Goal: Transaction & Acquisition: Purchase product/service

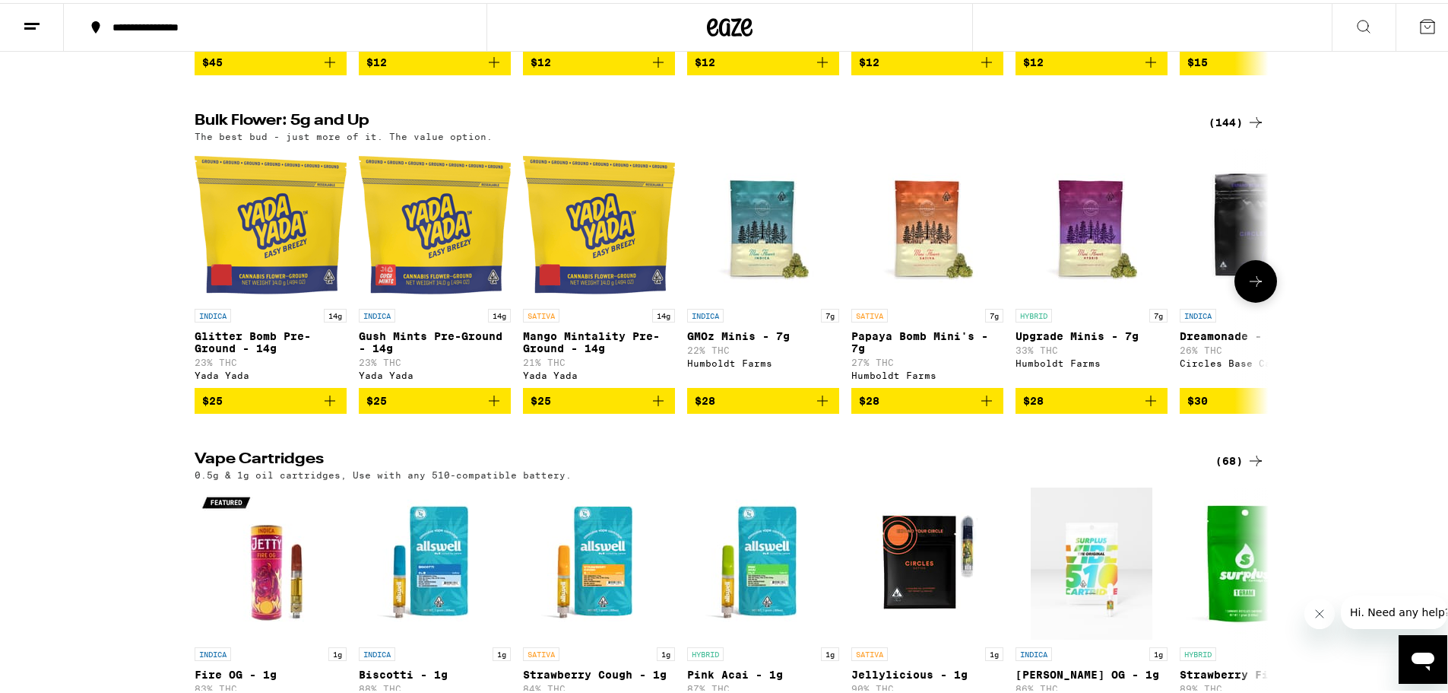
scroll to position [1901, 0]
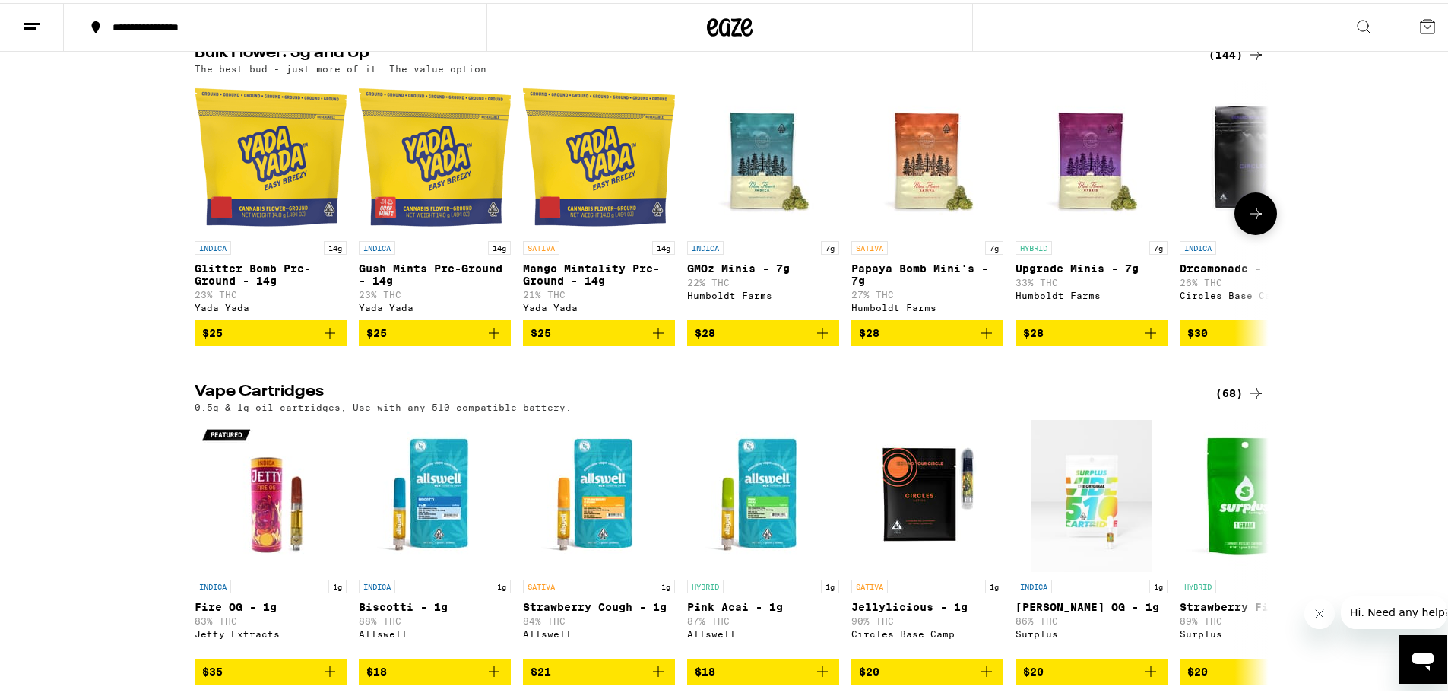
click at [1252, 220] on icon at bounding box center [1256, 210] width 18 height 18
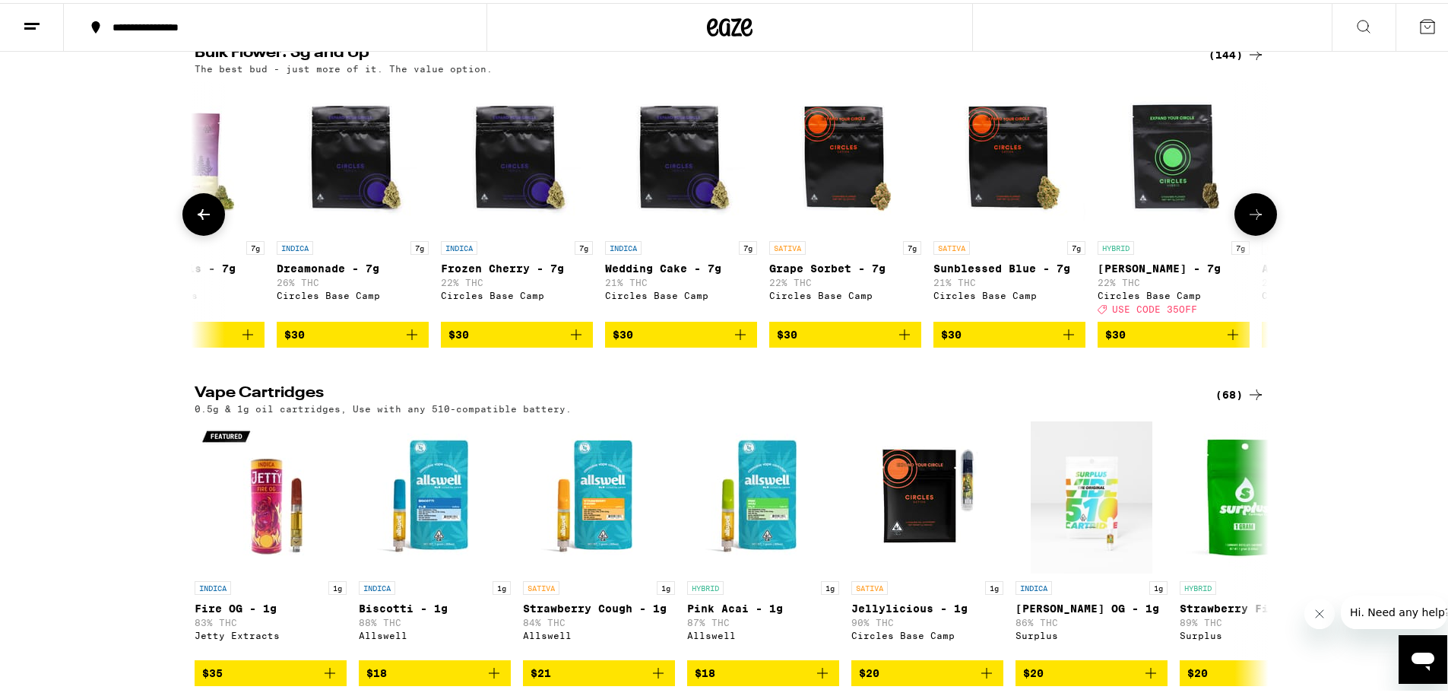
scroll to position [0, 905]
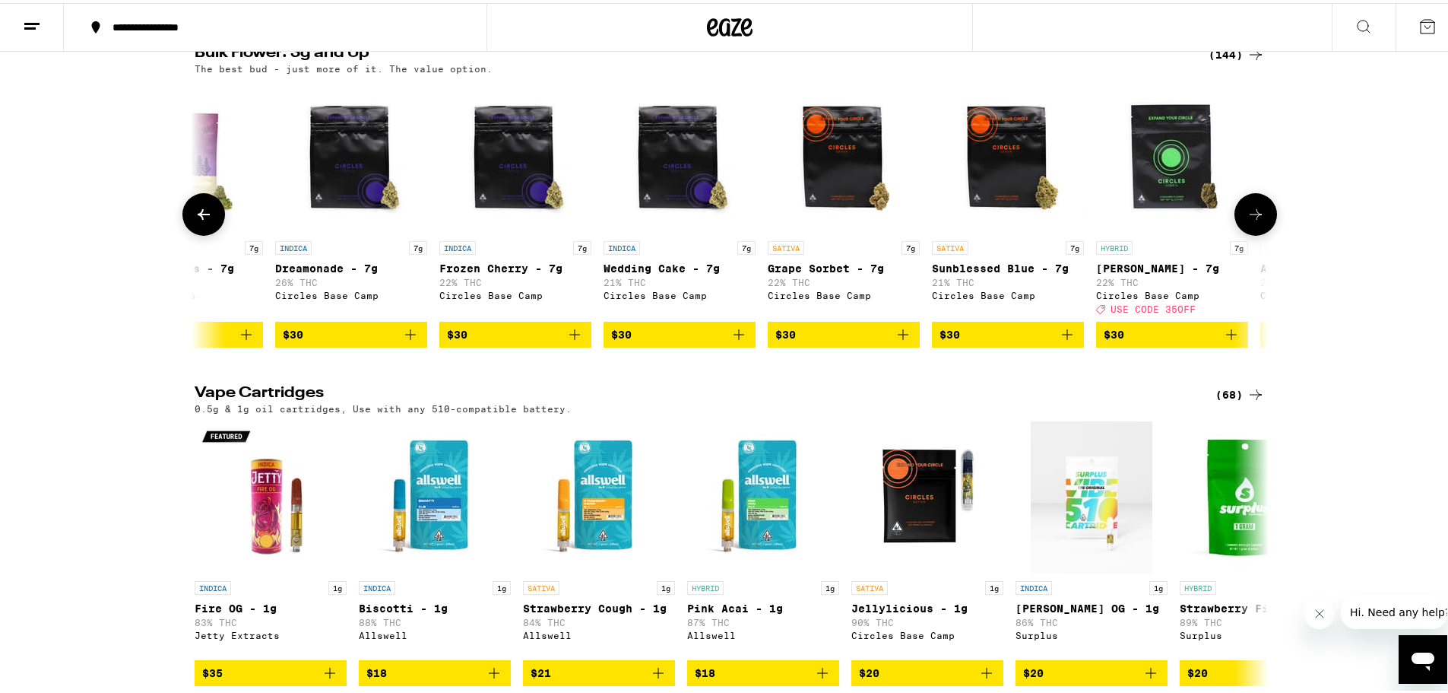
click at [1250, 217] on icon at bounding box center [1256, 211] width 12 height 11
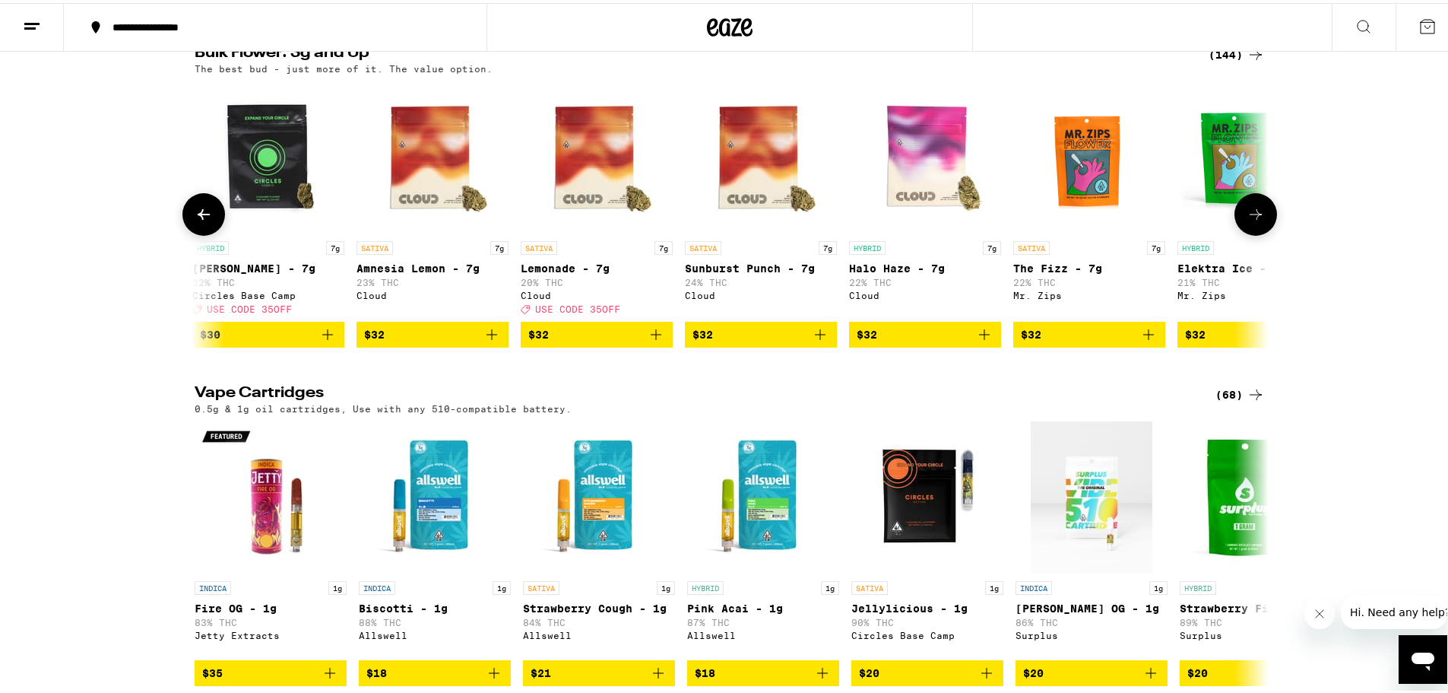
scroll to position [0, 1810]
click at [1254, 220] on icon at bounding box center [1256, 211] width 18 height 18
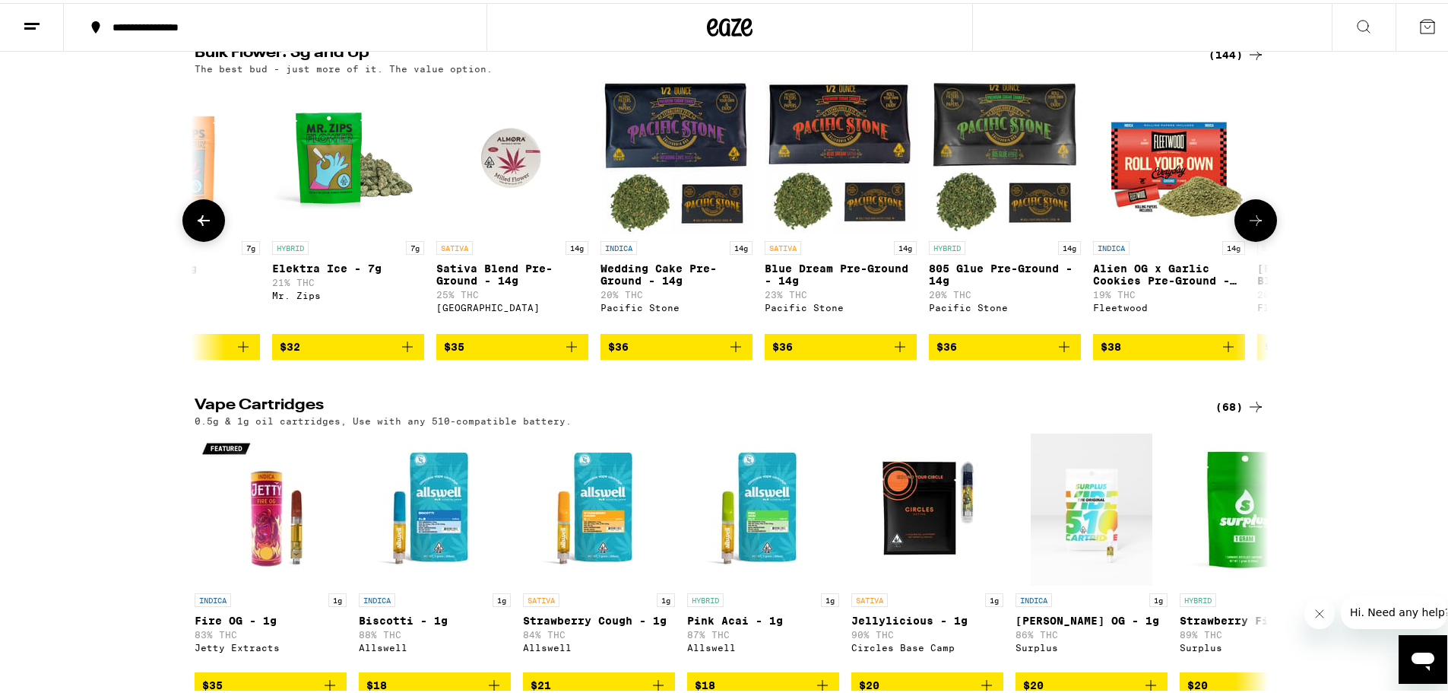
click at [1254, 227] on icon at bounding box center [1256, 217] width 18 height 18
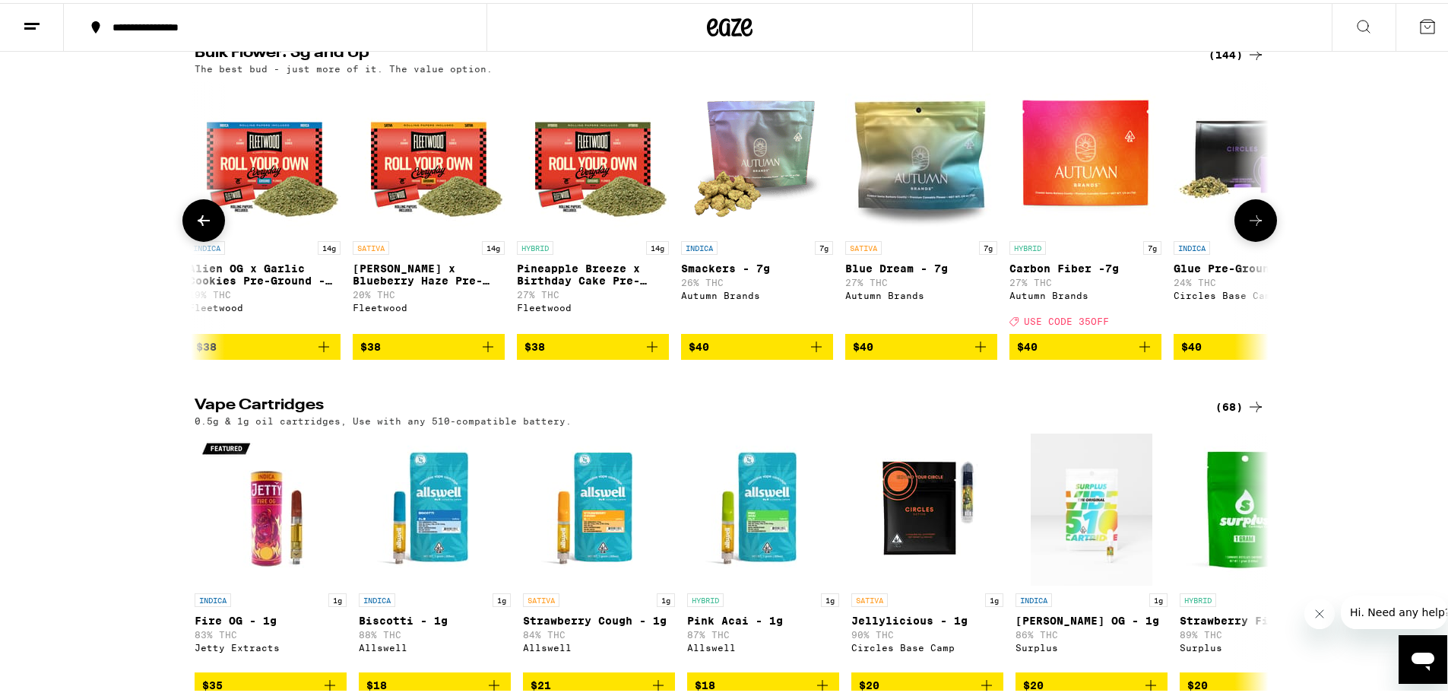
click at [1254, 227] on icon at bounding box center [1256, 217] width 18 height 18
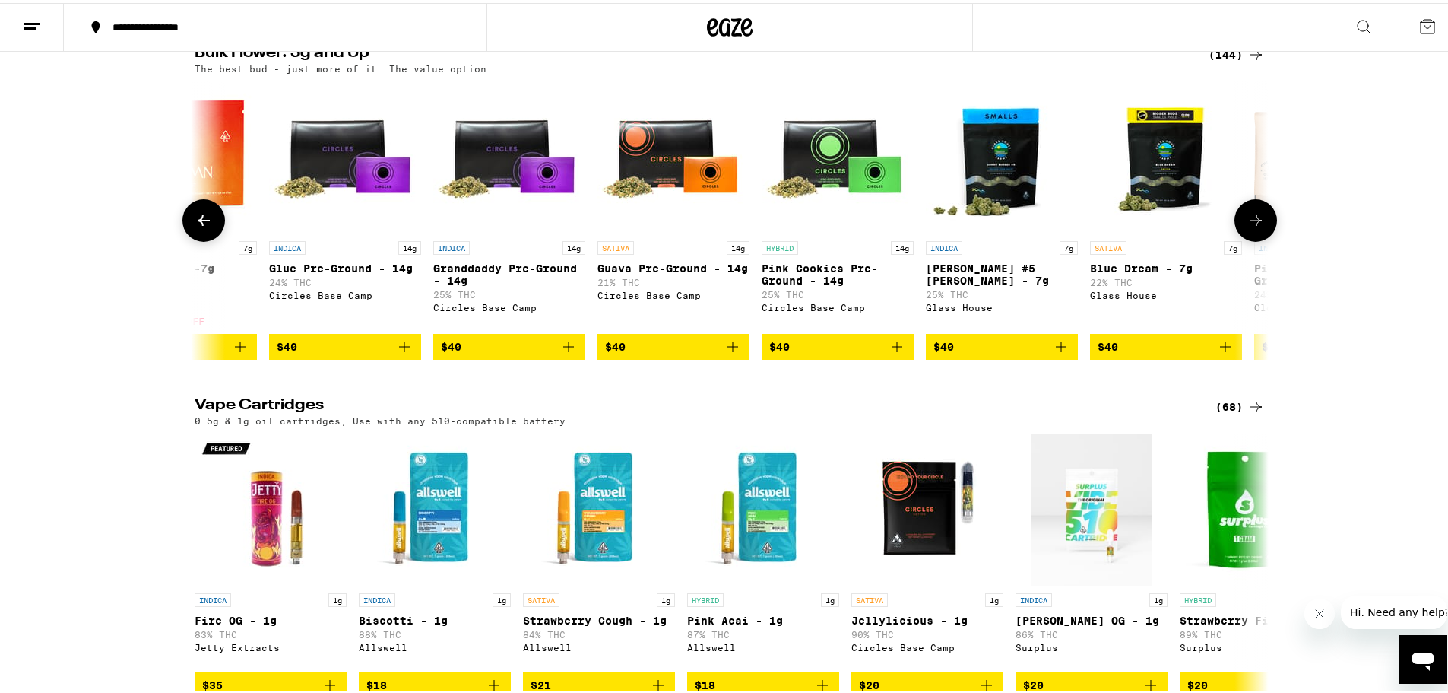
click at [1254, 227] on icon at bounding box center [1256, 217] width 18 height 18
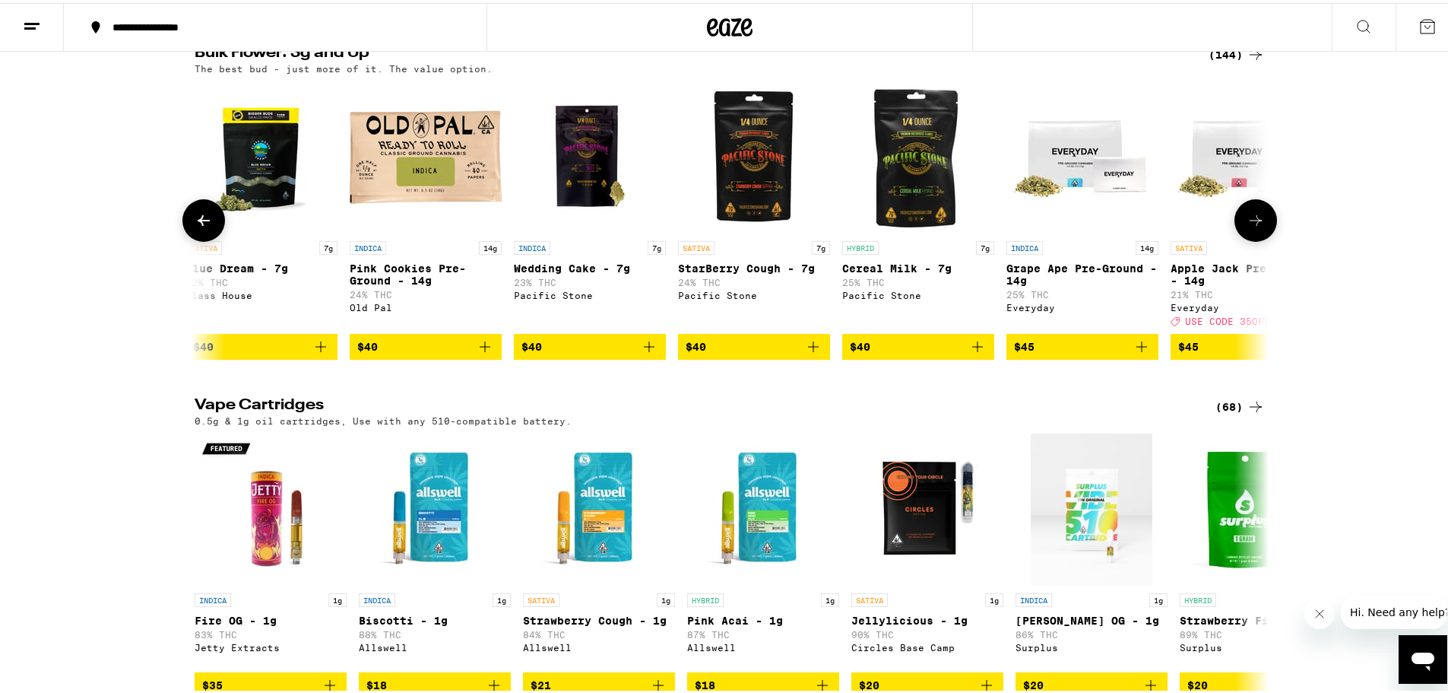
click at [1254, 227] on icon at bounding box center [1256, 217] width 18 height 18
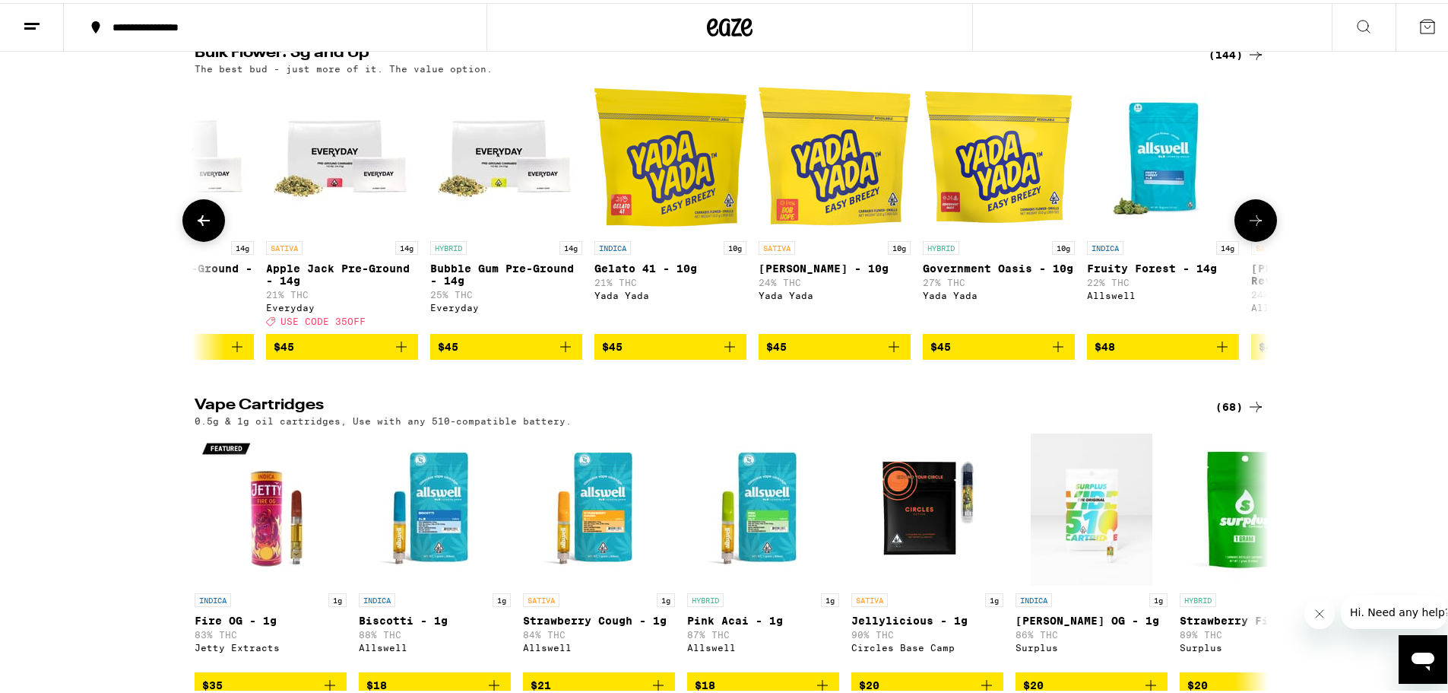
click at [1254, 227] on icon at bounding box center [1256, 217] width 18 height 18
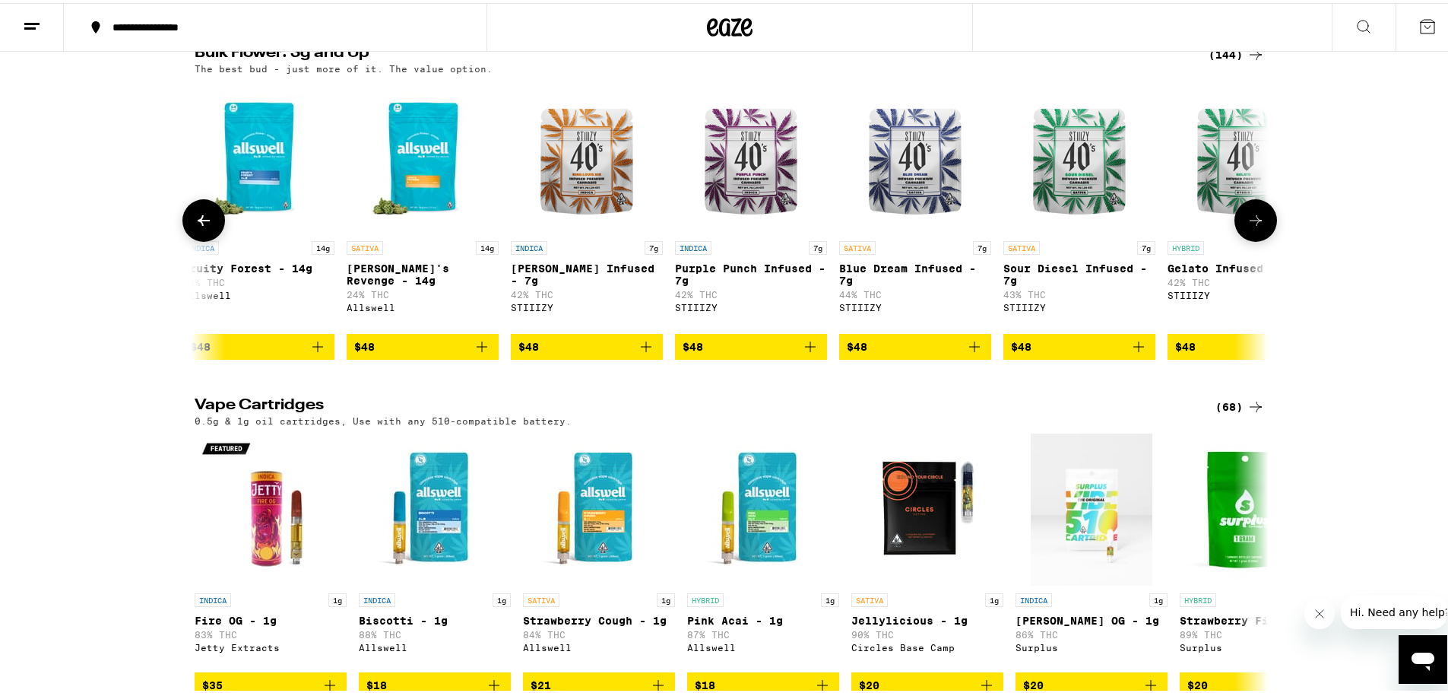
click at [1254, 227] on icon at bounding box center [1256, 217] width 18 height 18
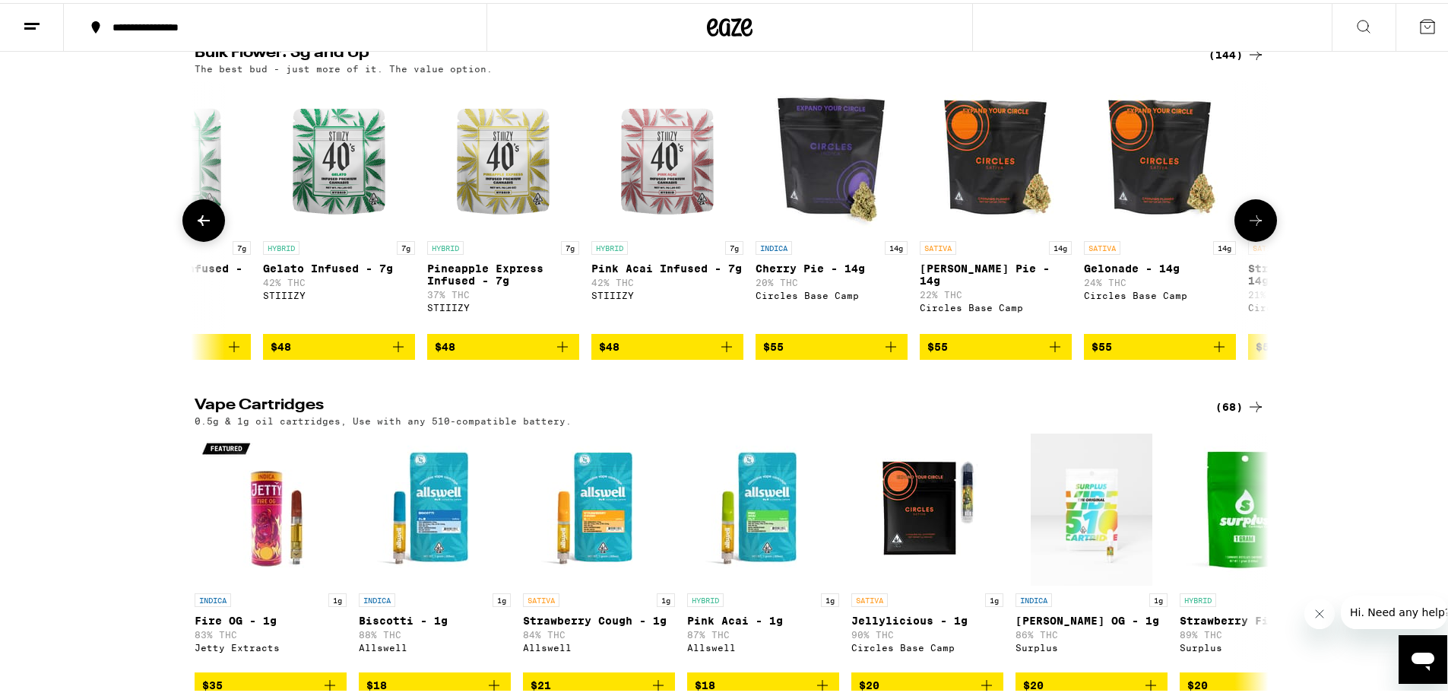
click at [1254, 227] on icon at bounding box center [1256, 217] width 18 height 18
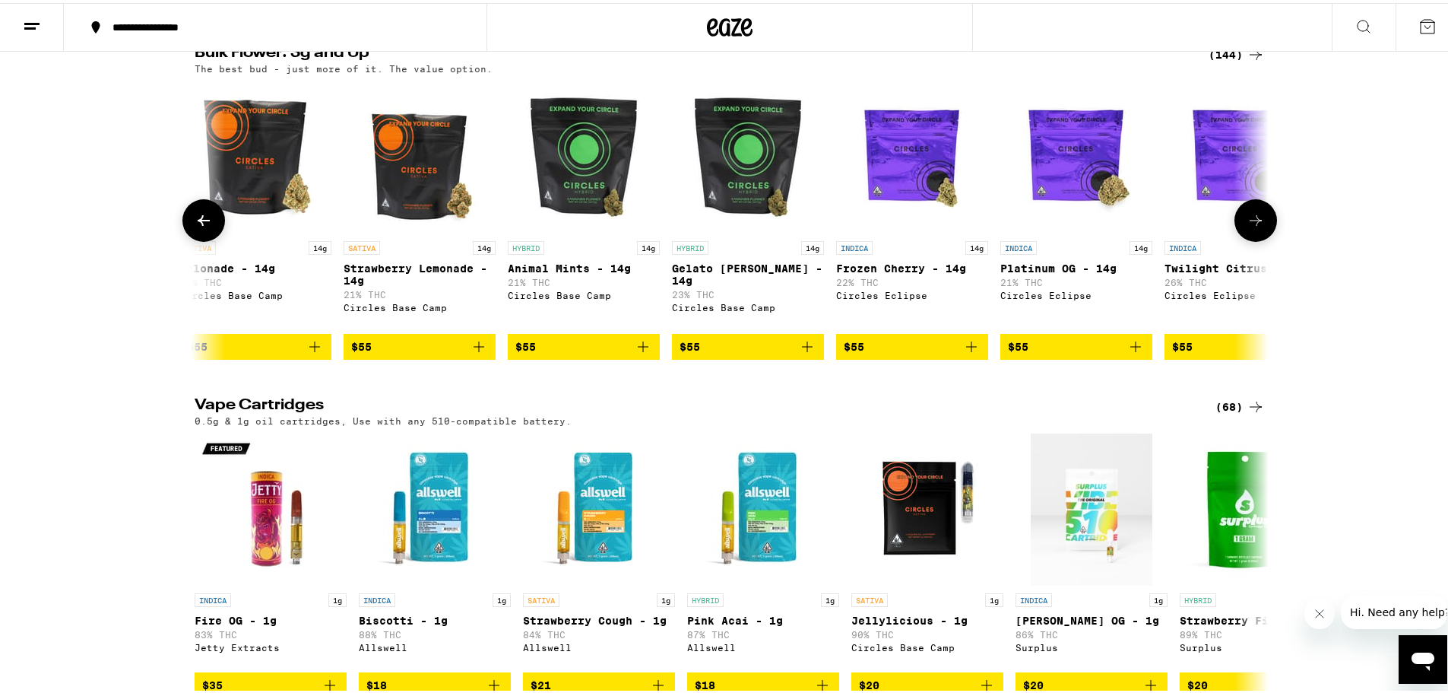
click at [1254, 227] on icon at bounding box center [1256, 217] width 18 height 18
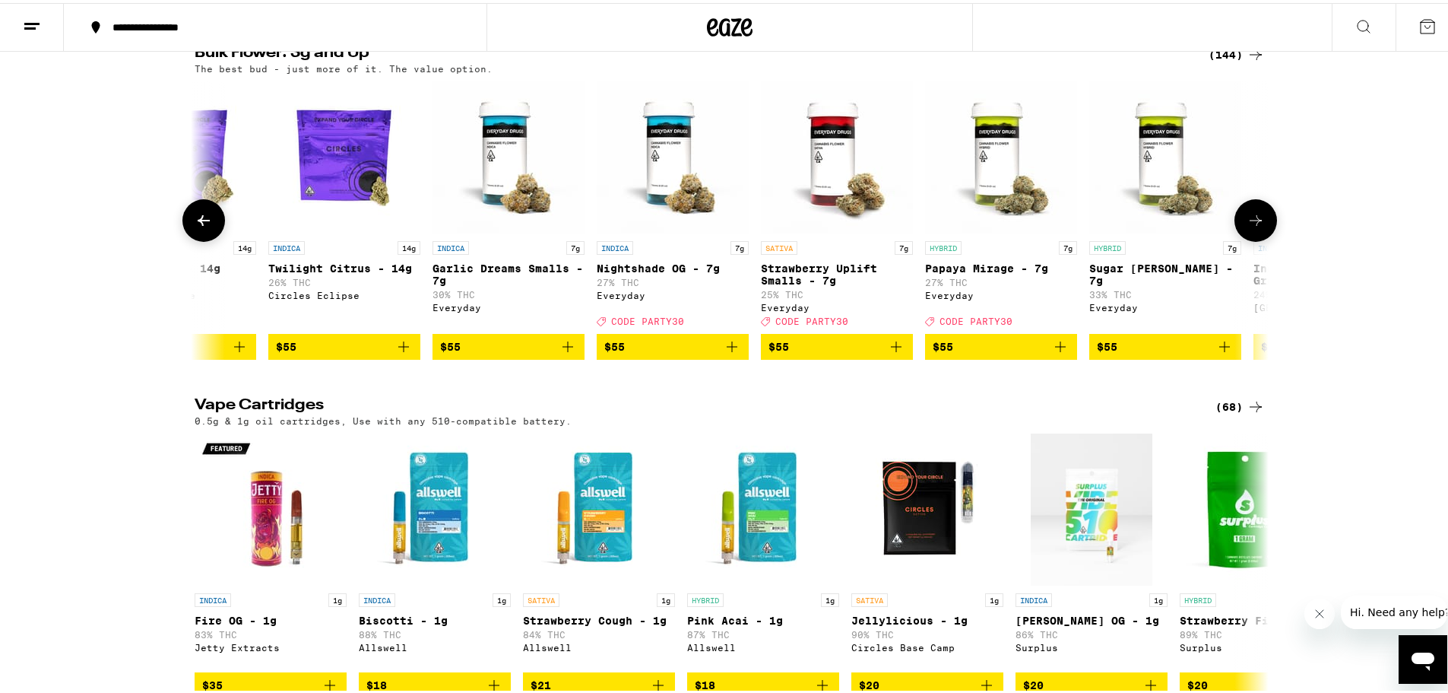
scroll to position [0, 9953]
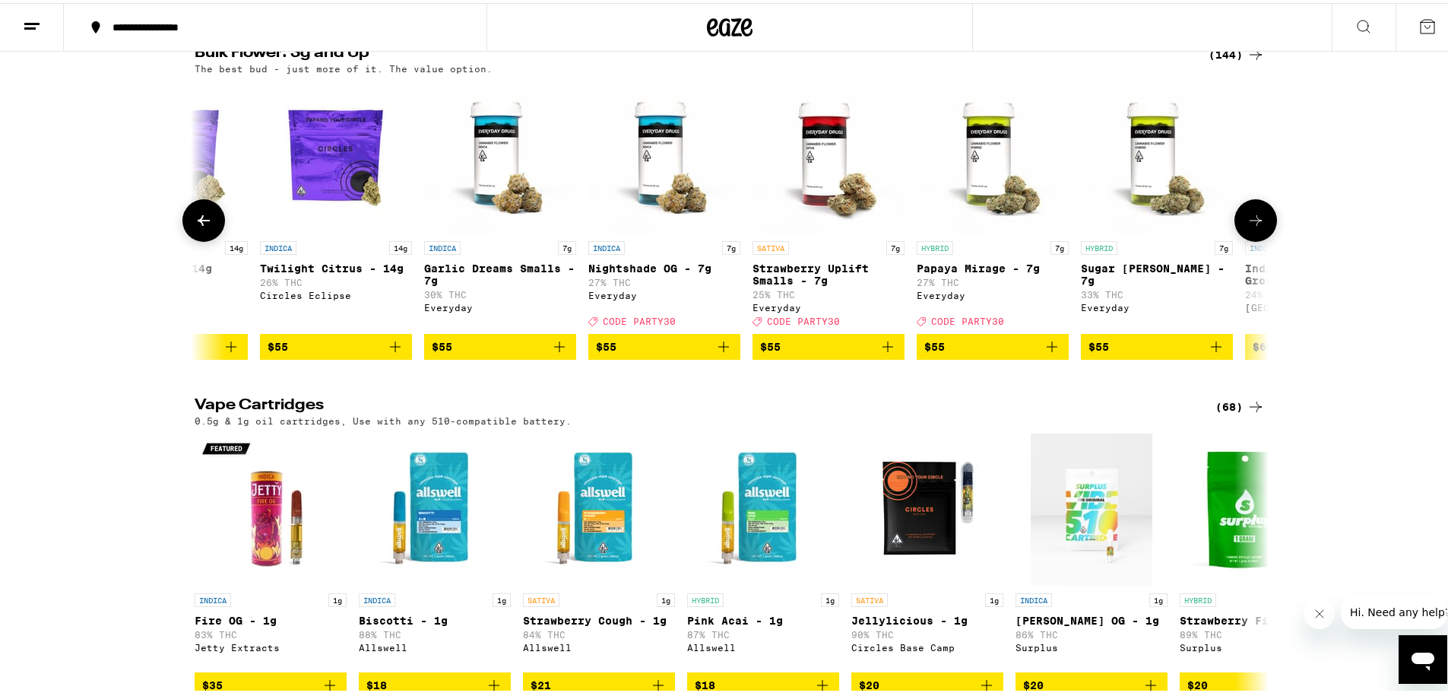
click at [1258, 227] on icon at bounding box center [1256, 217] width 18 height 18
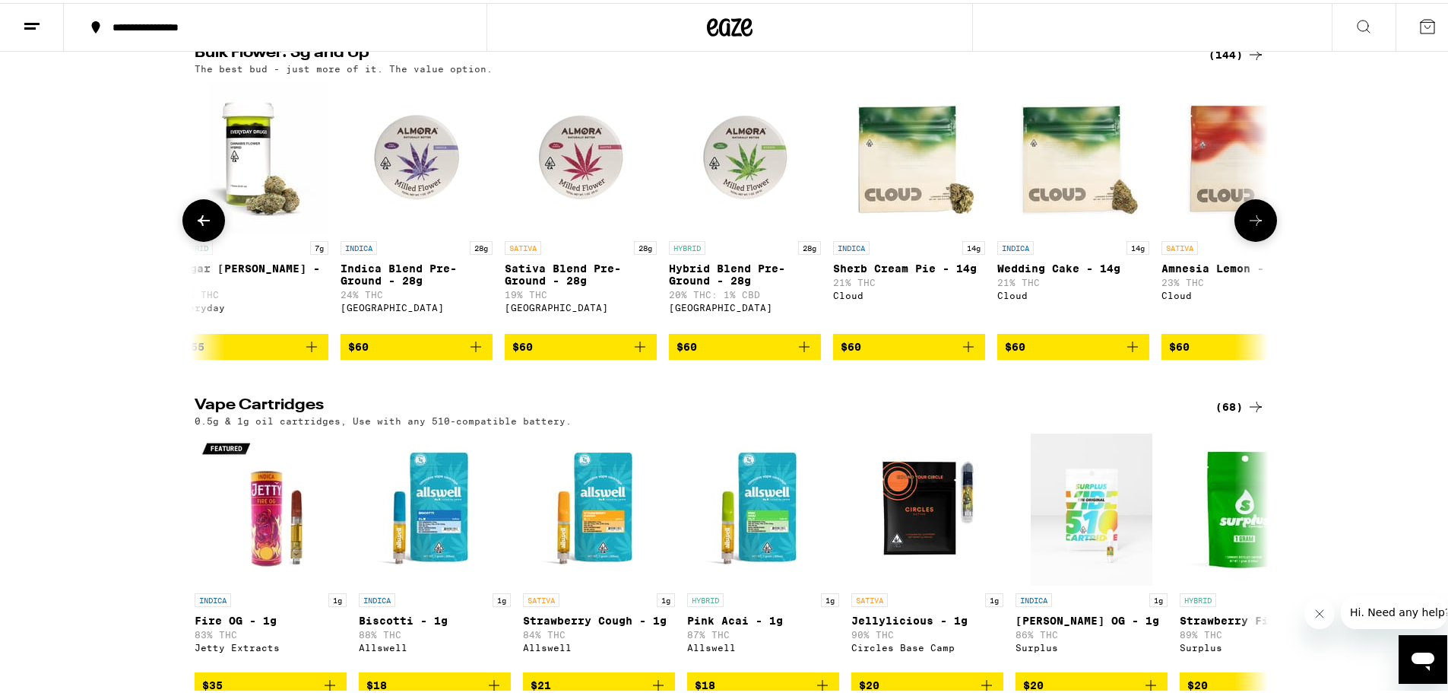
click at [1258, 227] on icon at bounding box center [1256, 217] width 18 height 18
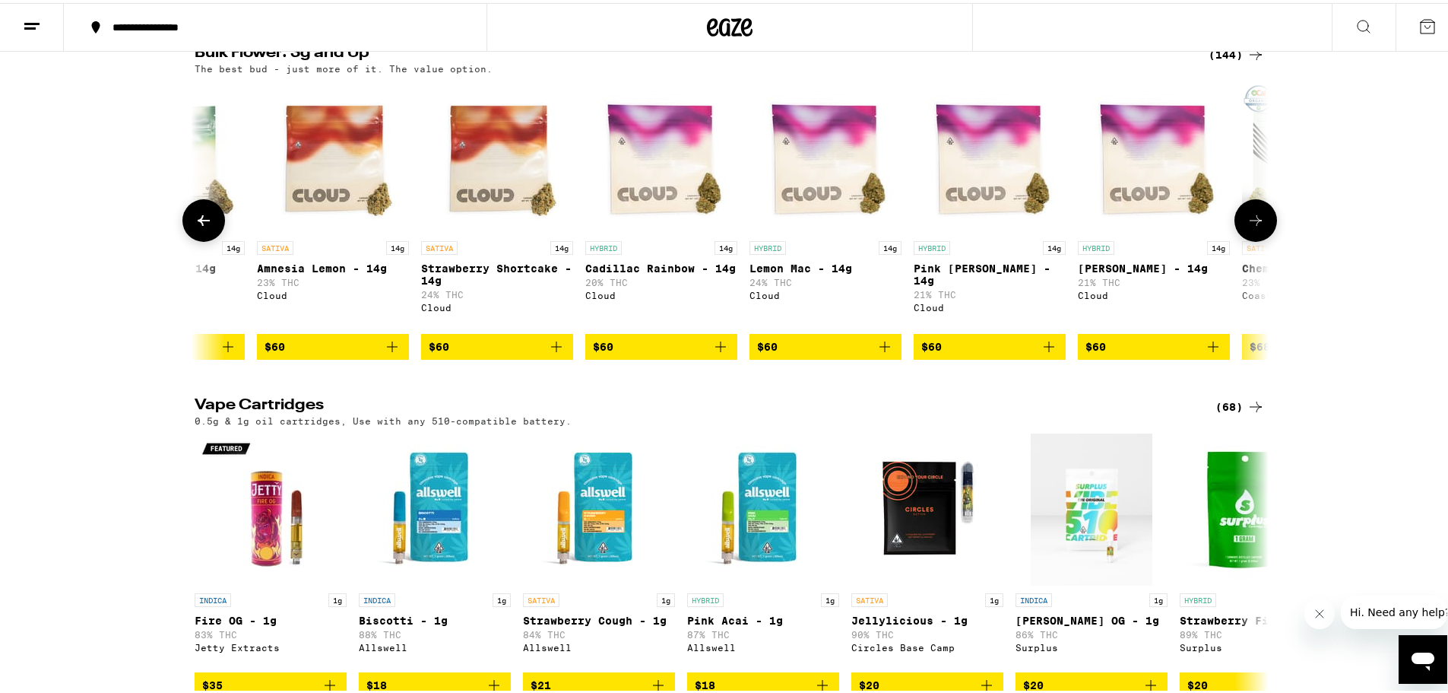
click at [1258, 227] on icon at bounding box center [1256, 217] width 18 height 18
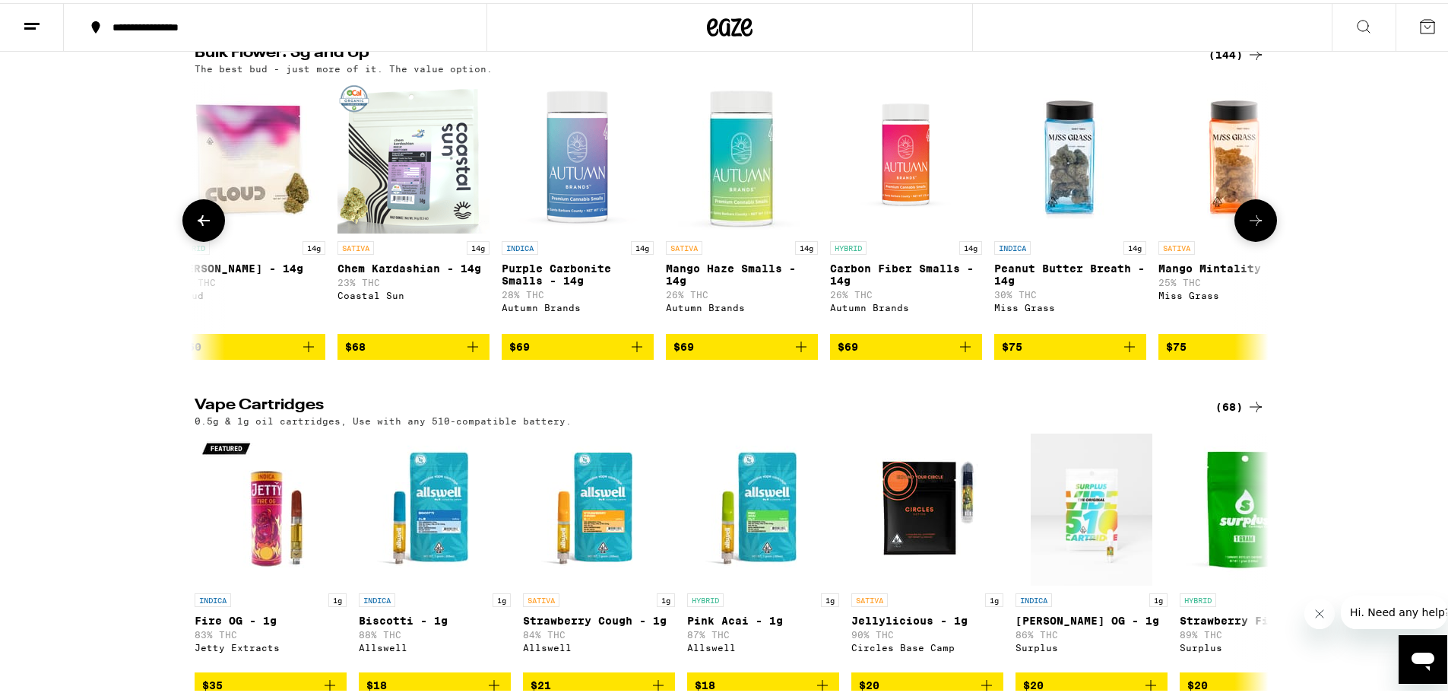
click at [1258, 227] on icon at bounding box center [1256, 217] width 18 height 18
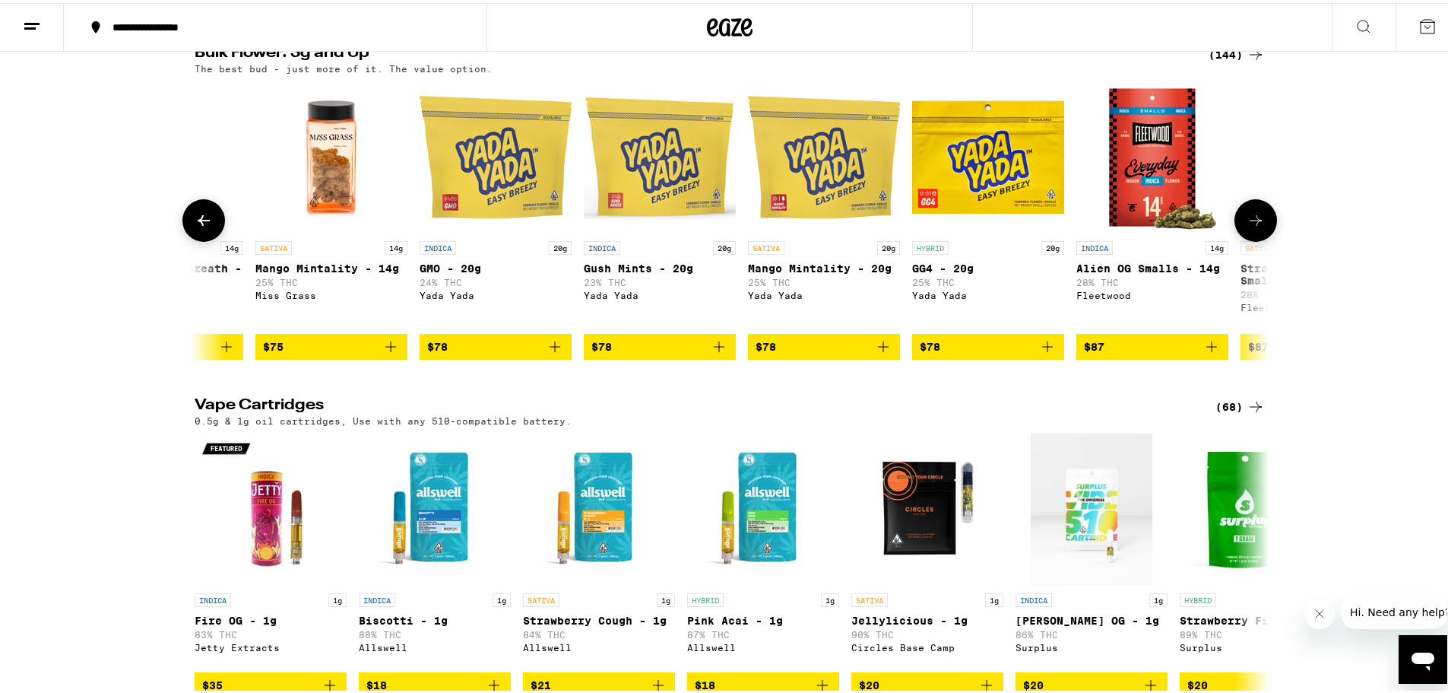
click at [1258, 227] on icon at bounding box center [1256, 217] width 18 height 18
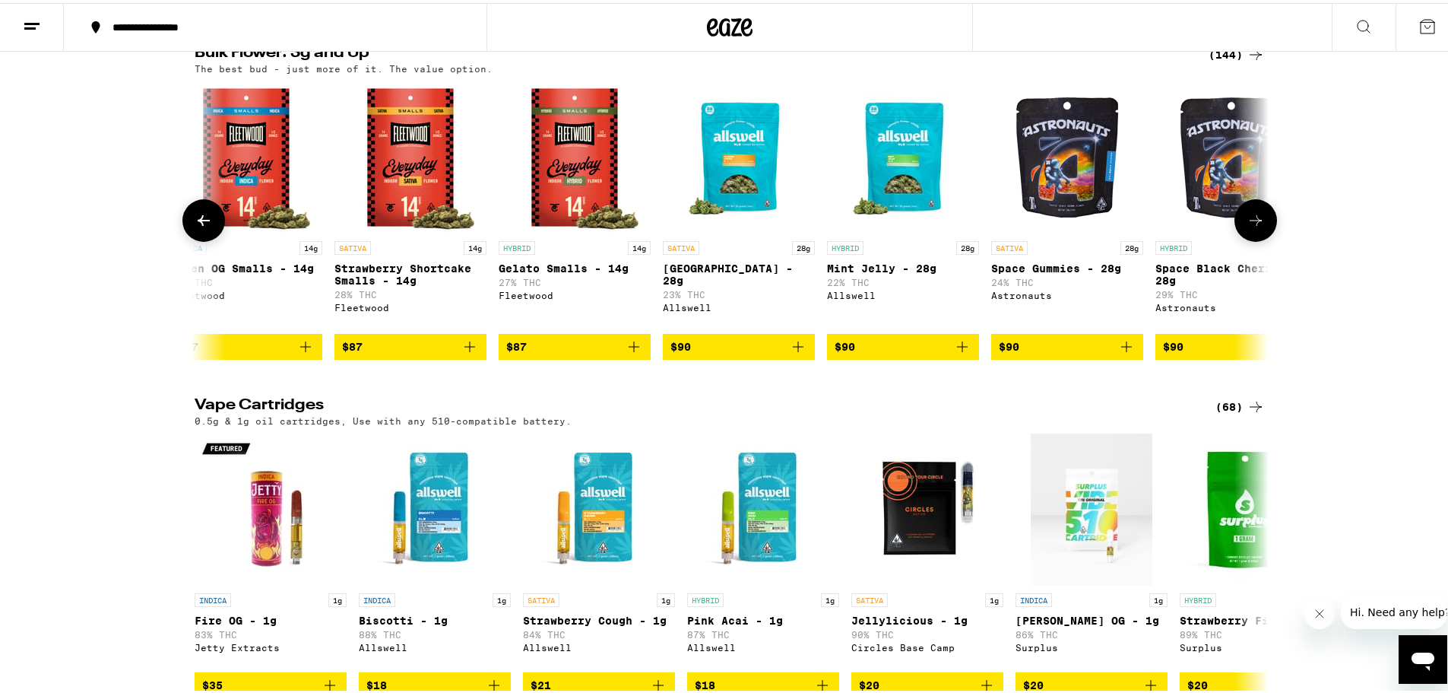
click at [1258, 227] on icon at bounding box center [1256, 217] width 18 height 18
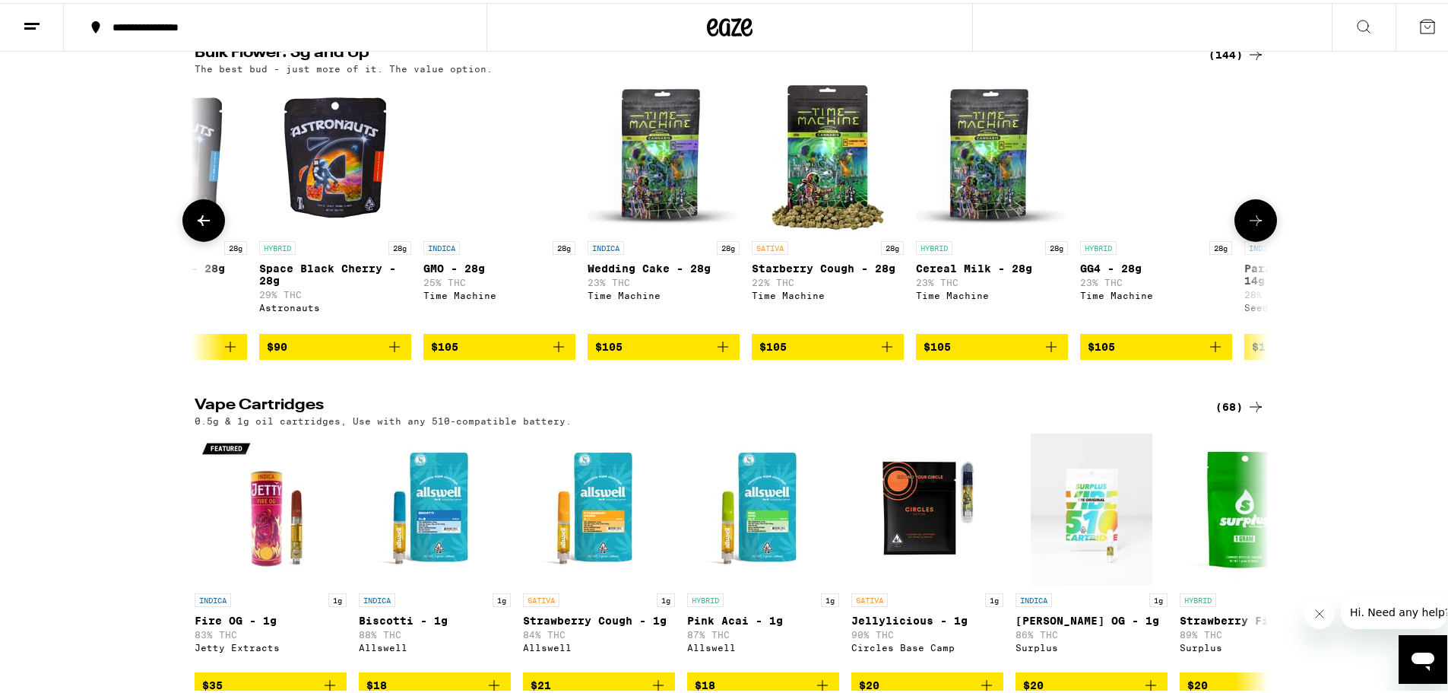
scroll to position [0, 15381]
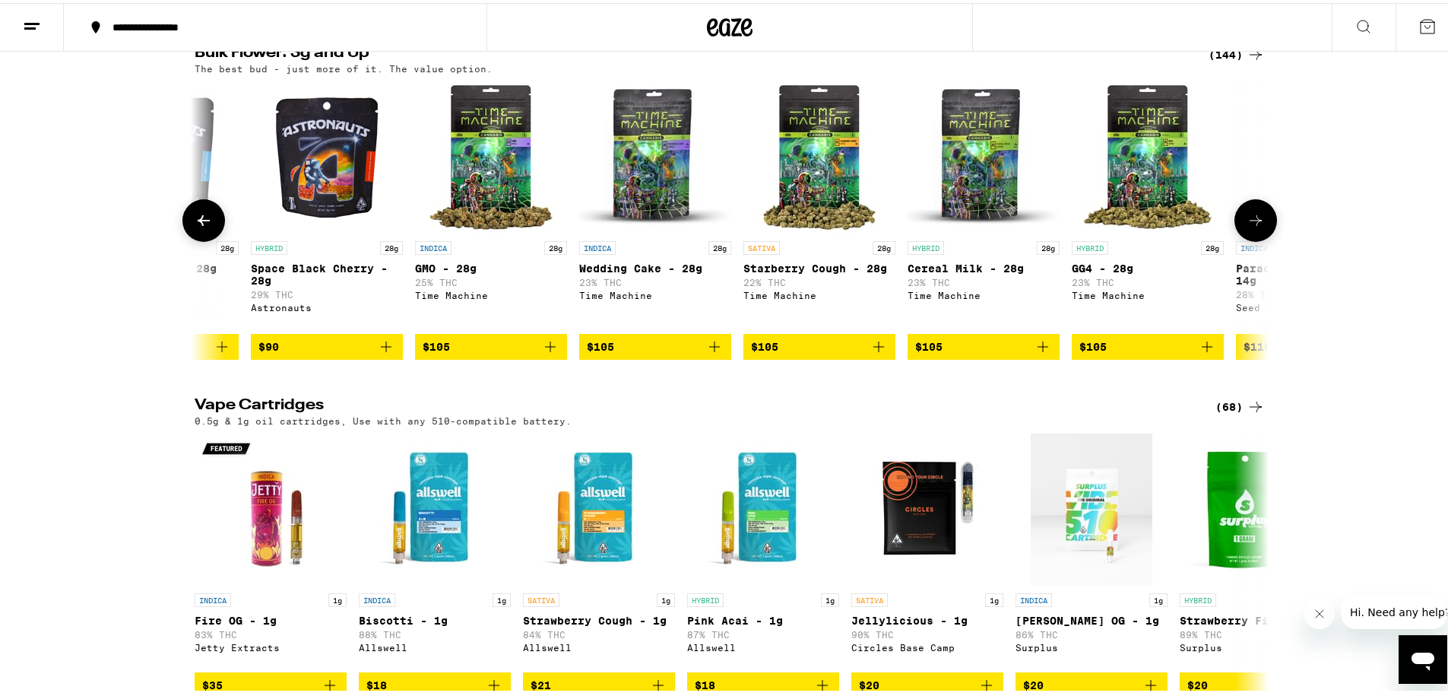
click at [1258, 227] on icon at bounding box center [1256, 217] width 18 height 18
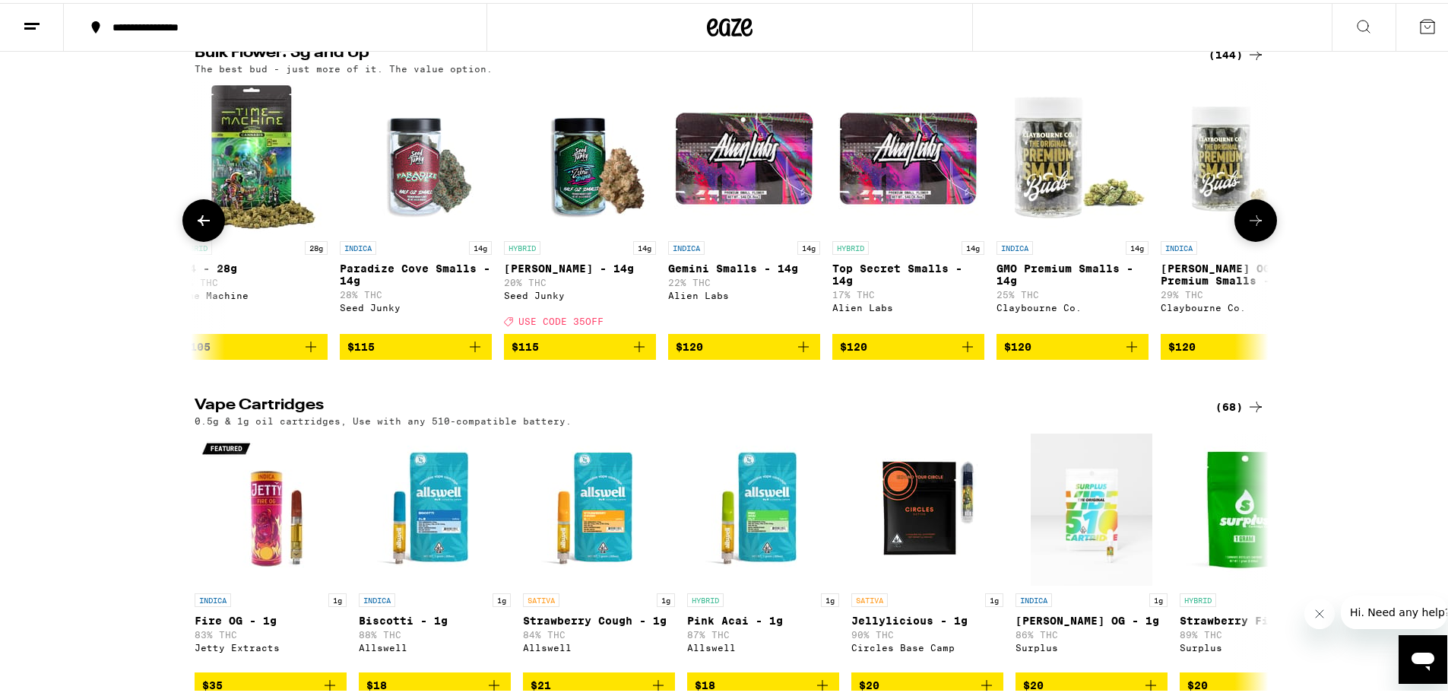
scroll to position [0, 16286]
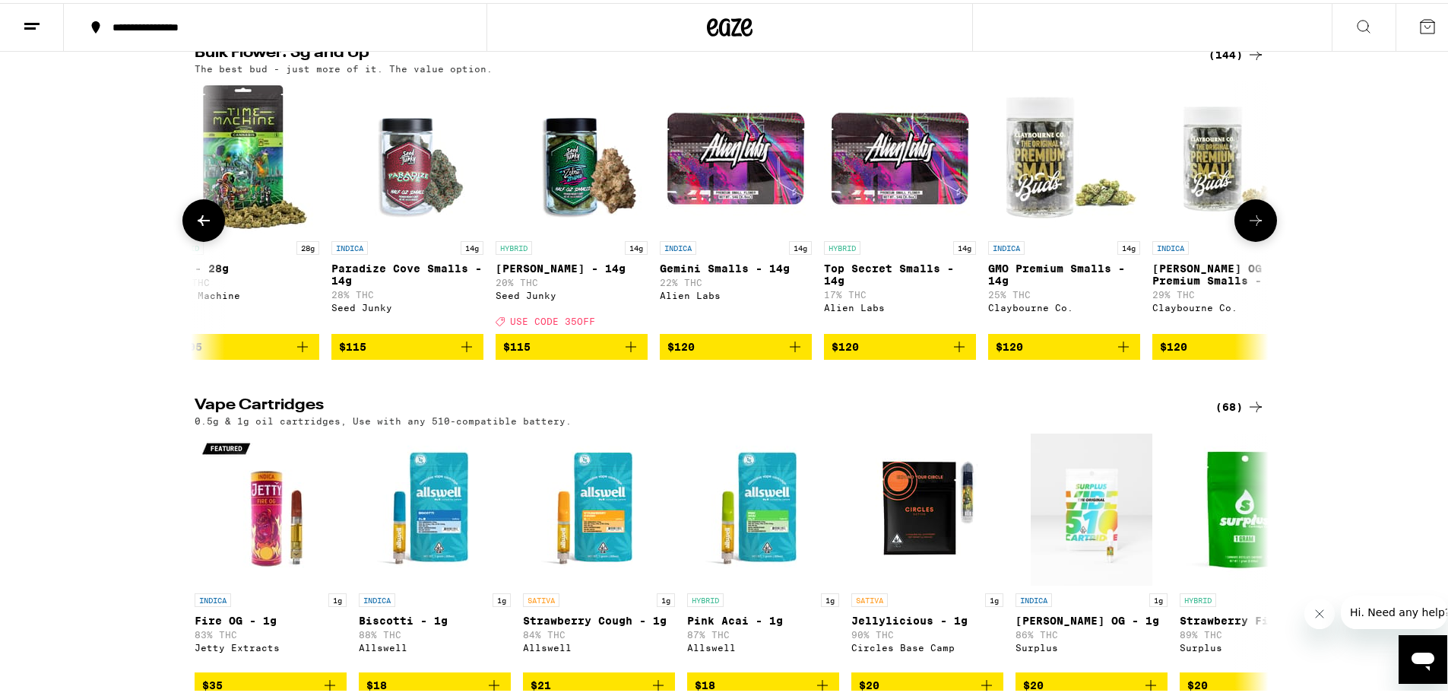
click at [199, 227] on icon at bounding box center [204, 217] width 18 height 18
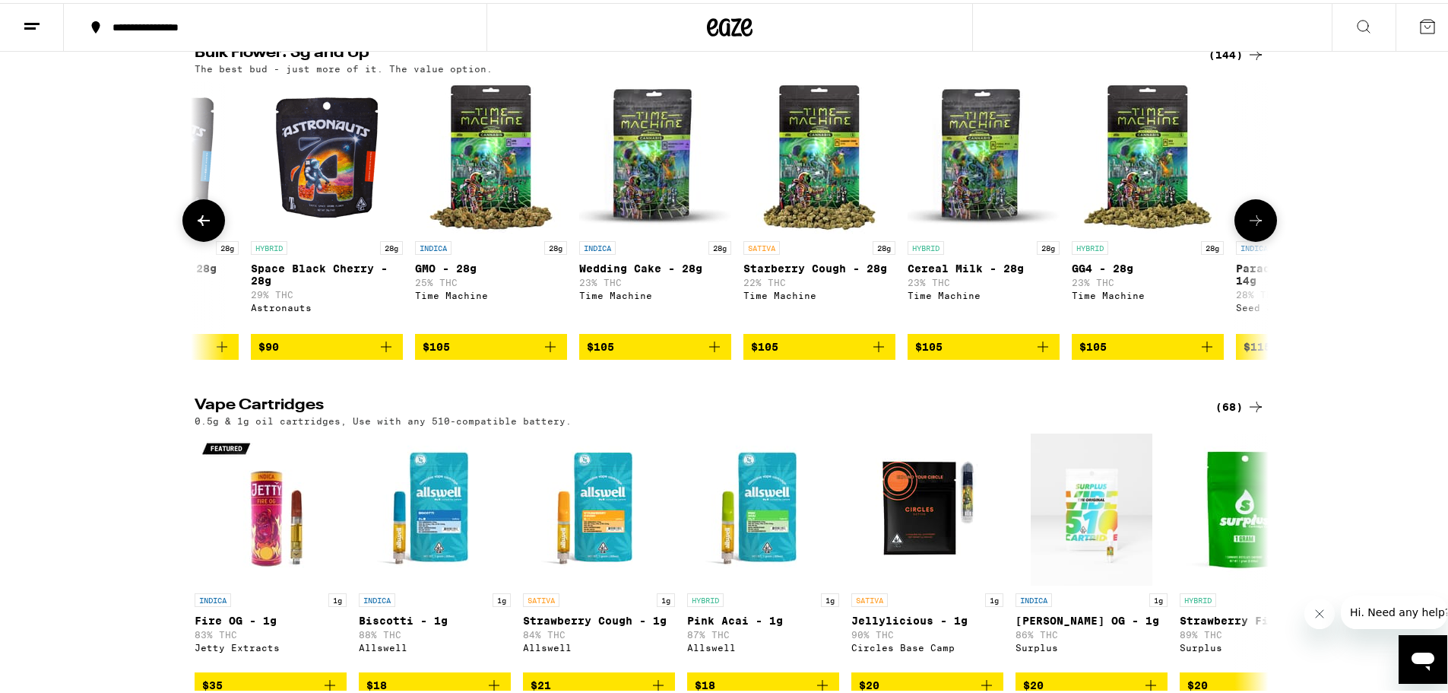
click at [199, 227] on icon at bounding box center [204, 217] width 18 height 18
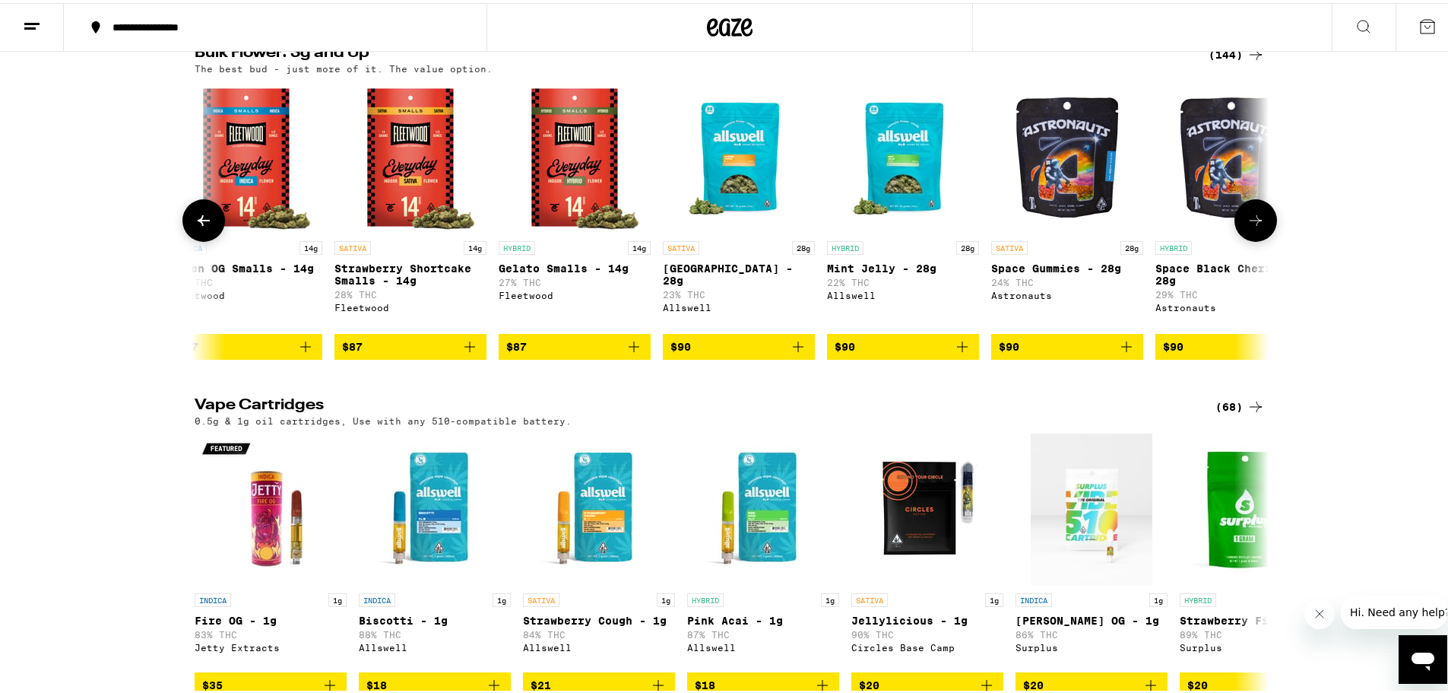
click at [199, 227] on icon at bounding box center [204, 217] width 18 height 18
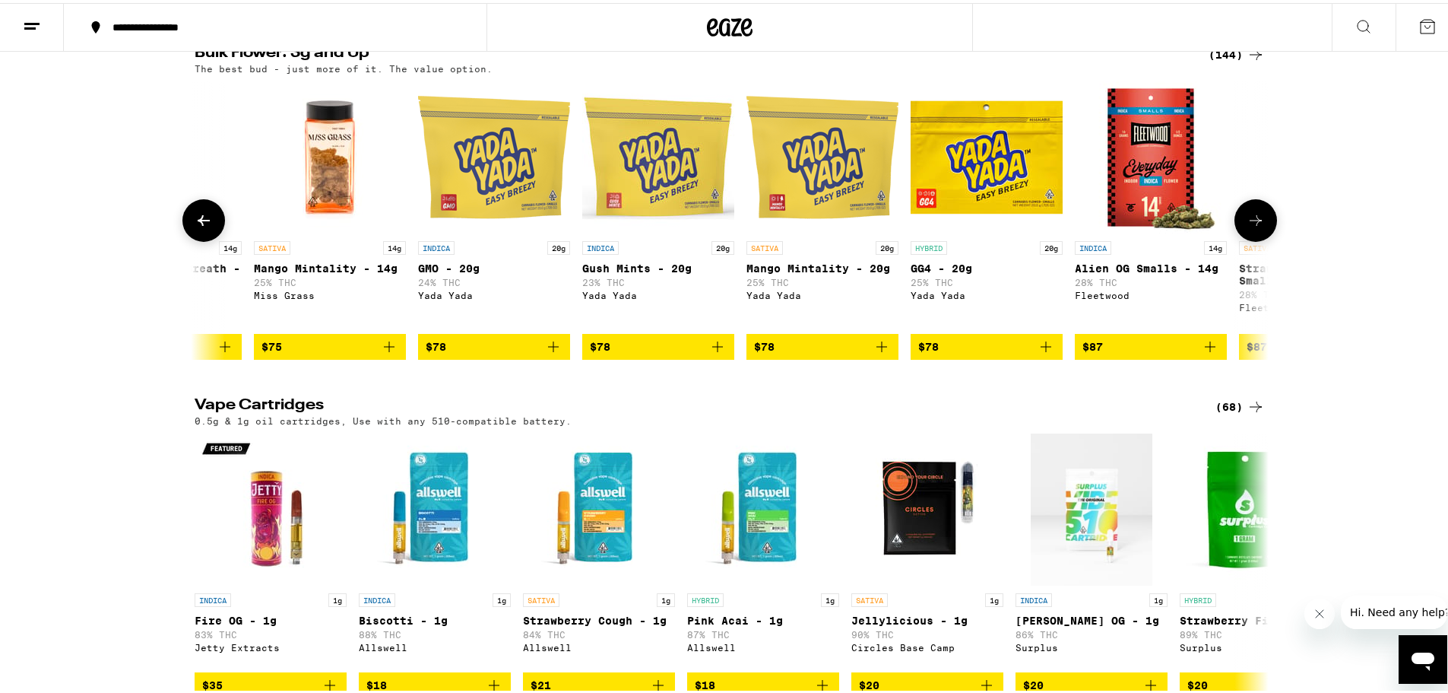
click at [199, 227] on icon at bounding box center [204, 217] width 18 height 18
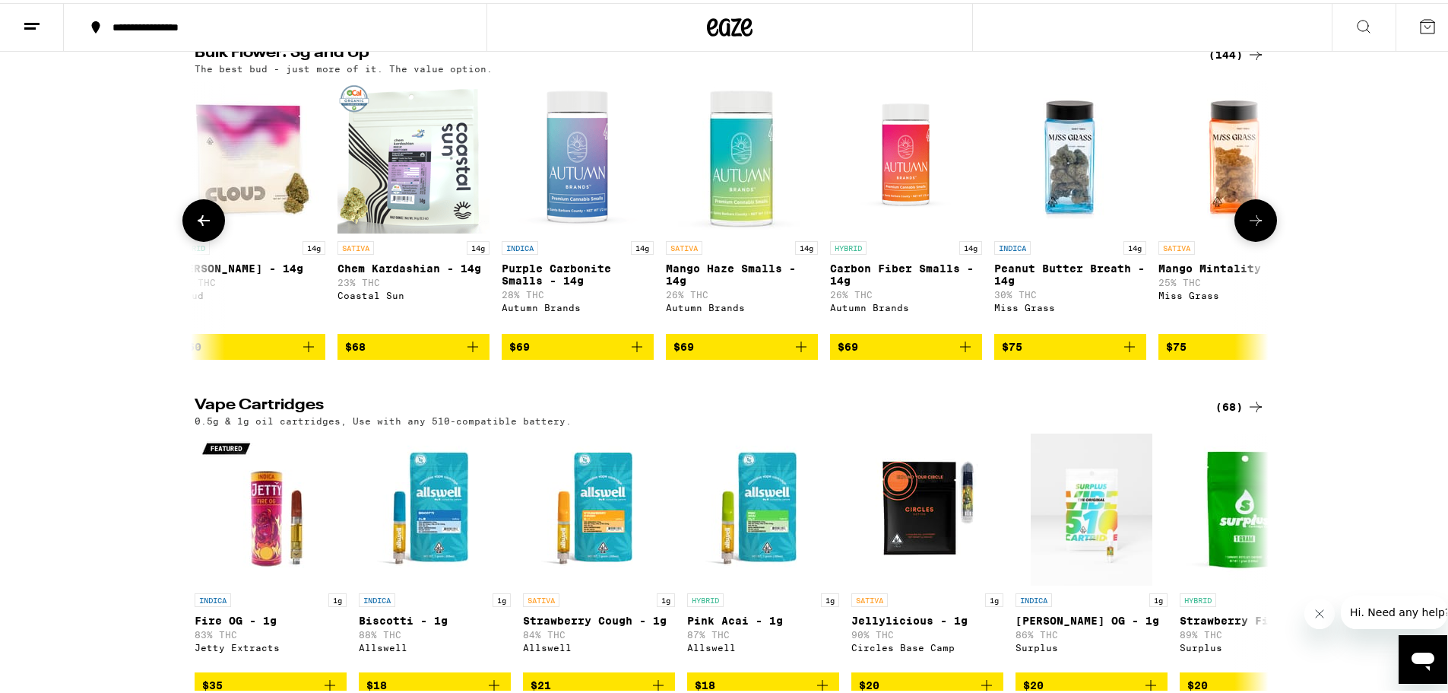
click at [199, 227] on icon at bounding box center [204, 217] width 18 height 18
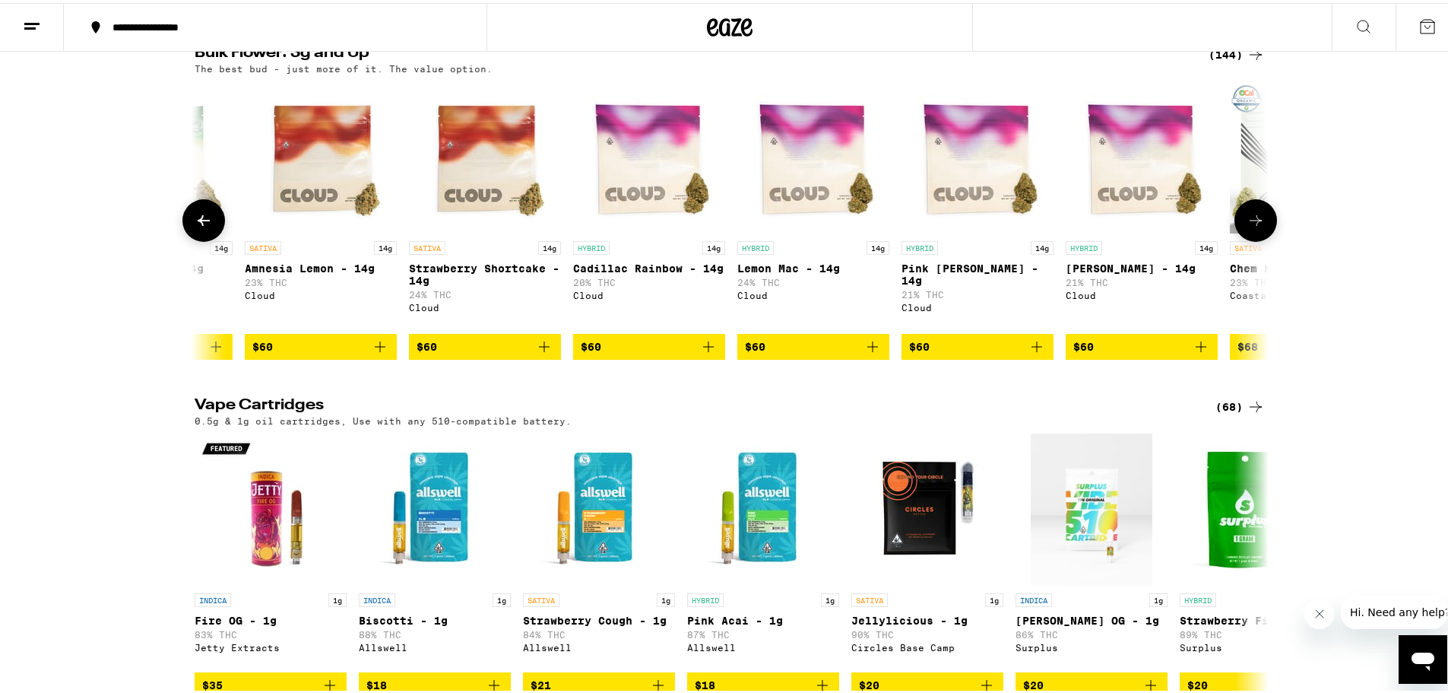
scroll to position [0, 11762]
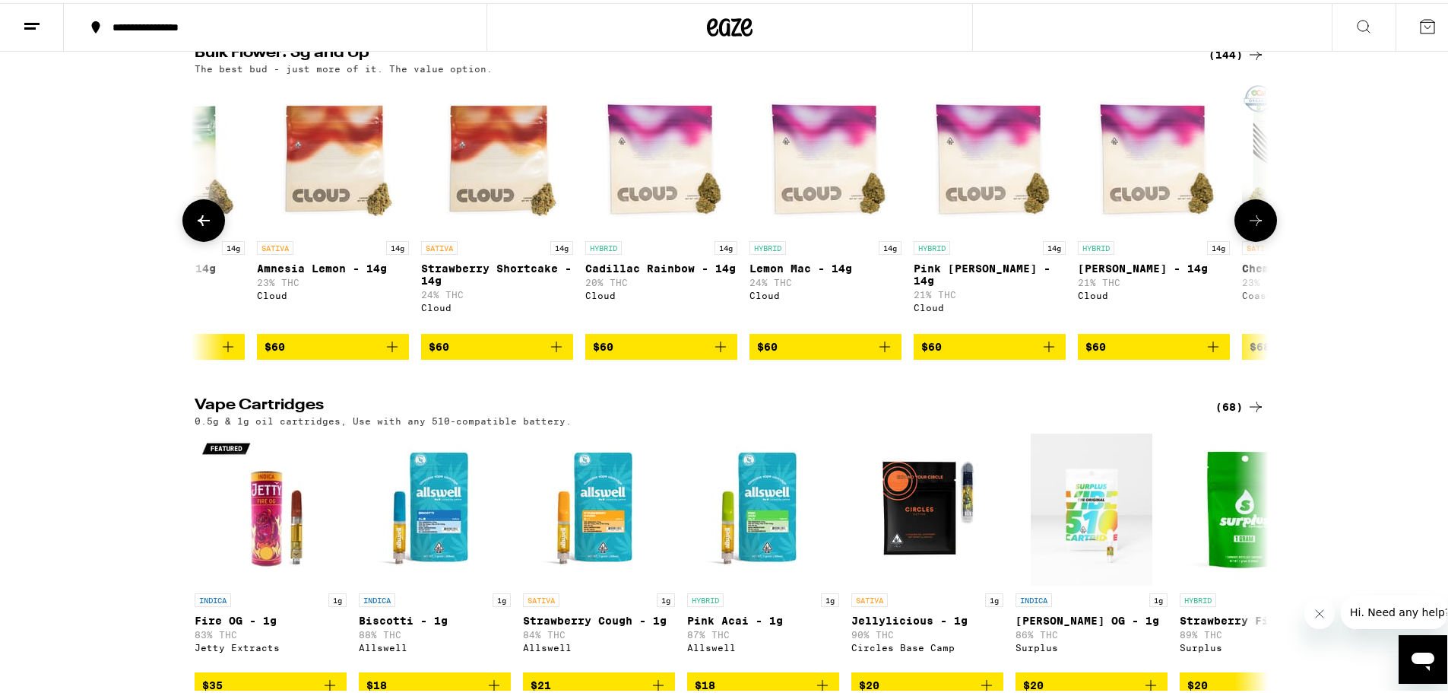
click at [198, 223] on icon at bounding box center [204, 217] width 12 height 11
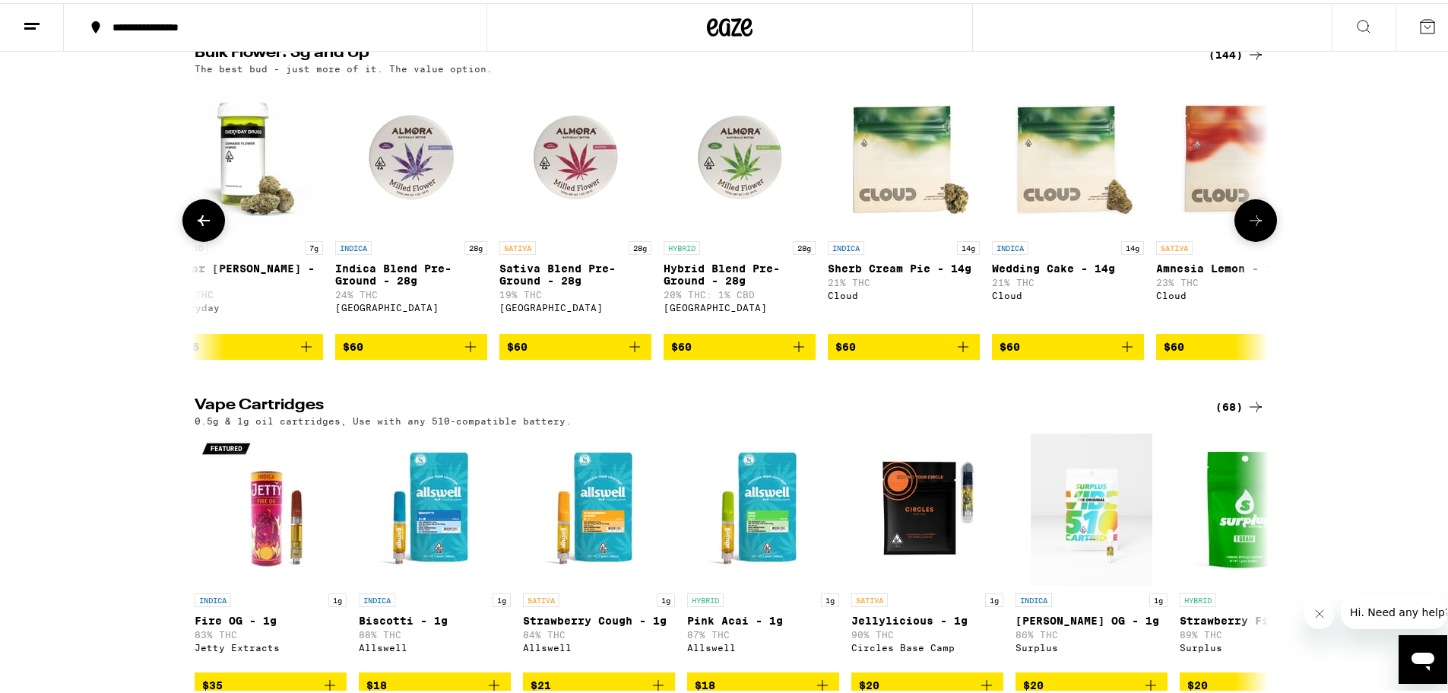
scroll to position [0, 10858]
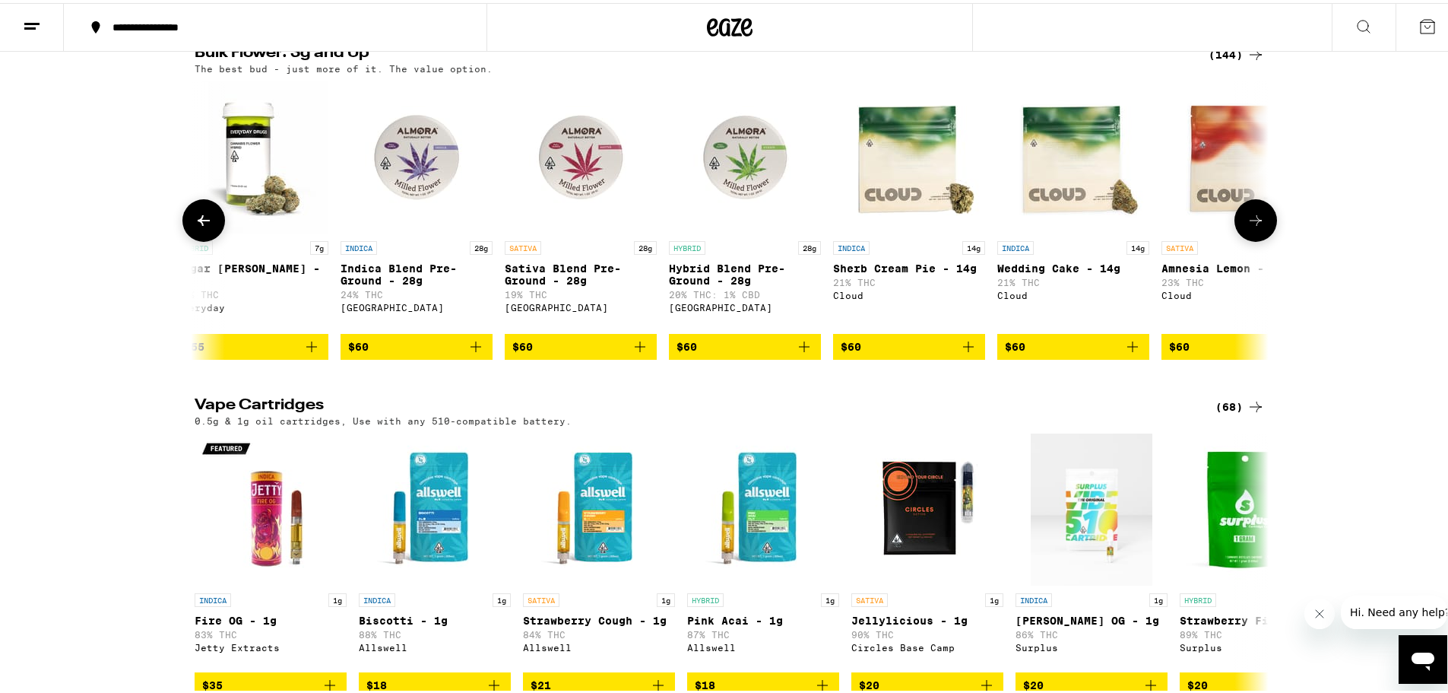
click at [198, 223] on icon at bounding box center [204, 217] width 12 height 11
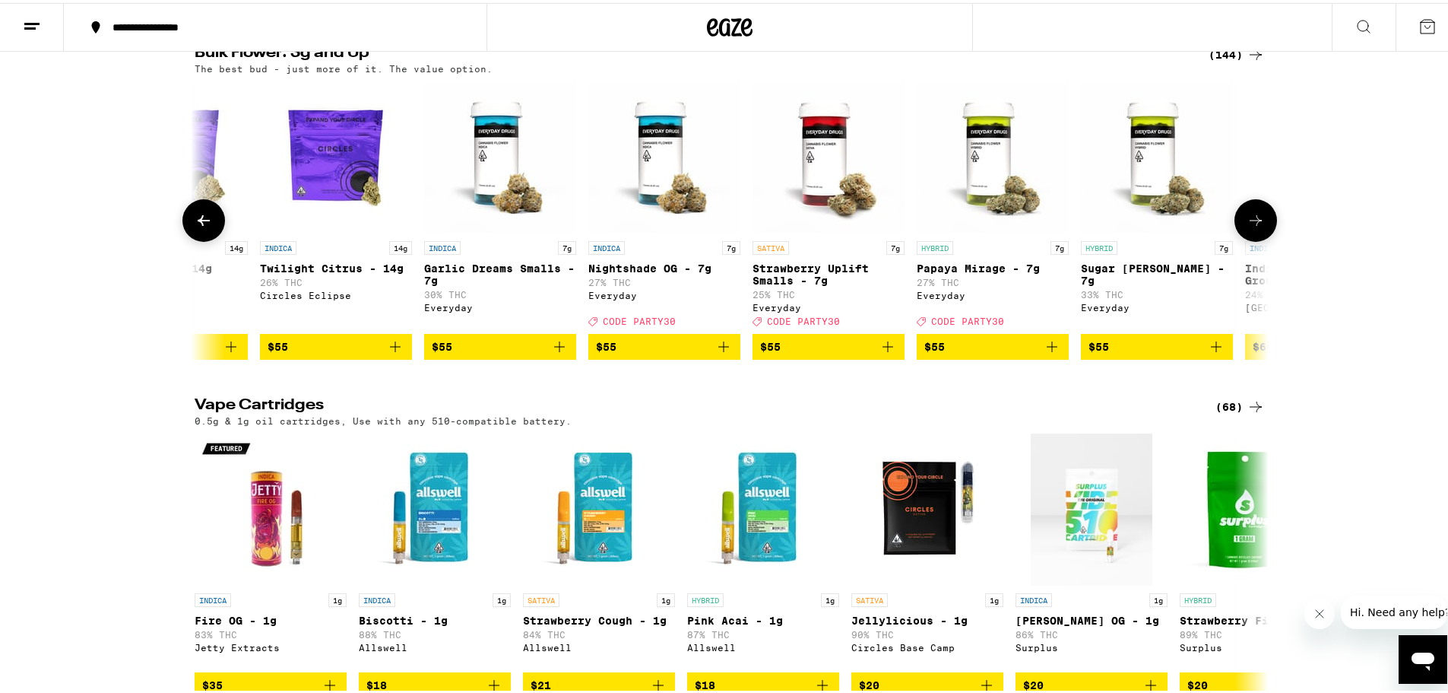
click at [198, 223] on icon at bounding box center [204, 217] width 12 height 11
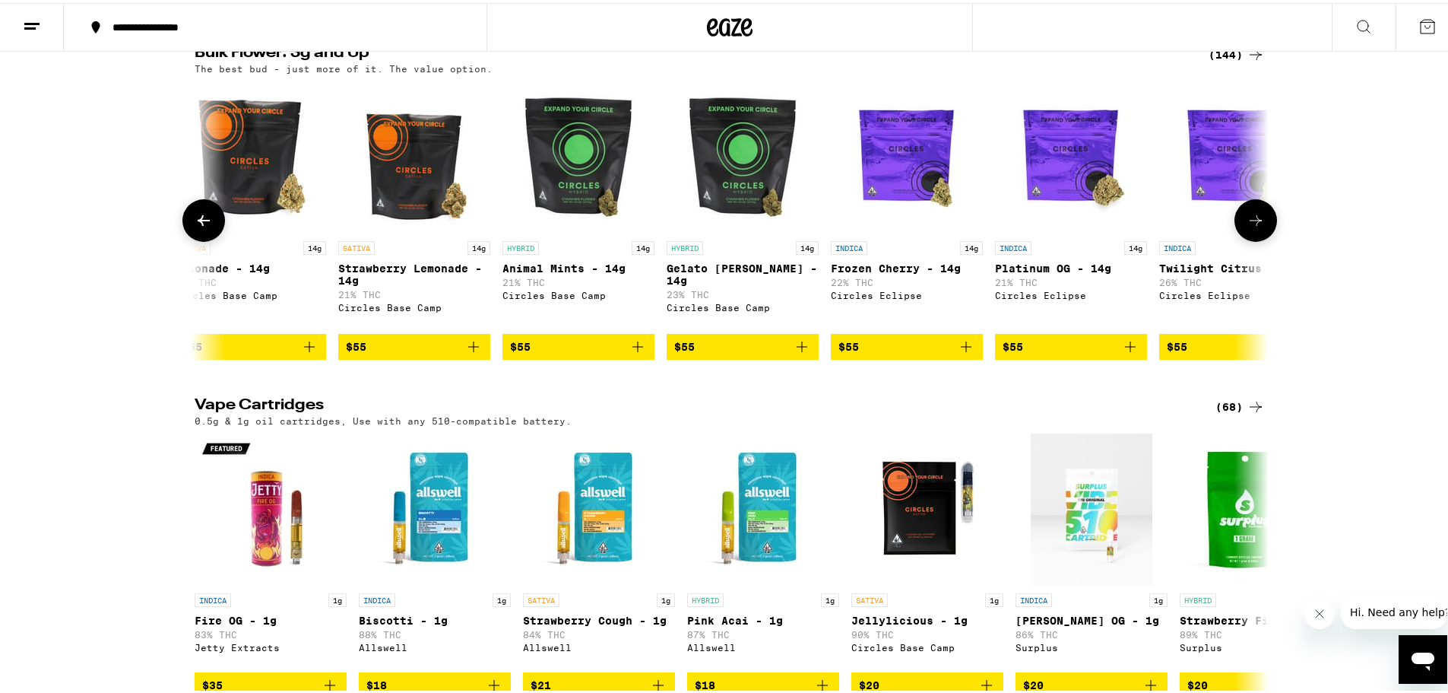
scroll to position [0, 9048]
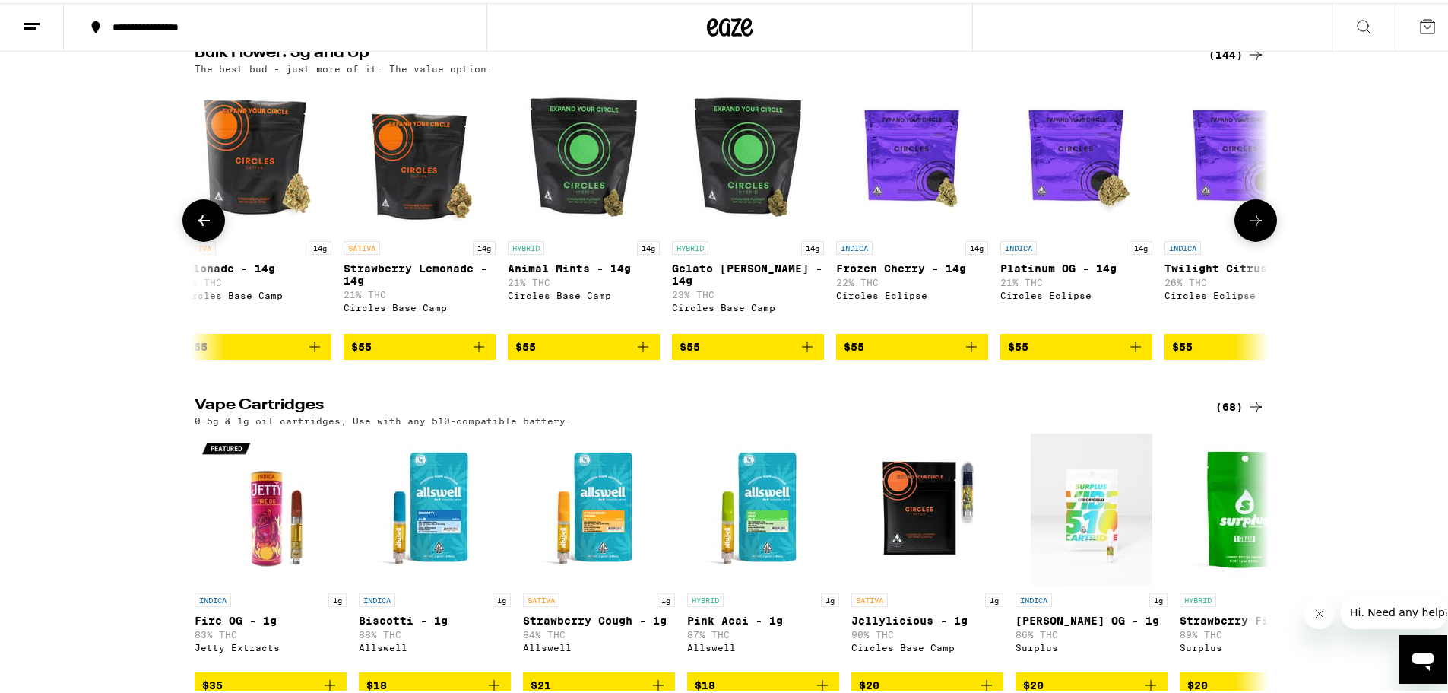
click at [201, 227] on icon at bounding box center [204, 217] width 18 height 18
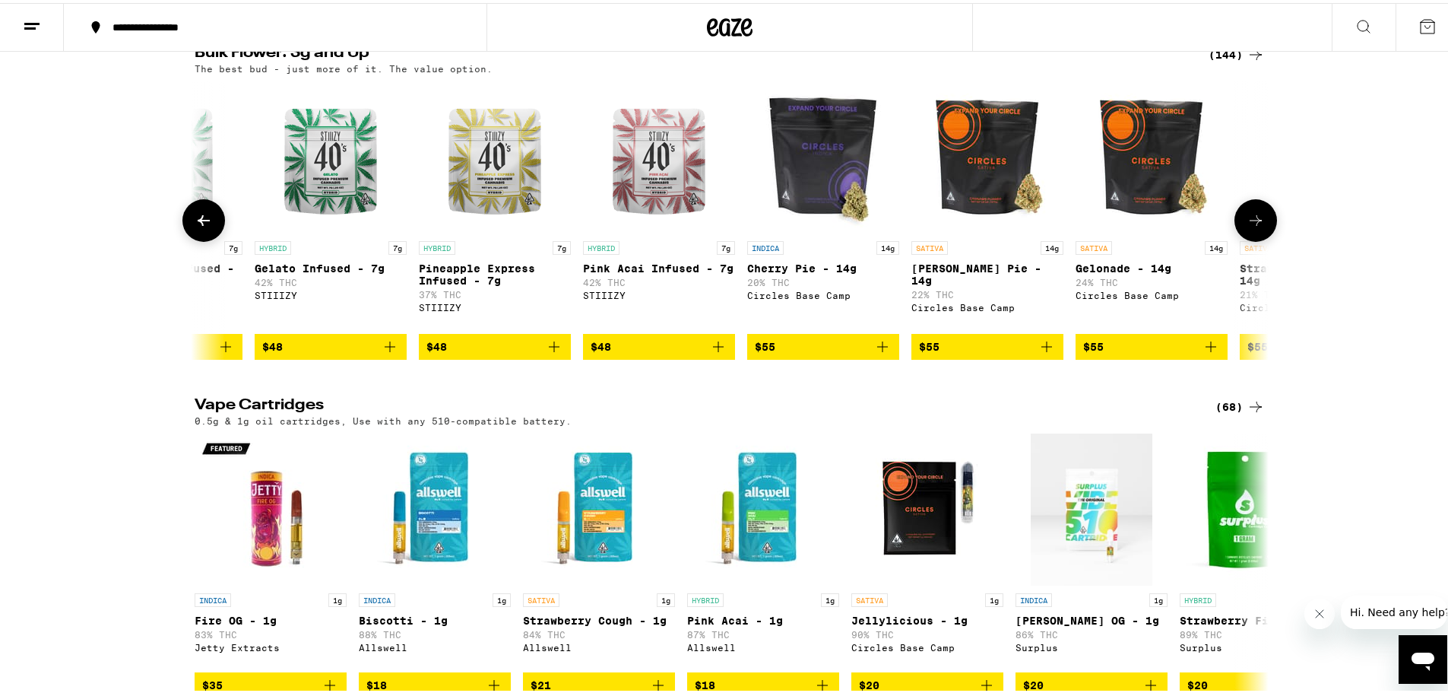
scroll to position [0, 8143]
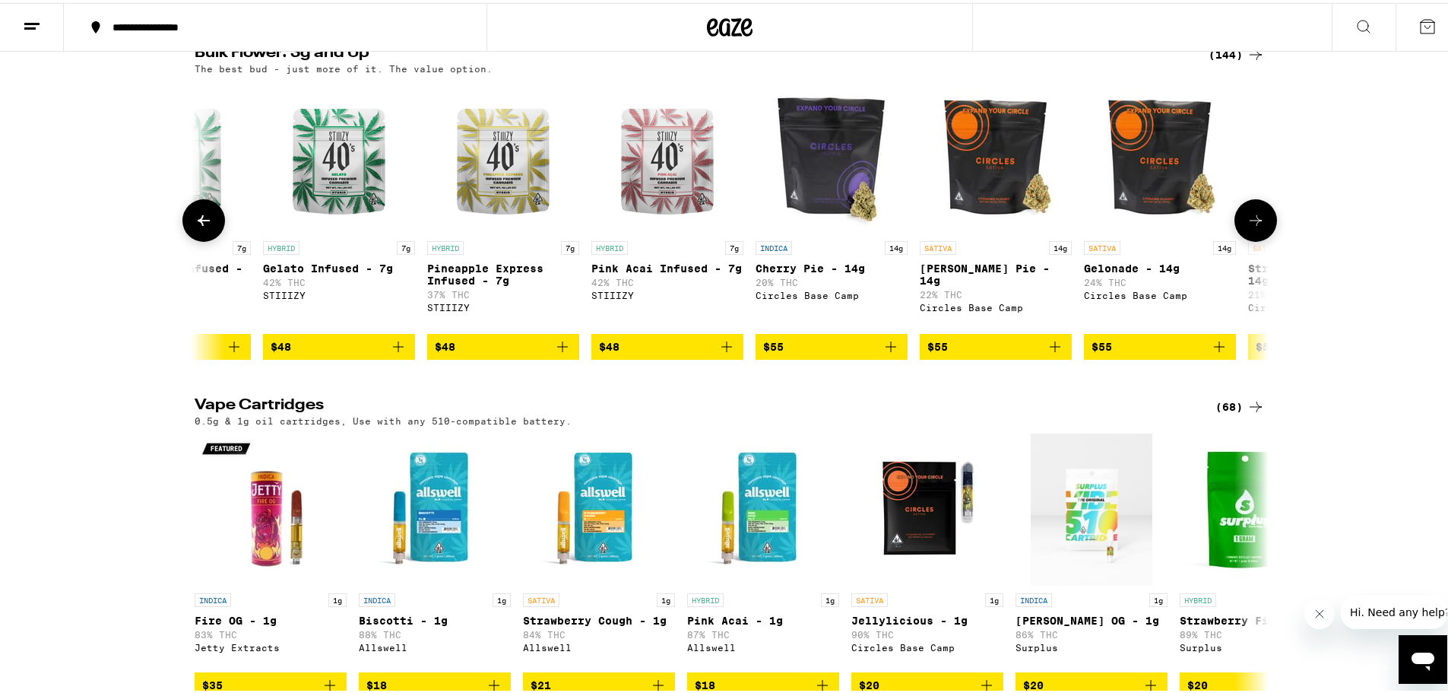
click at [1260, 239] on button at bounding box center [1256, 217] width 43 height 43
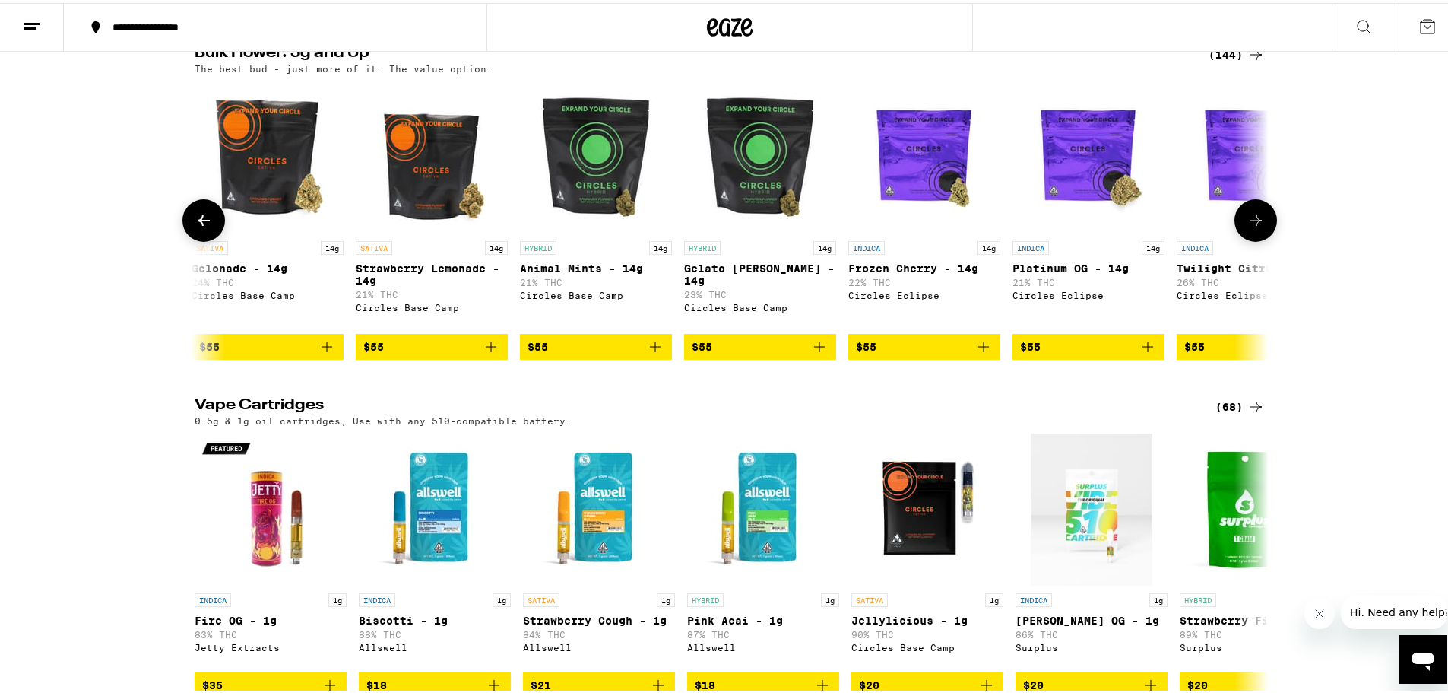
scroll to position [0, 9048]
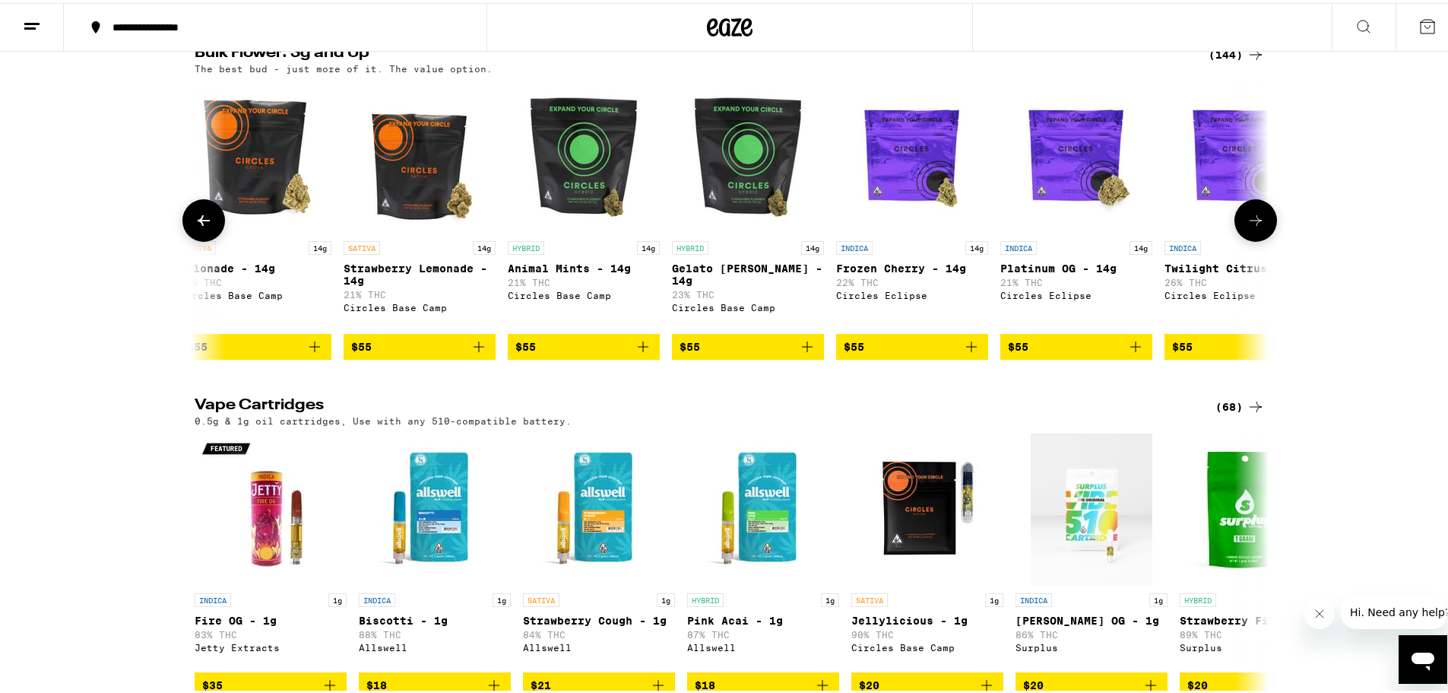
click at [1260, 239] on button at bounding box center [1256, 217] width 43 height 43
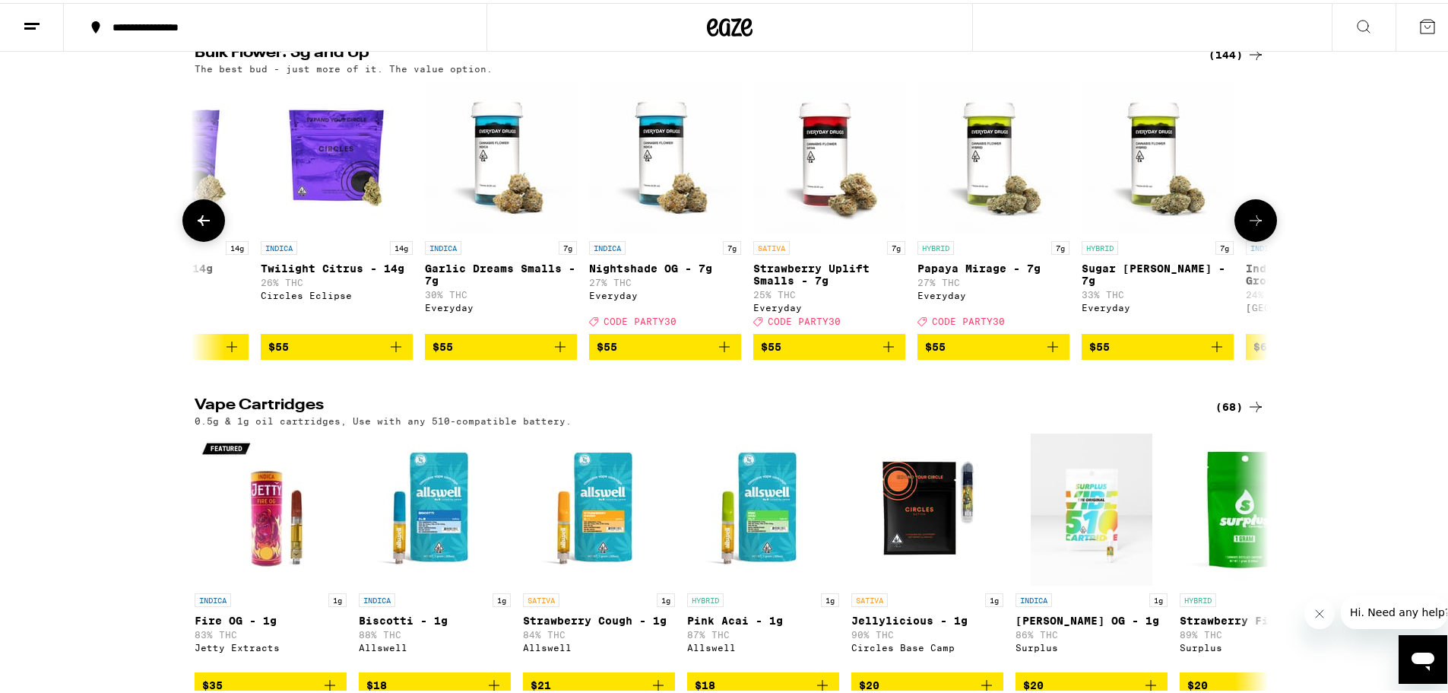
scroll to position [0, 9953]
click at [1248, 227] on icon at bounding box center [1256, 217] width 18 height 18
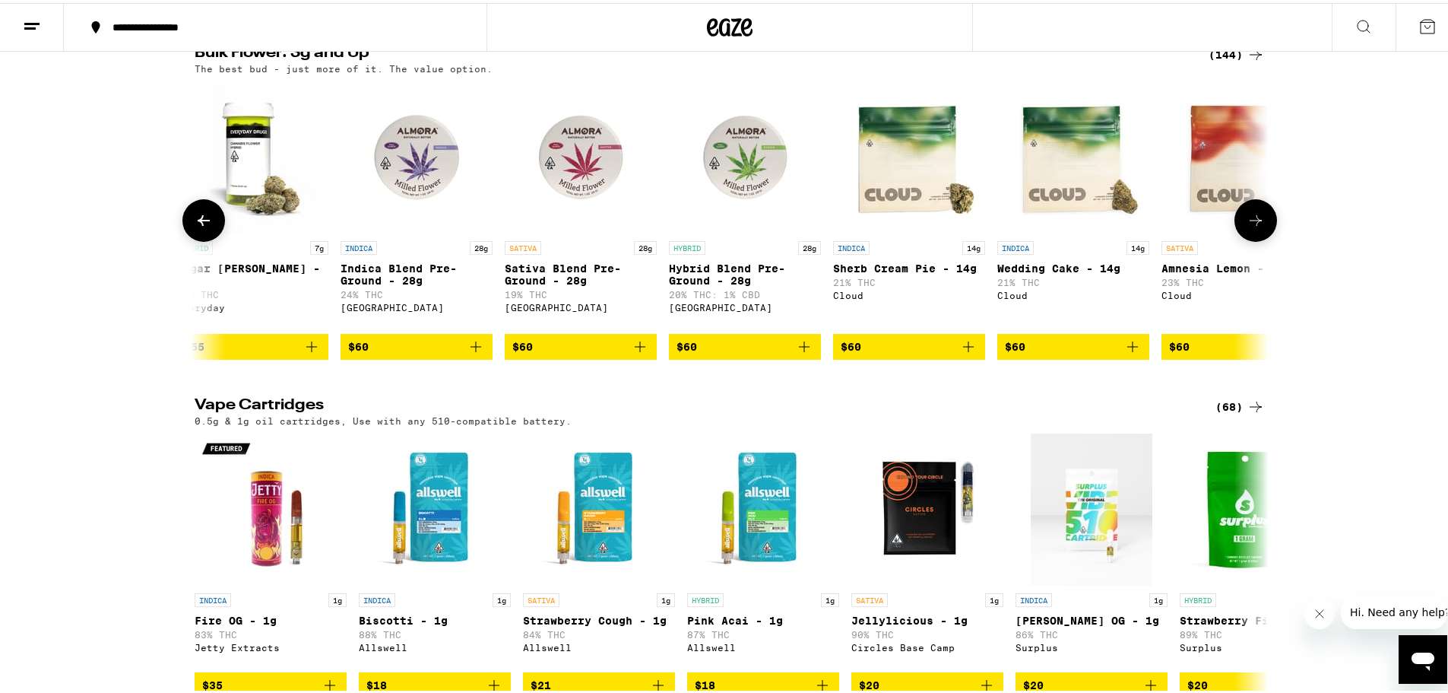
click at [1248, 227] on icon at bounding box center [1256, 217] width 18 height 18
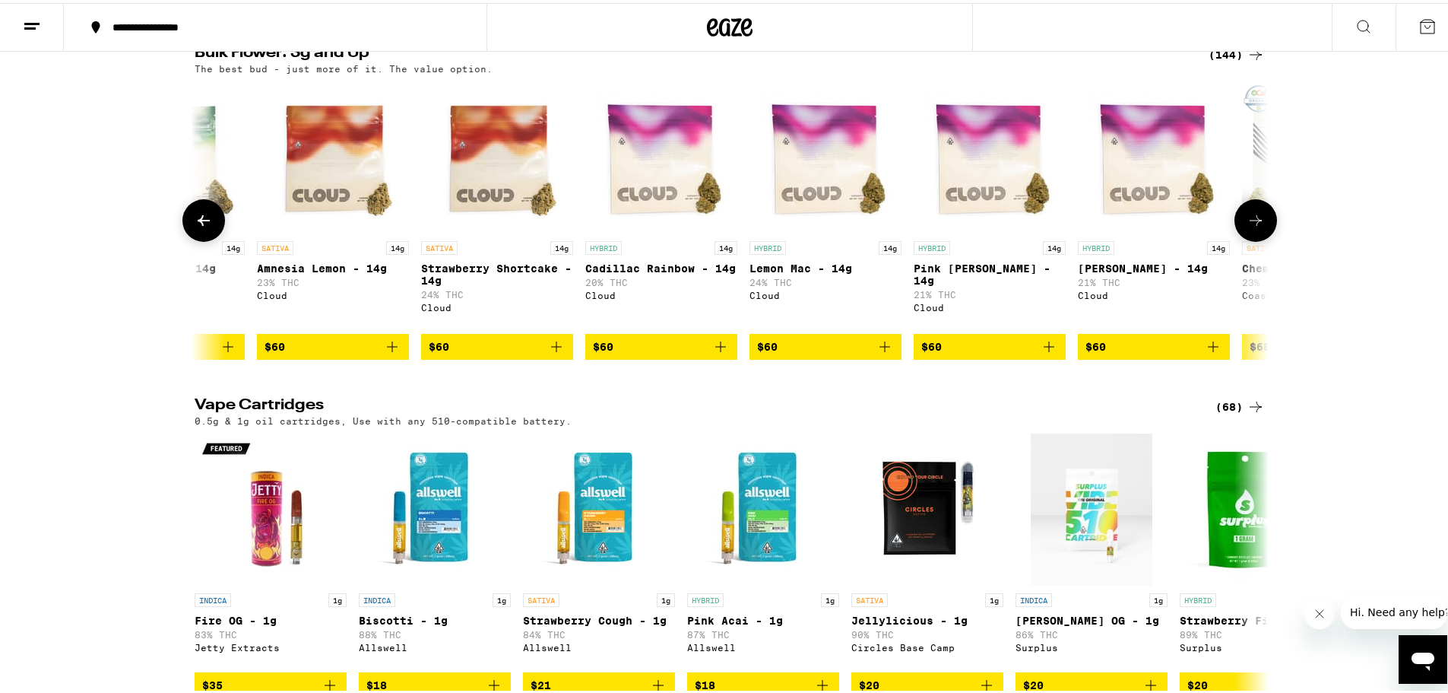
click at [1248, 227] on icon at bounding box center [1256, 217] width 18 height 18
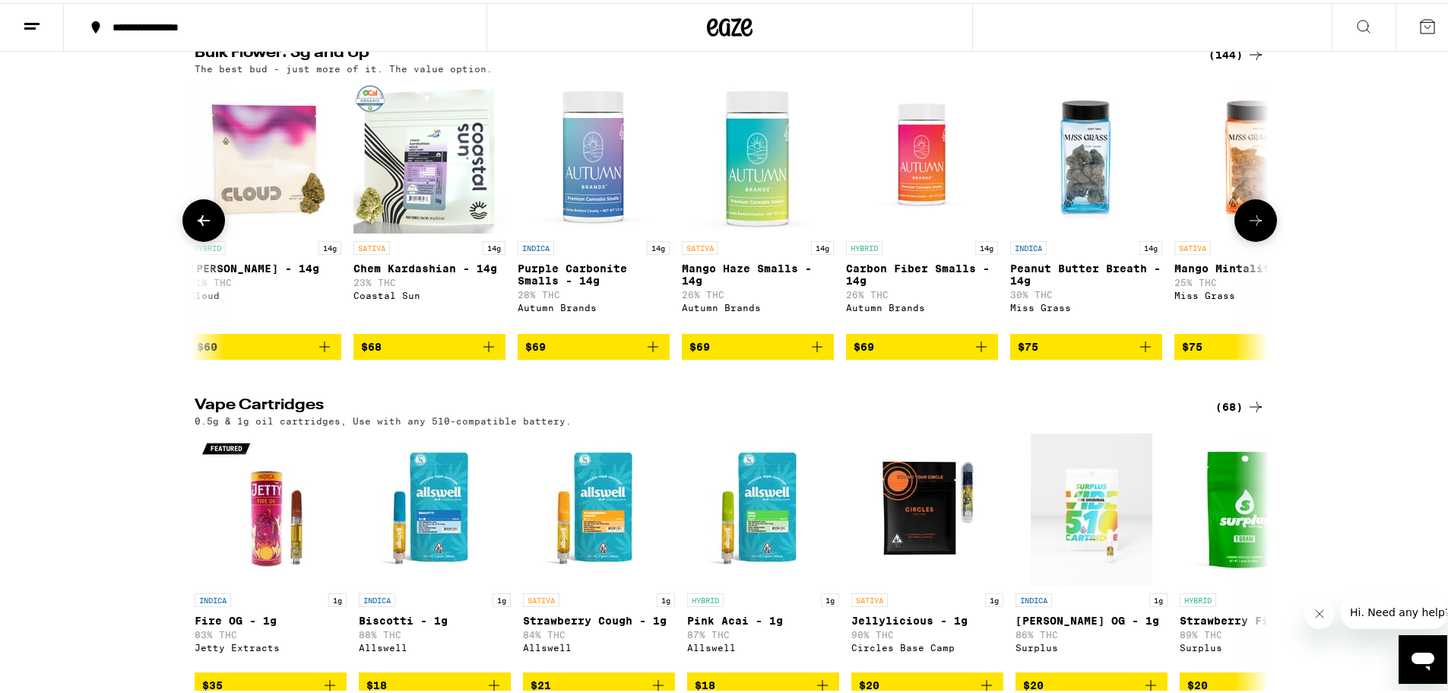
scroll to position [0, 12667]
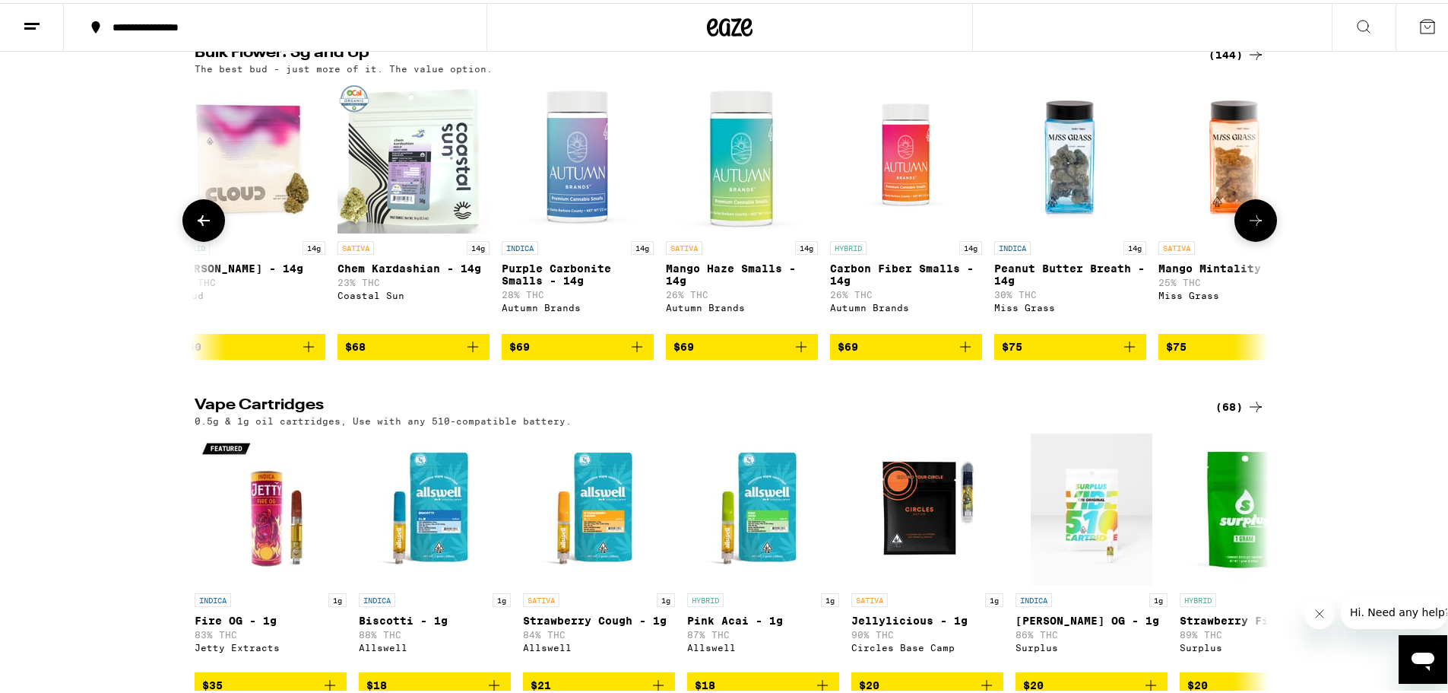
click at [633, 349] on icon "Add to bag" at bounding box center [637, 343] width 11 height 11
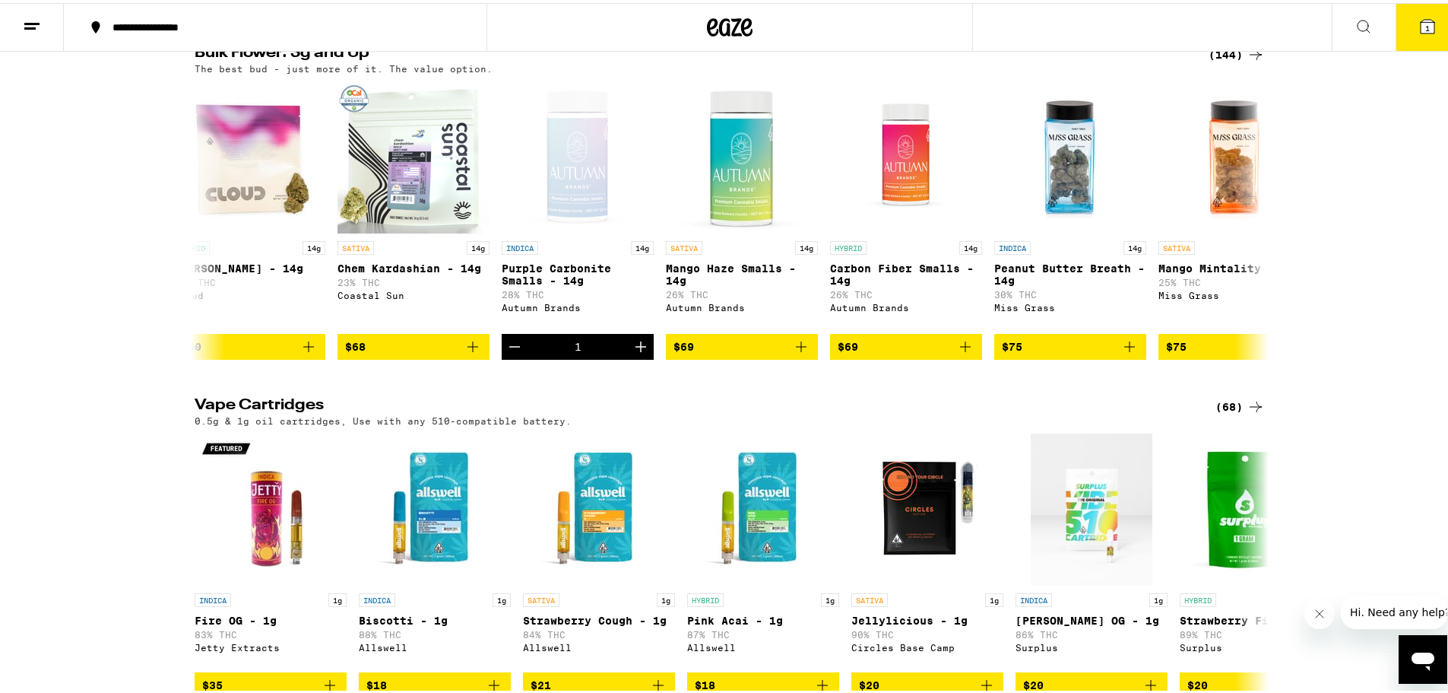
click at [1426, 28] on span "1" at bounding box center [1428, 25] width 5 height 9
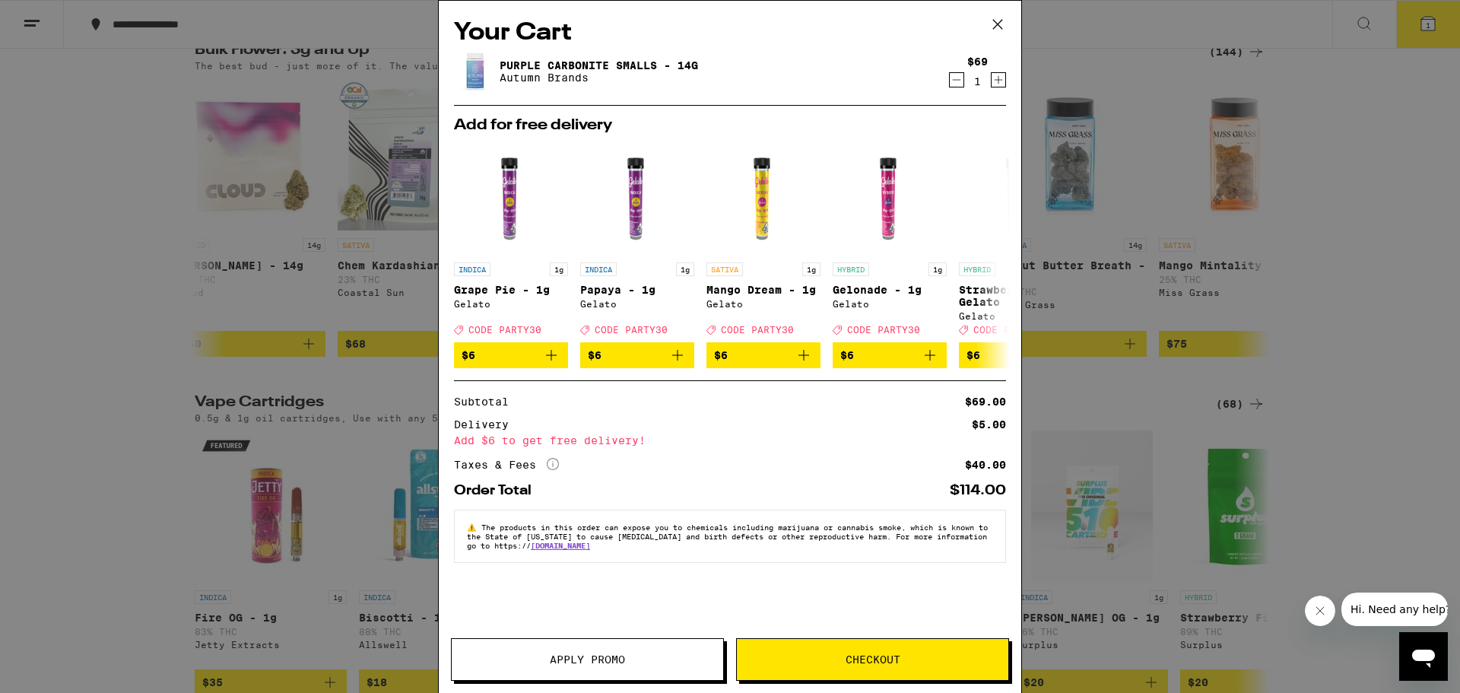
click at [956, 84] on icon "Decrement" at bounding box center [957, 80] width 14 height 18
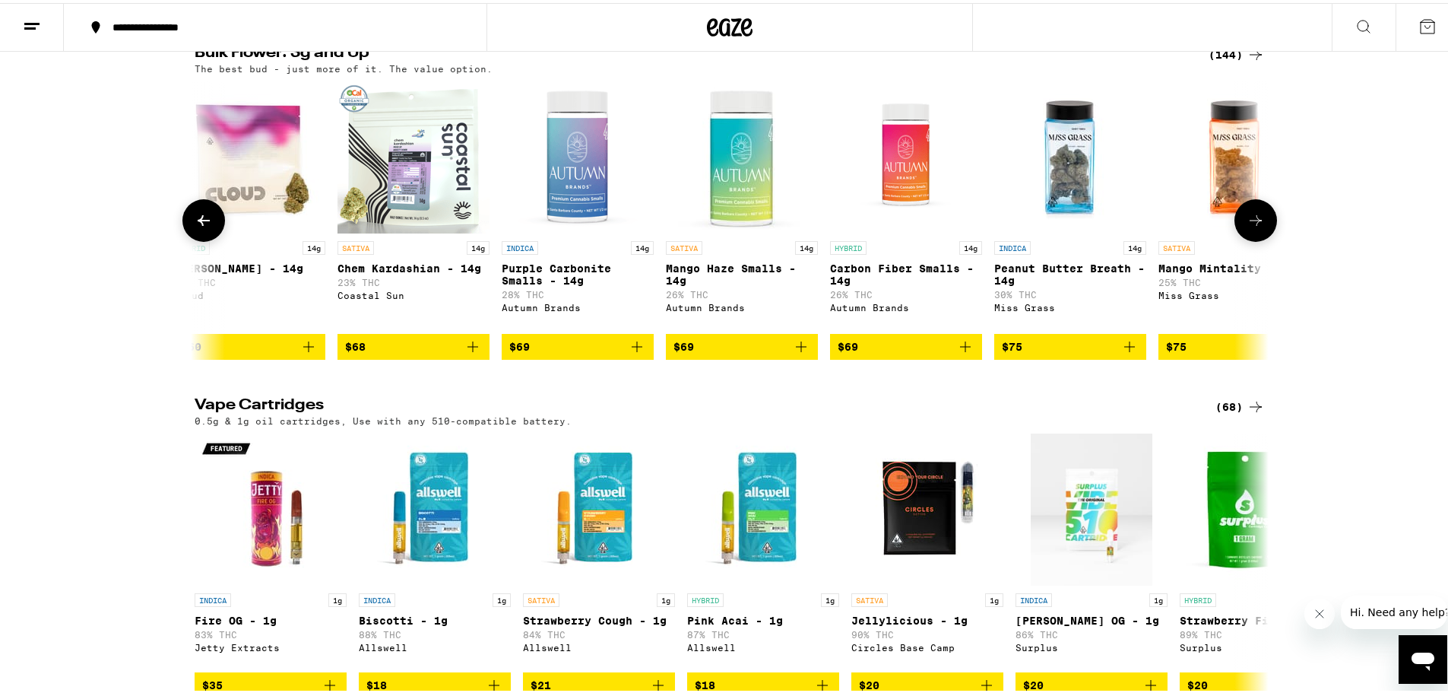
click at [1256, 227] on icon at bounding box center [1256, 217] width 18 height 18
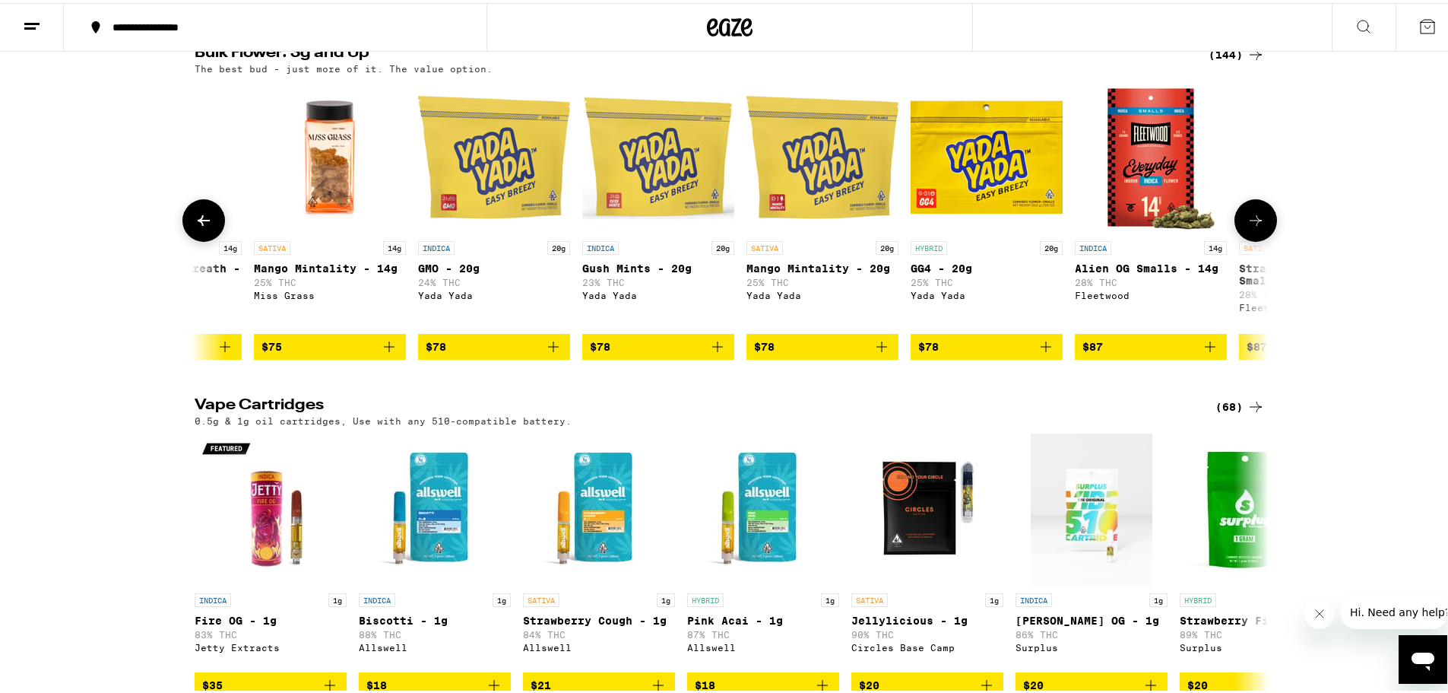
click at [1256, 227] on icon at bounding box center [1256, 217] width 18 height 18
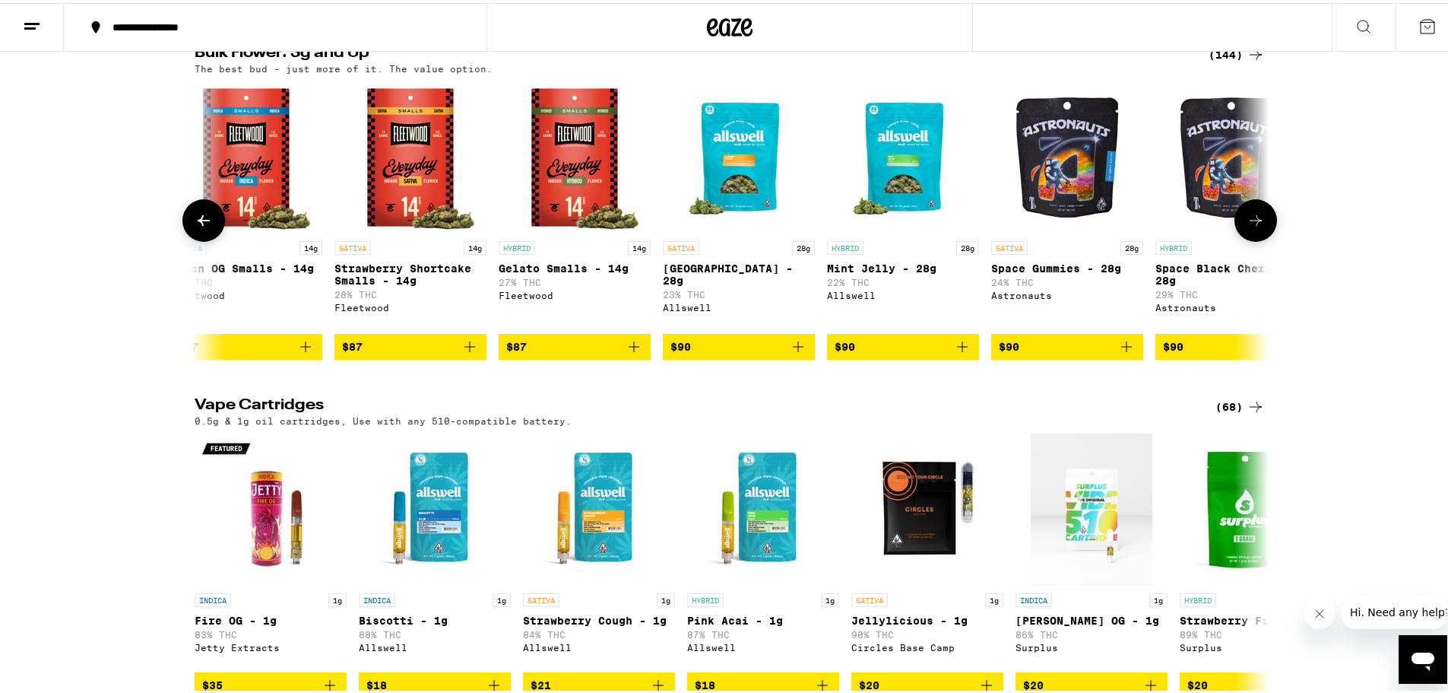
click at [1256, 227] on icon at bounding box center [1256, 217] width 18 height 18
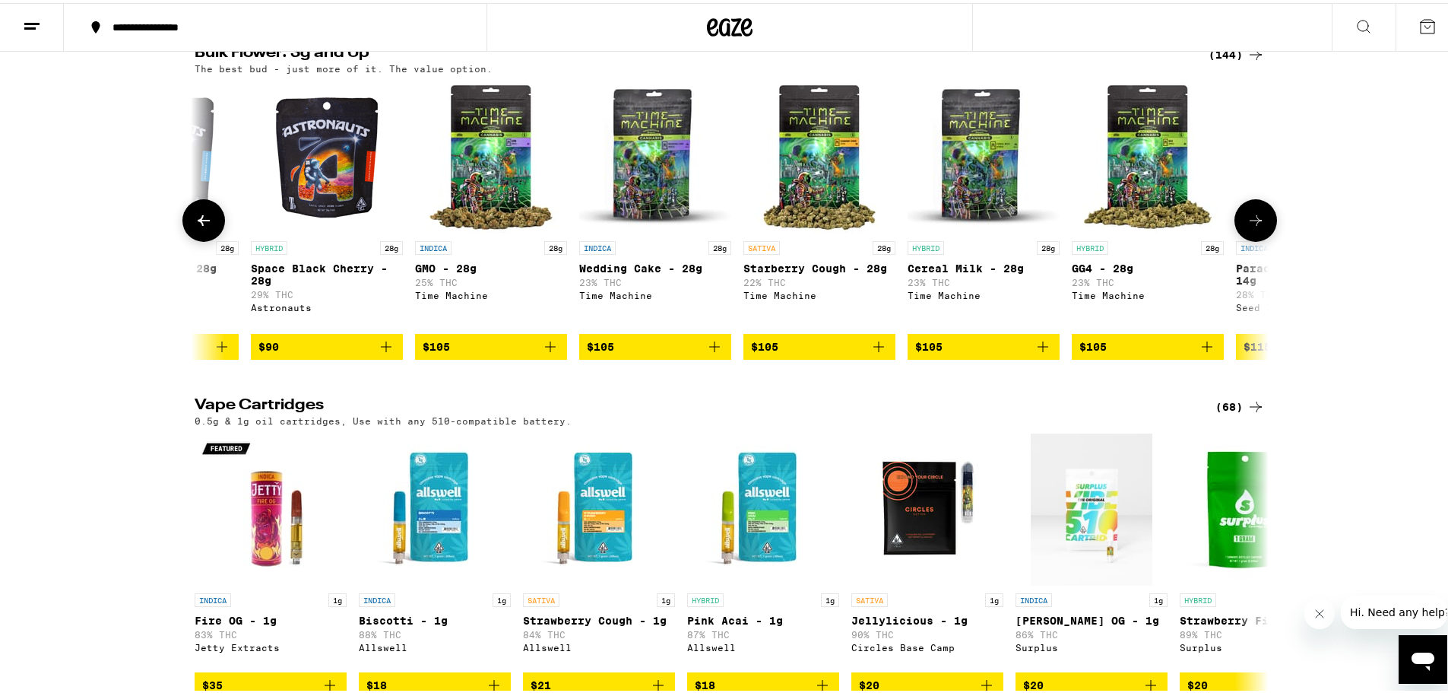
click at [1256, 227] on icon at bounding box center [1256, 217] width 18 height 18
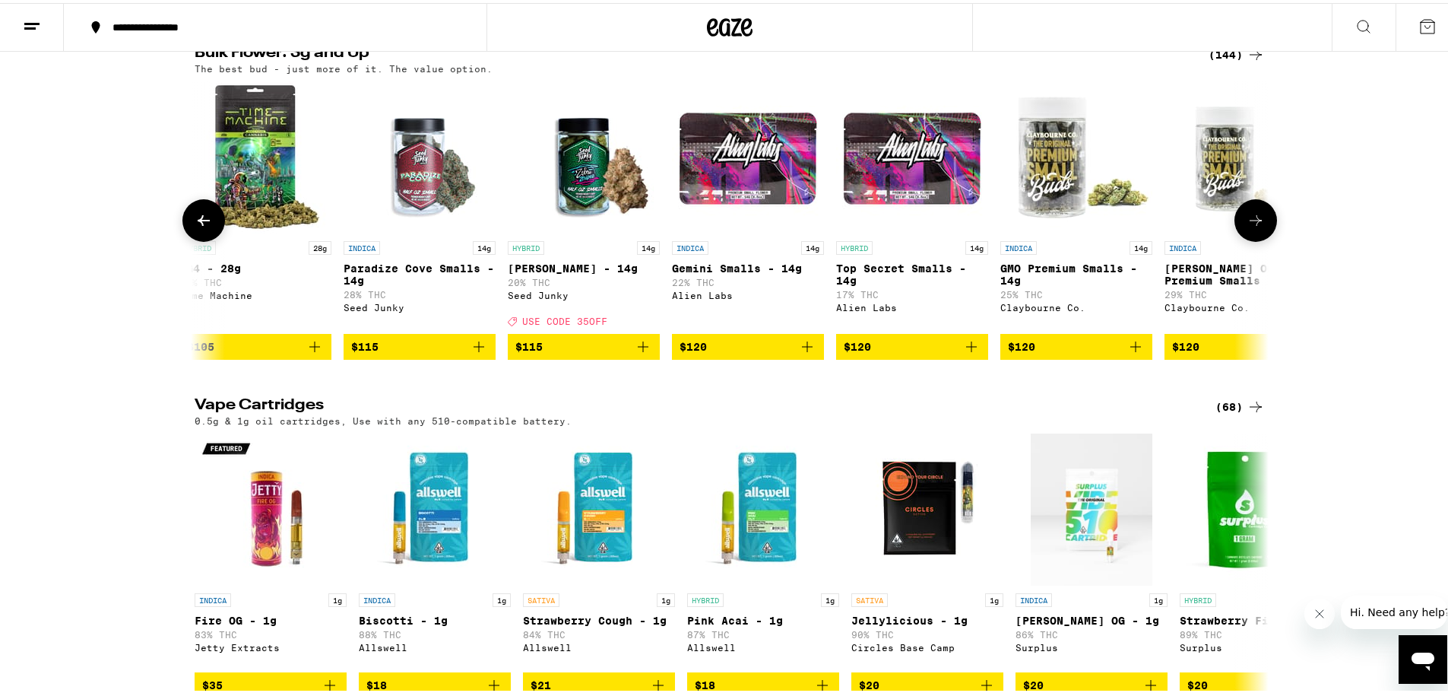
scroll to position [0, 16286]
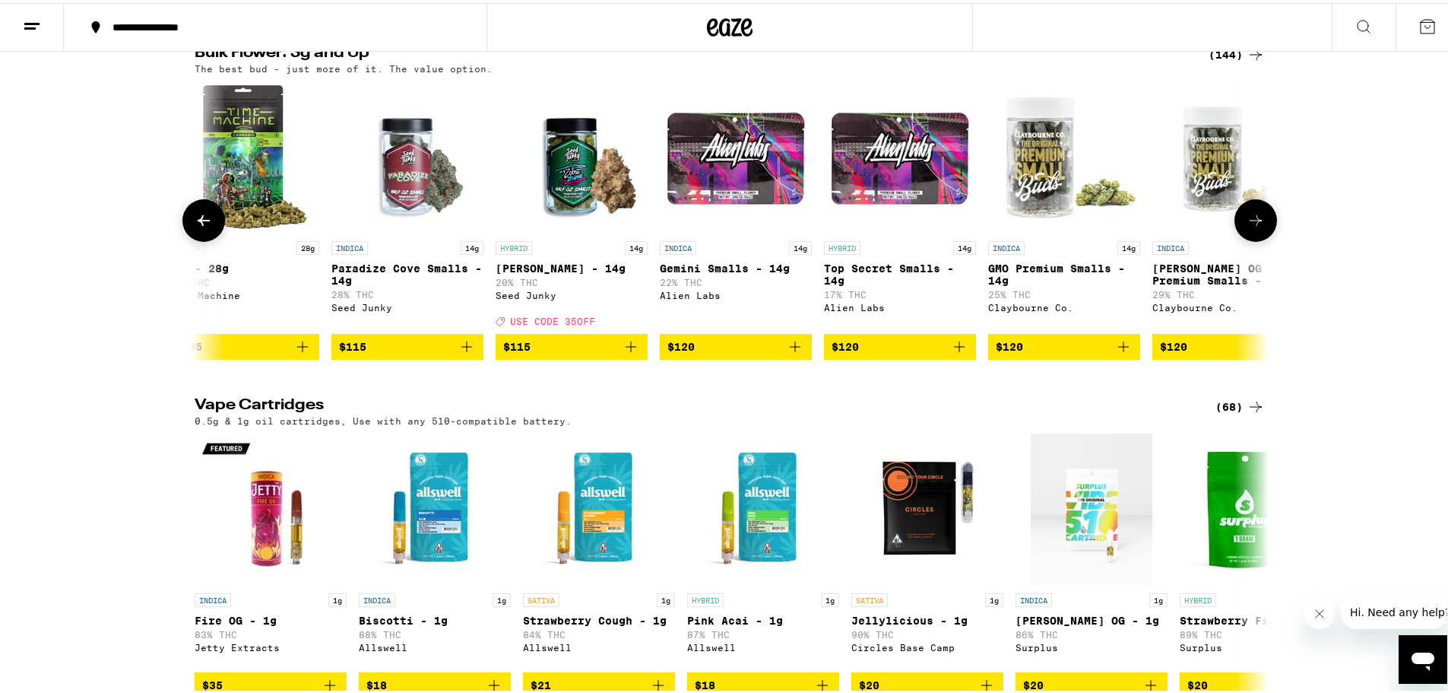
click at [628, 353] on icon "Add to bag" at bounding box center [631, 344] width 18 height 18
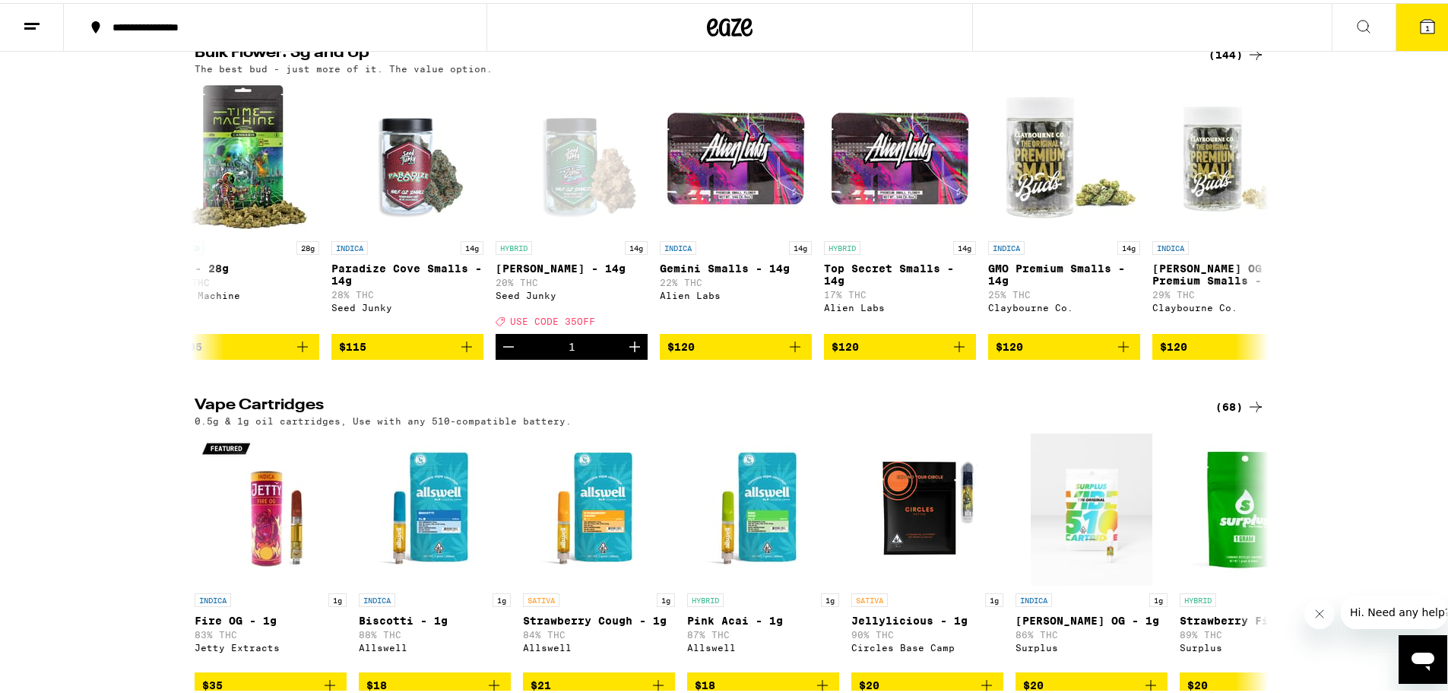
click at [1407, 26] on button "1" at bounding box center [1428, 24] width 64 height 47
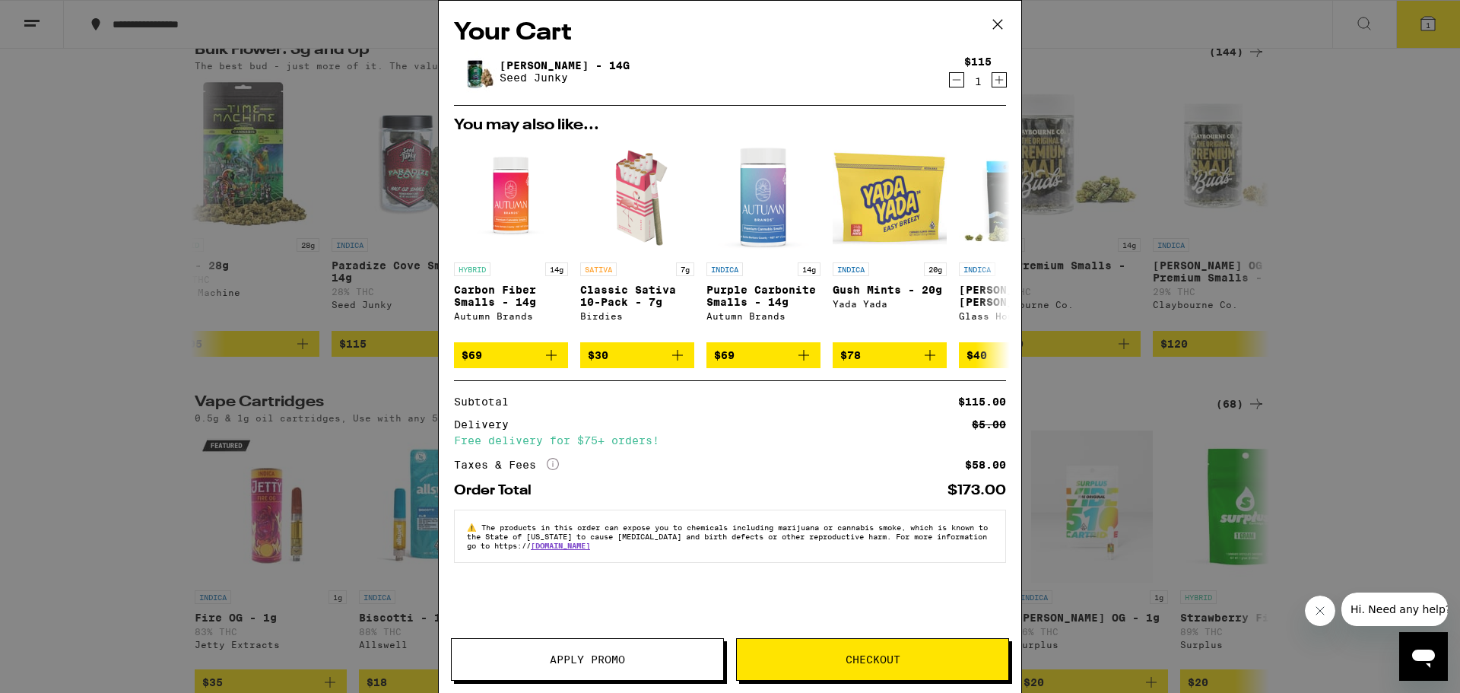
click at [572, 659] on span "Apply Promo" at bounding box center [587, 659] width 75 height 11
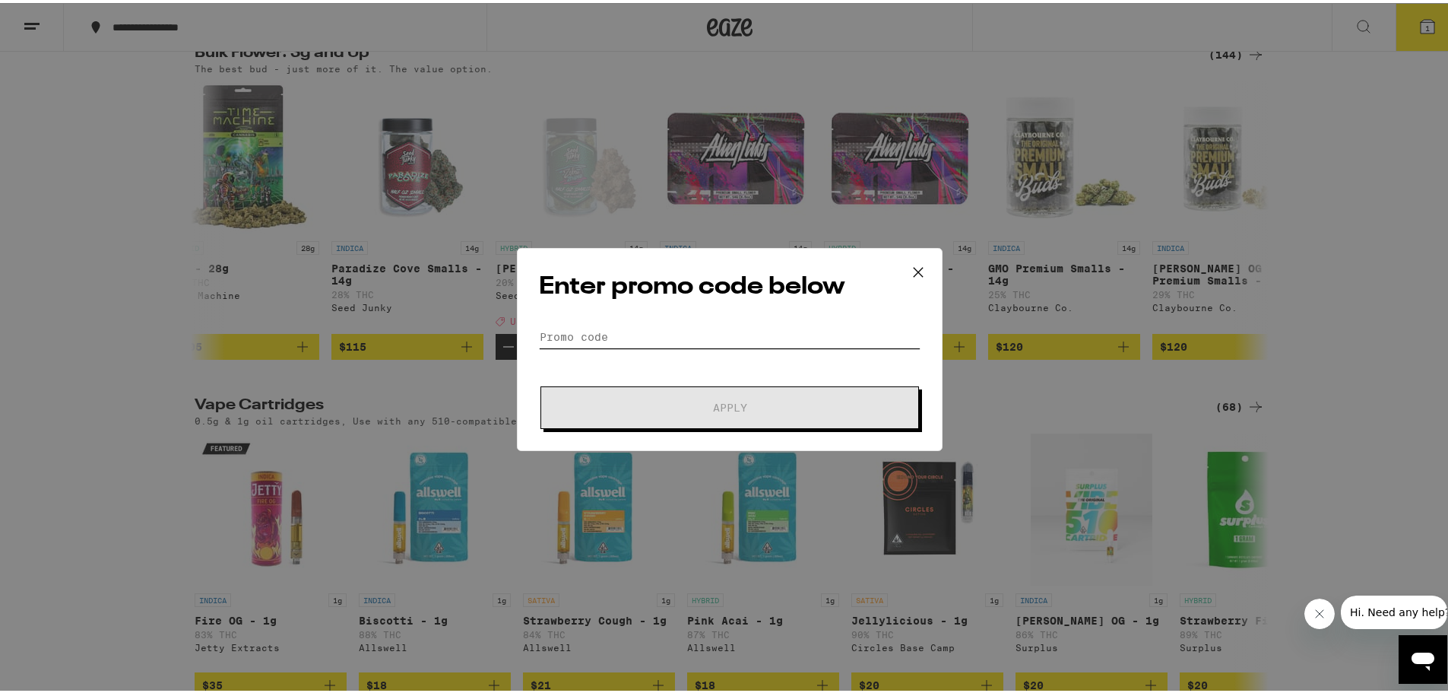
click at [596, 336] on input "Promo Code" at bounding box center [730, 333] width 382 height 23
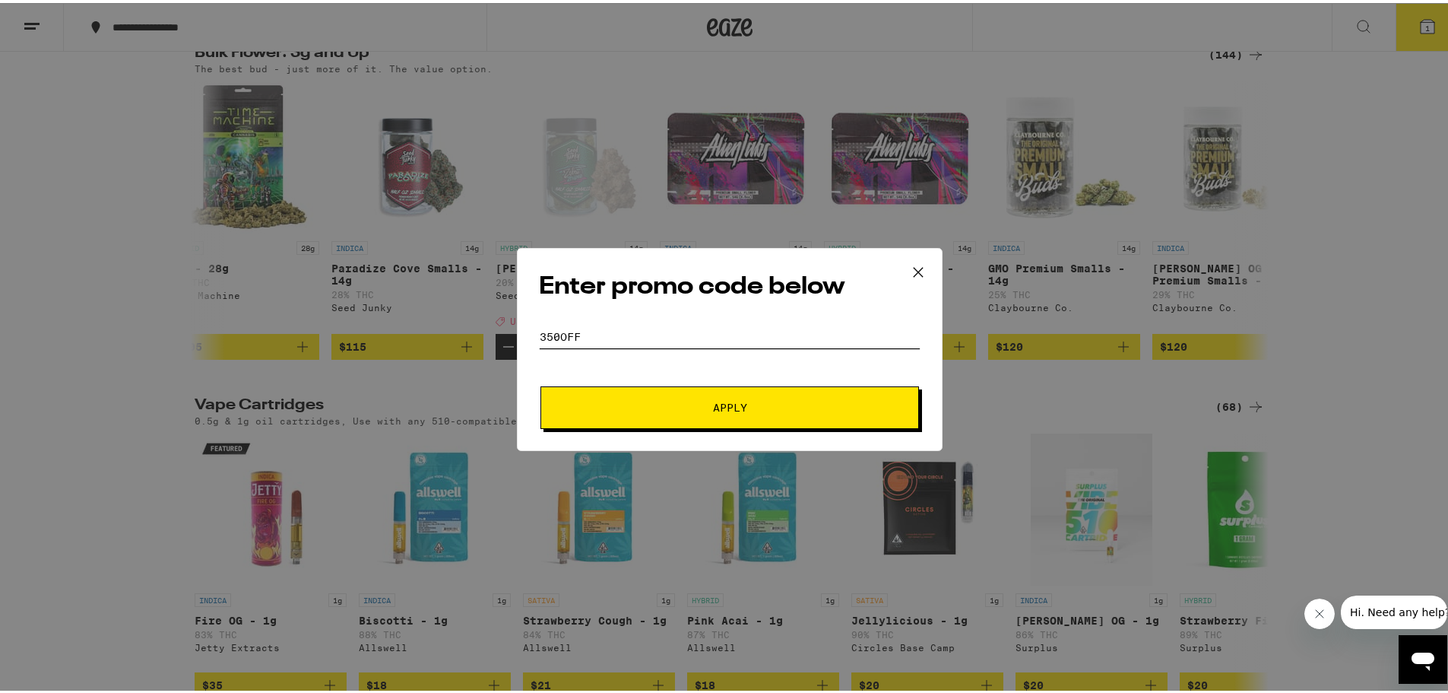
type input "350OFF"
click at [727, 394] on button "Apply" at bounding box center [730, 404] width 379 height 43
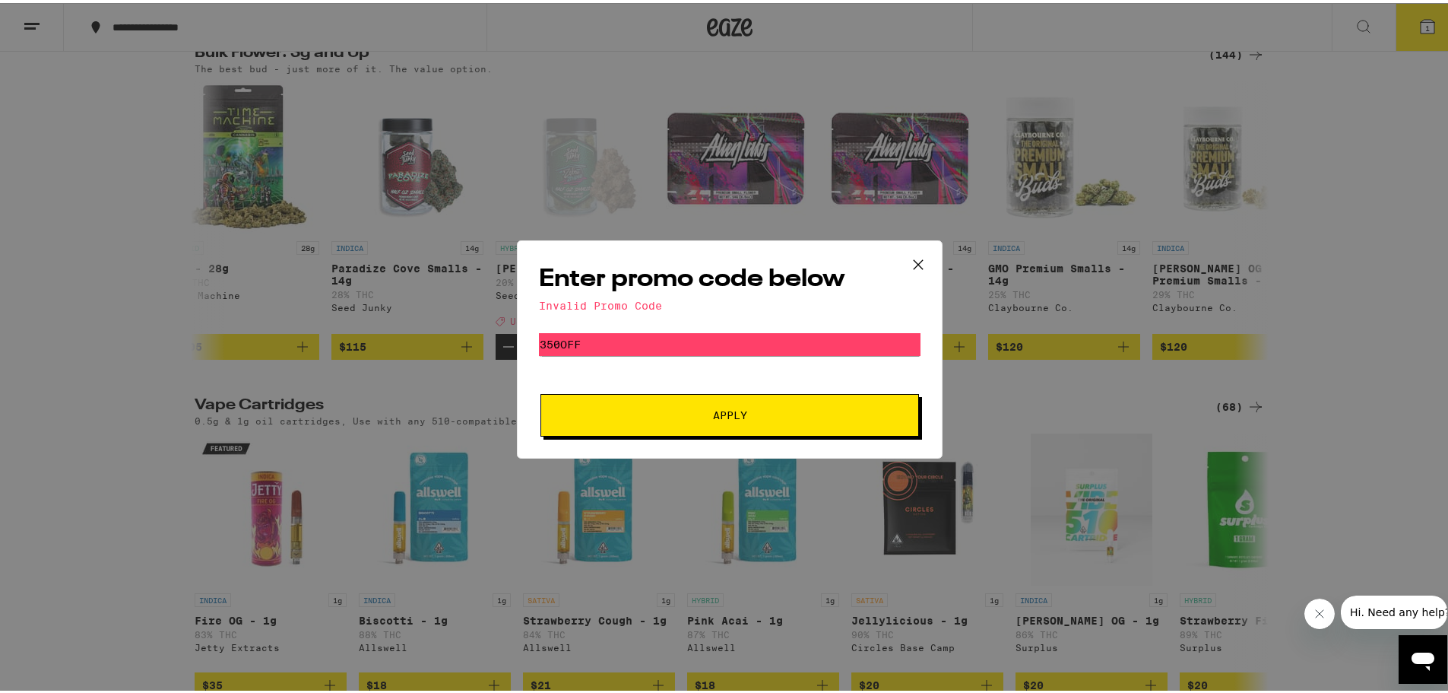
click at [722, 411] on span "Apply" at bounding box center [730, 412] width 34 height 11
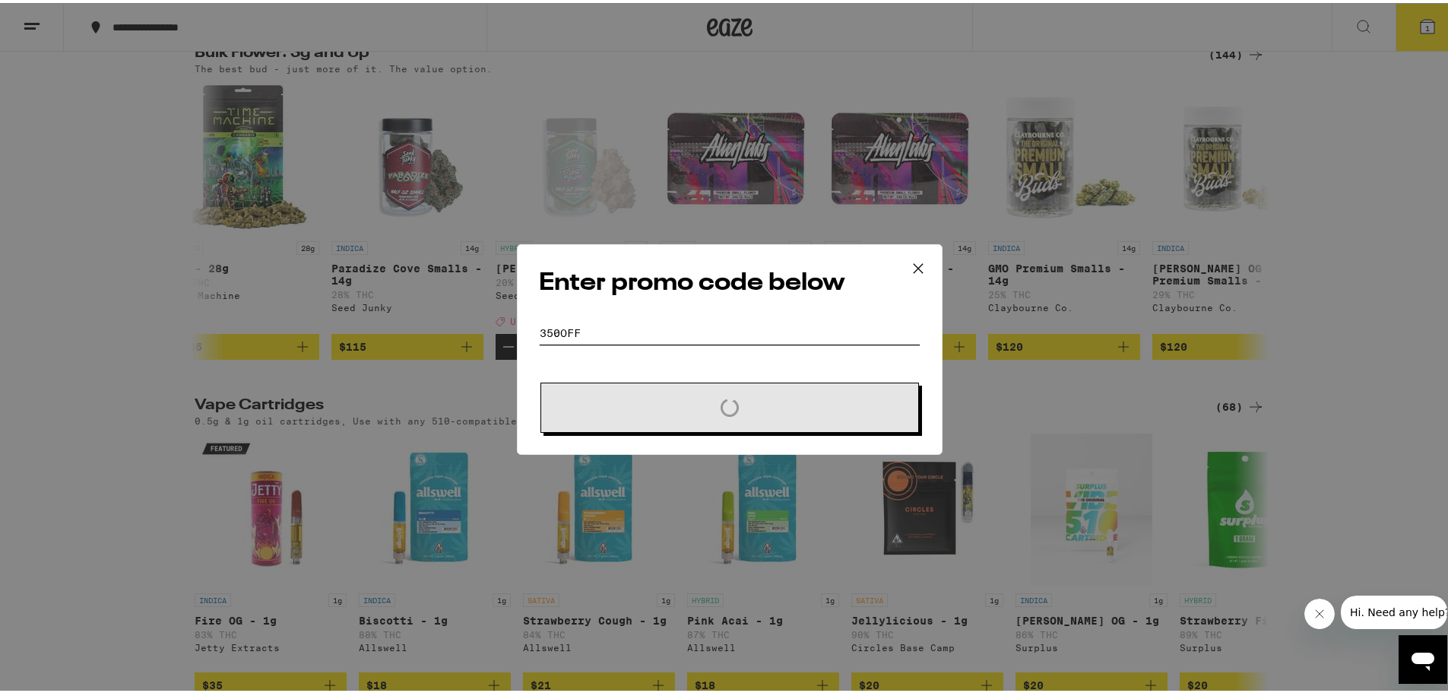
click at [860, 319] on input "350OFF" at bounding box center [730, 330] width 382 height 23
click at [917, 263] on icon at bounding box center [918, 265] width 23 height 23
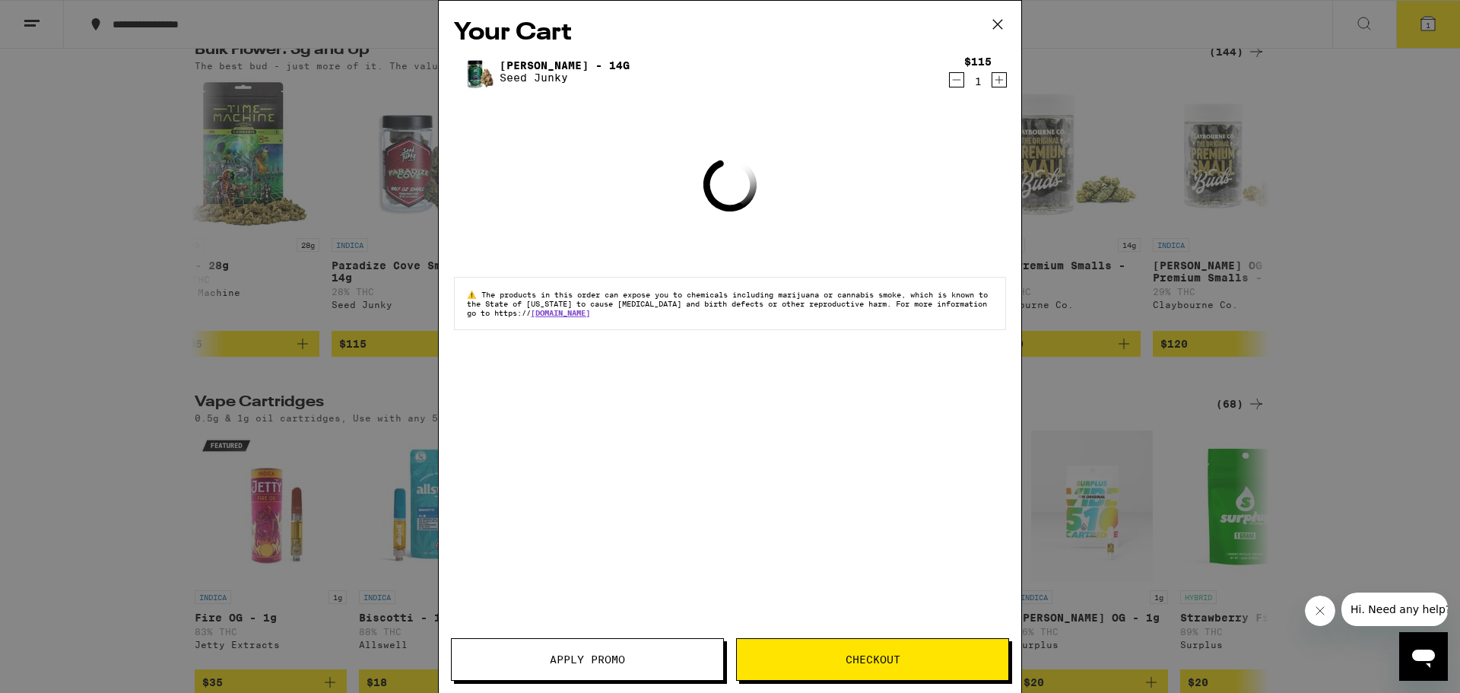
click at [1269, 433] on div "Your Cart Zebra Ztripez - 14g Seed Junky $115 1 Loading ⚠️ The products in this…" at bounding box center [730, 346] width 1460 height 693
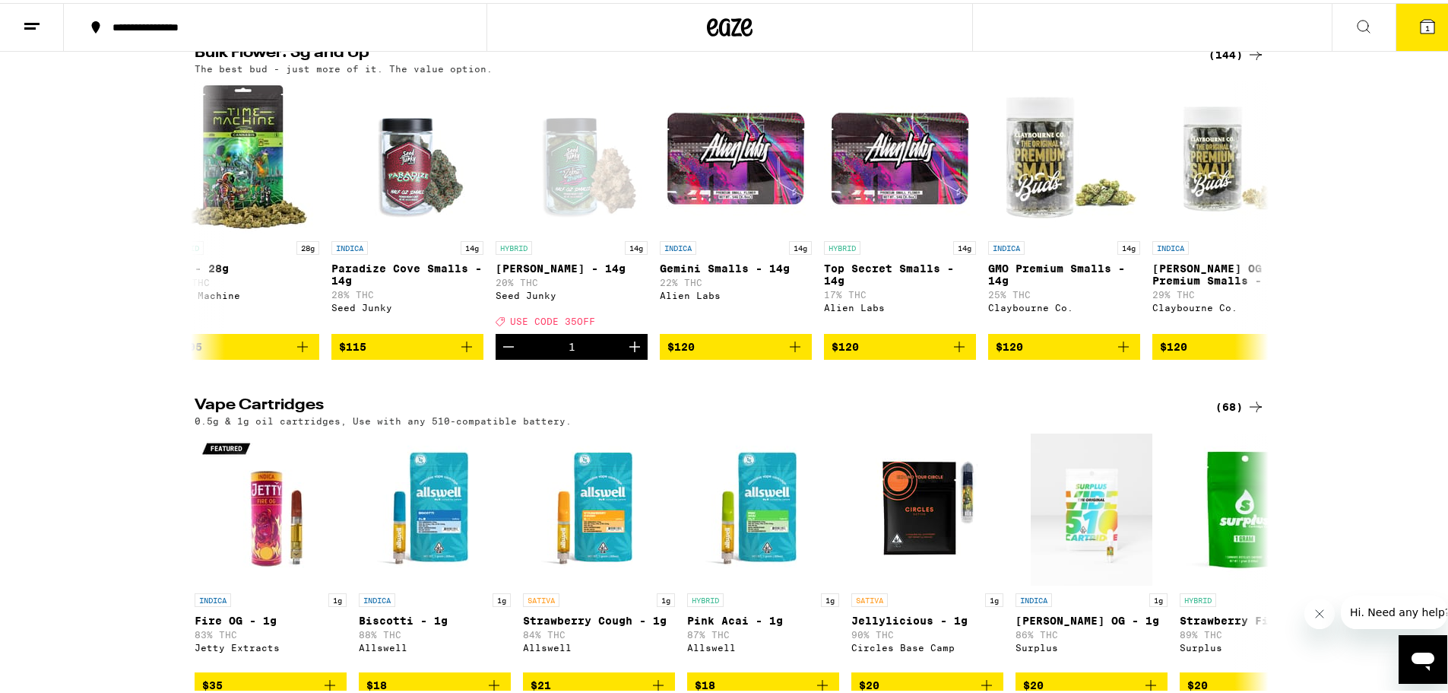
click at [1421, 19] on icon at bounding box center [1428, 24] width 14 height 14
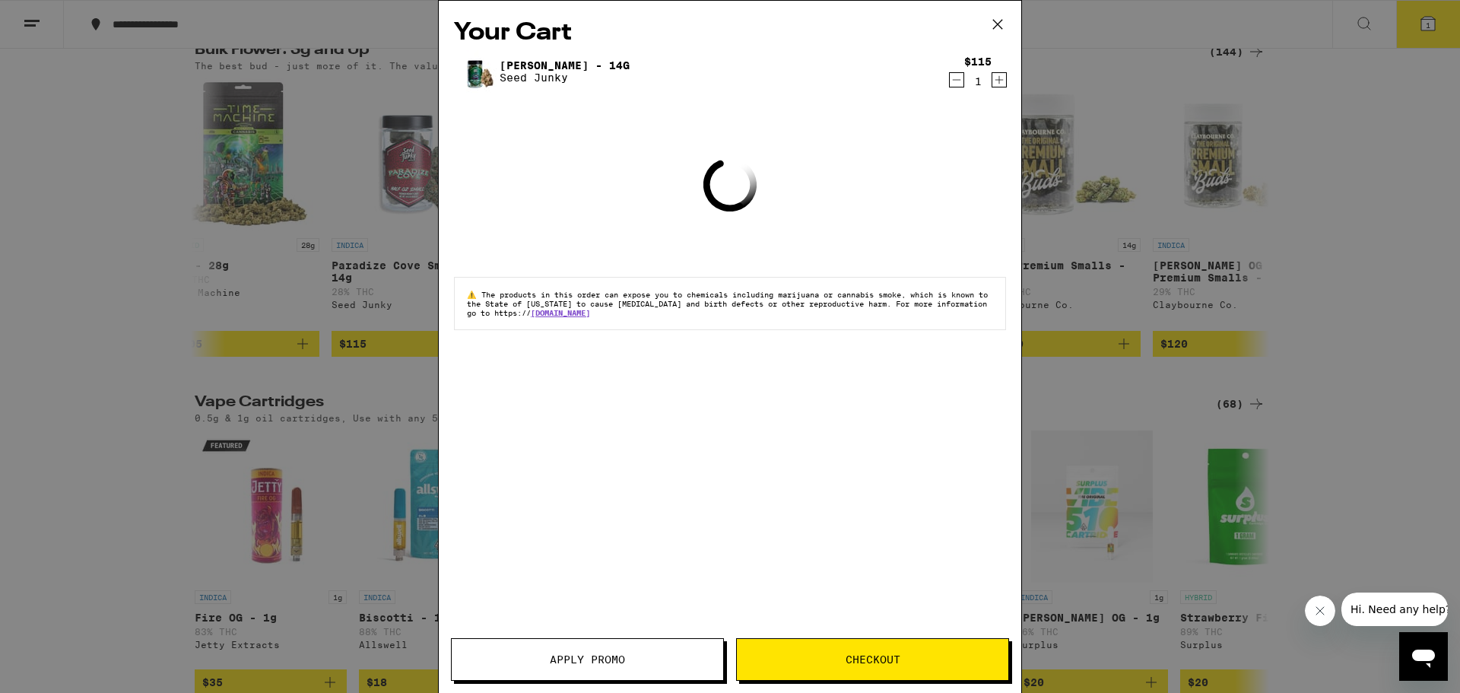
click at [577, 659] on span "Apply Promo" at bounding box center [587, 659] width 75 height 11
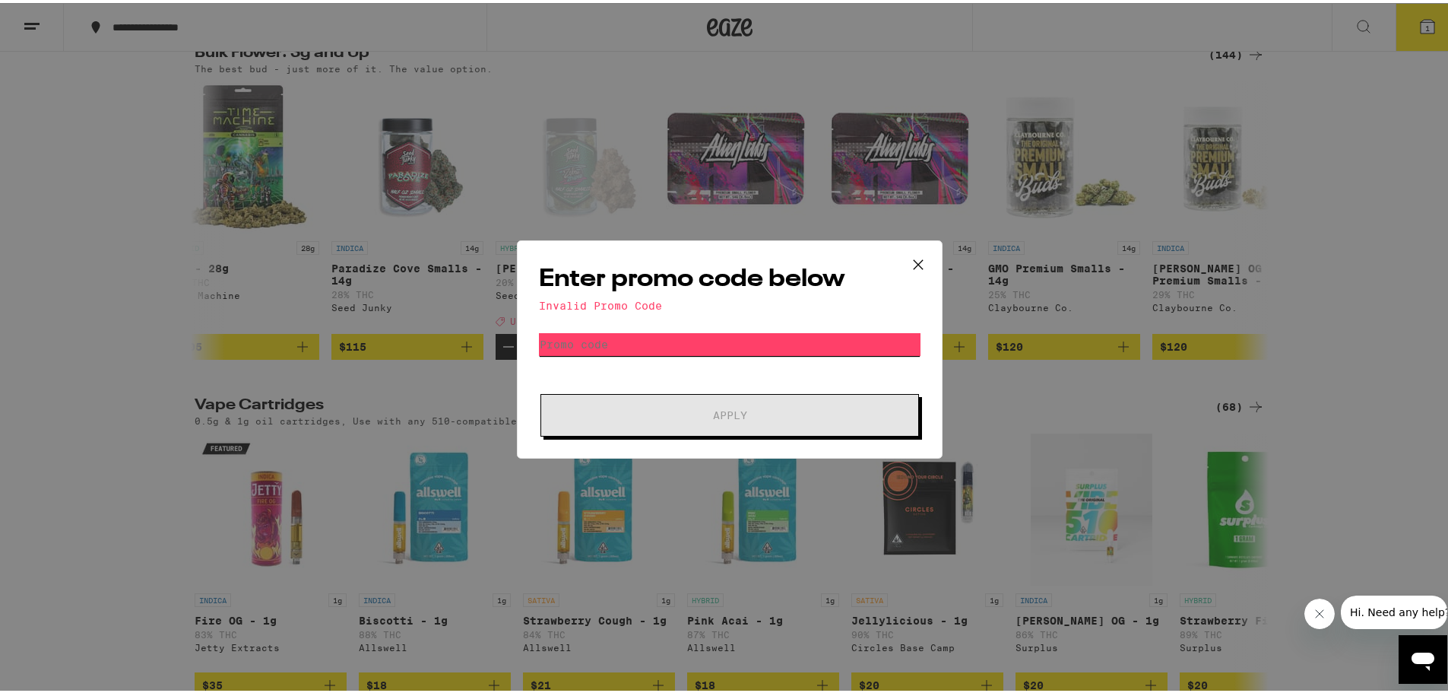
click at [584, 334] on input "Promo Code" at bounding box center [730, 341] width 382 height 23
click at [569, 321] on div "Enter promo code below Invalid Promo Code Promo Code Apply" at bounding box center [730, 346] width 426 height 218
click at [569, 334] on input "Promo Code" at bounding box center [730, 341] width 382 height 23
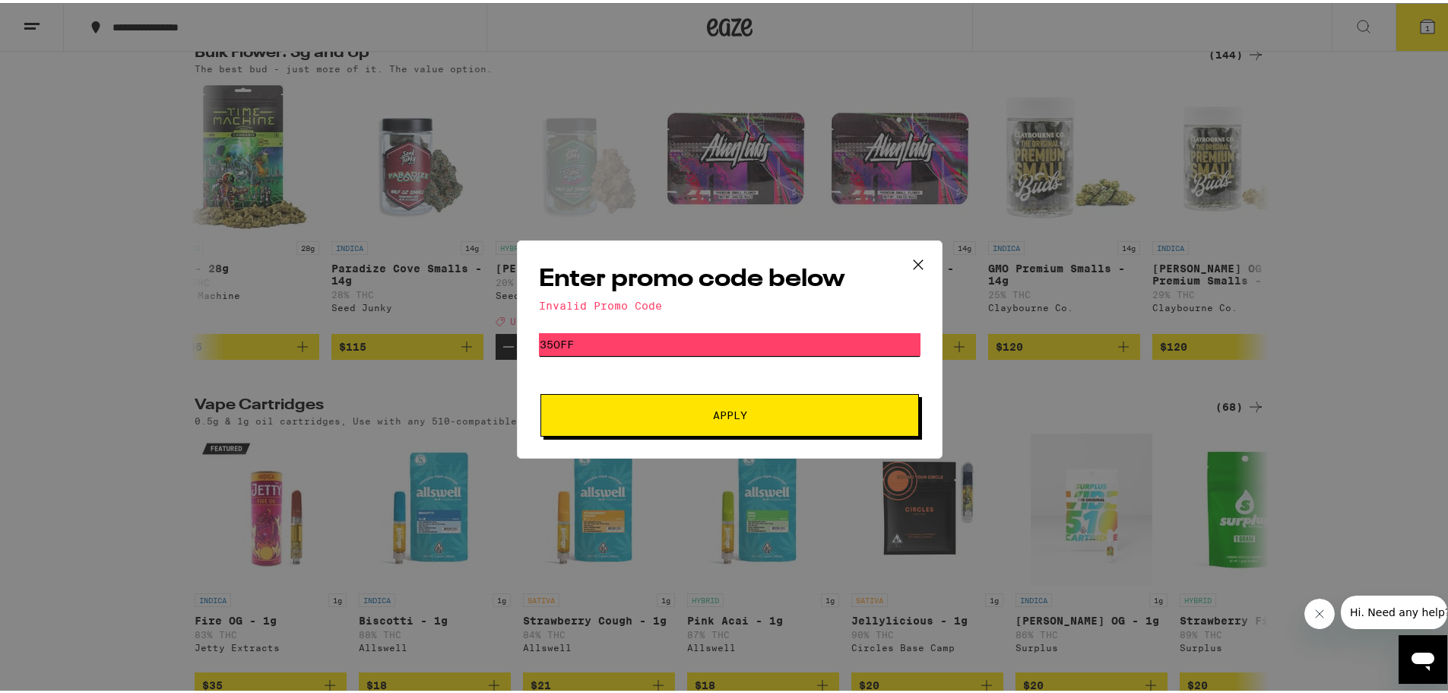
type input "35OFF"
click at [690, 371] on form "Promo Code 35OFF Apply" at bounding box center [730, 381] width 382 height 103
click at [719, 430] on button "Apply" at bounding box center [730, 412] width 379 height 43
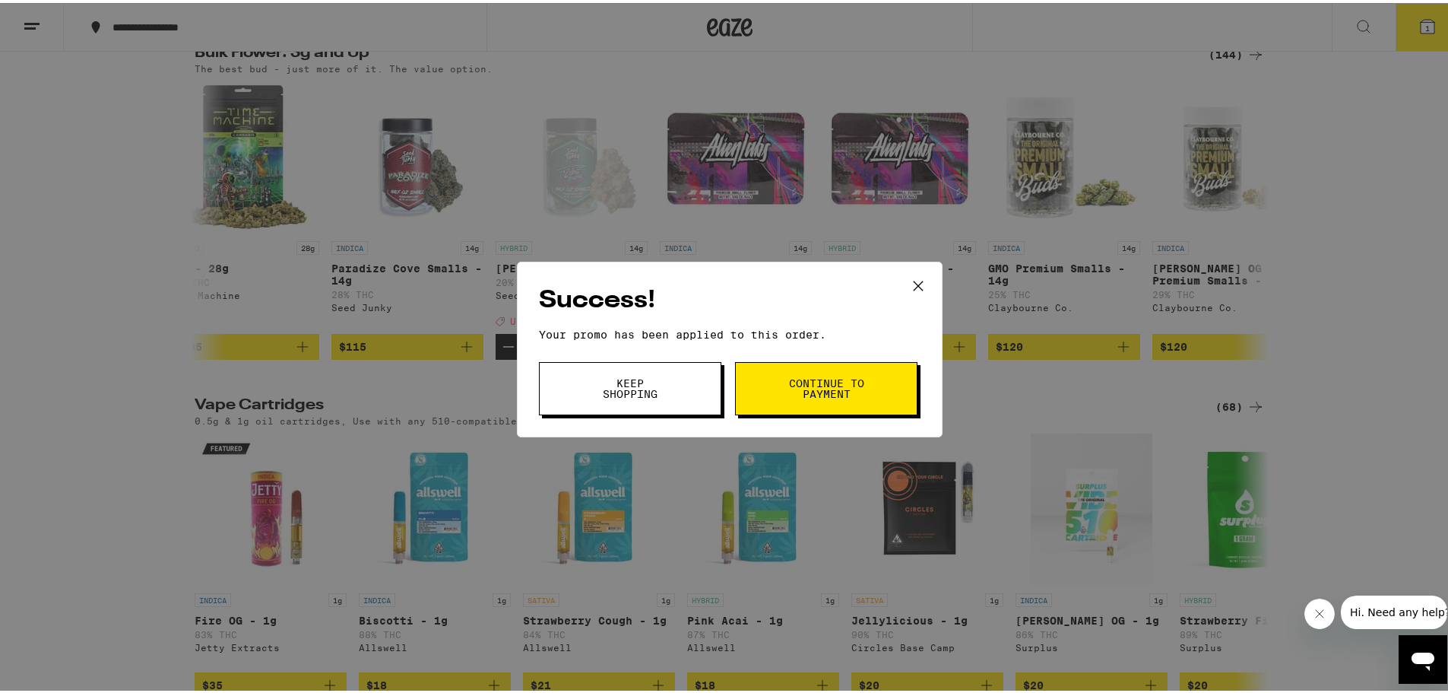
click at [644, 392] on span "Keep Shopping" at bounding box center [631, 385] width 78 height 21
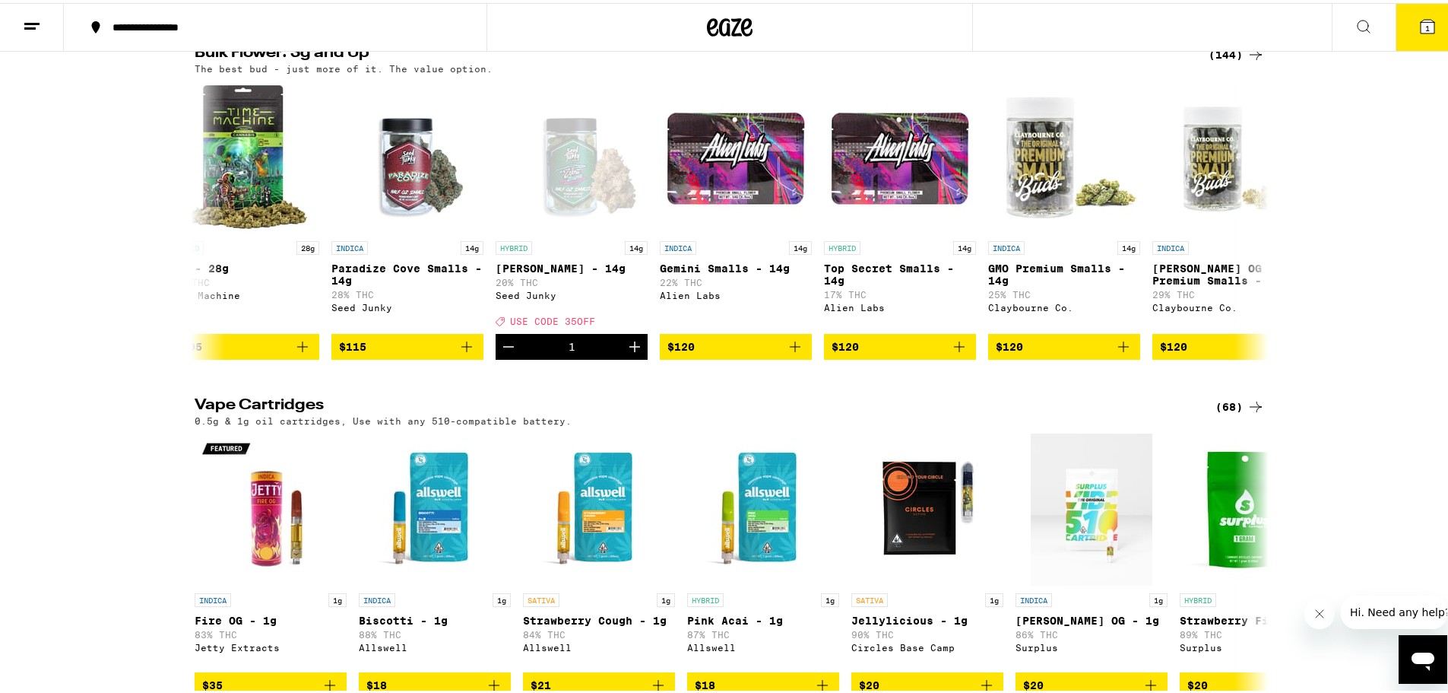
click at [1421, 24] on icon at bounding box center [1428, 24] width 14 height 14
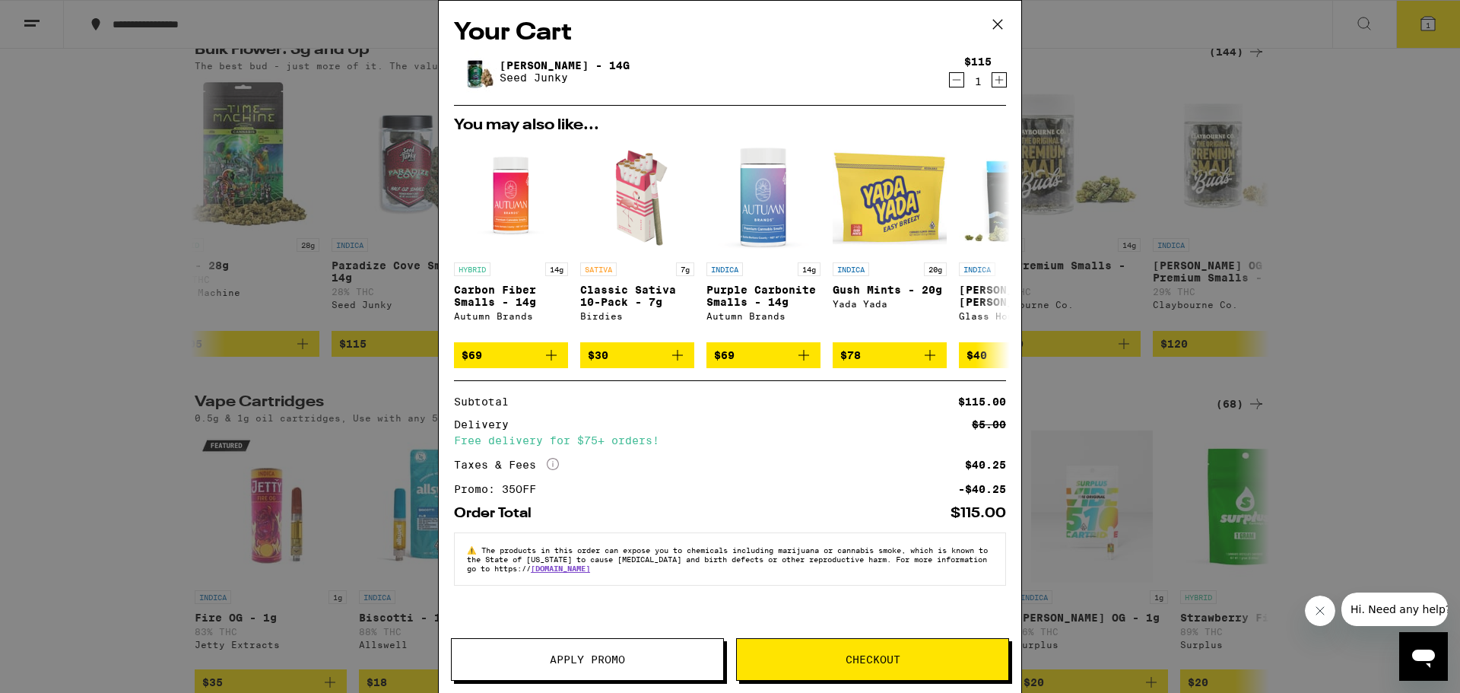
click at [993, 18] on icon at bounding box center [997, 24] width 23 height 23
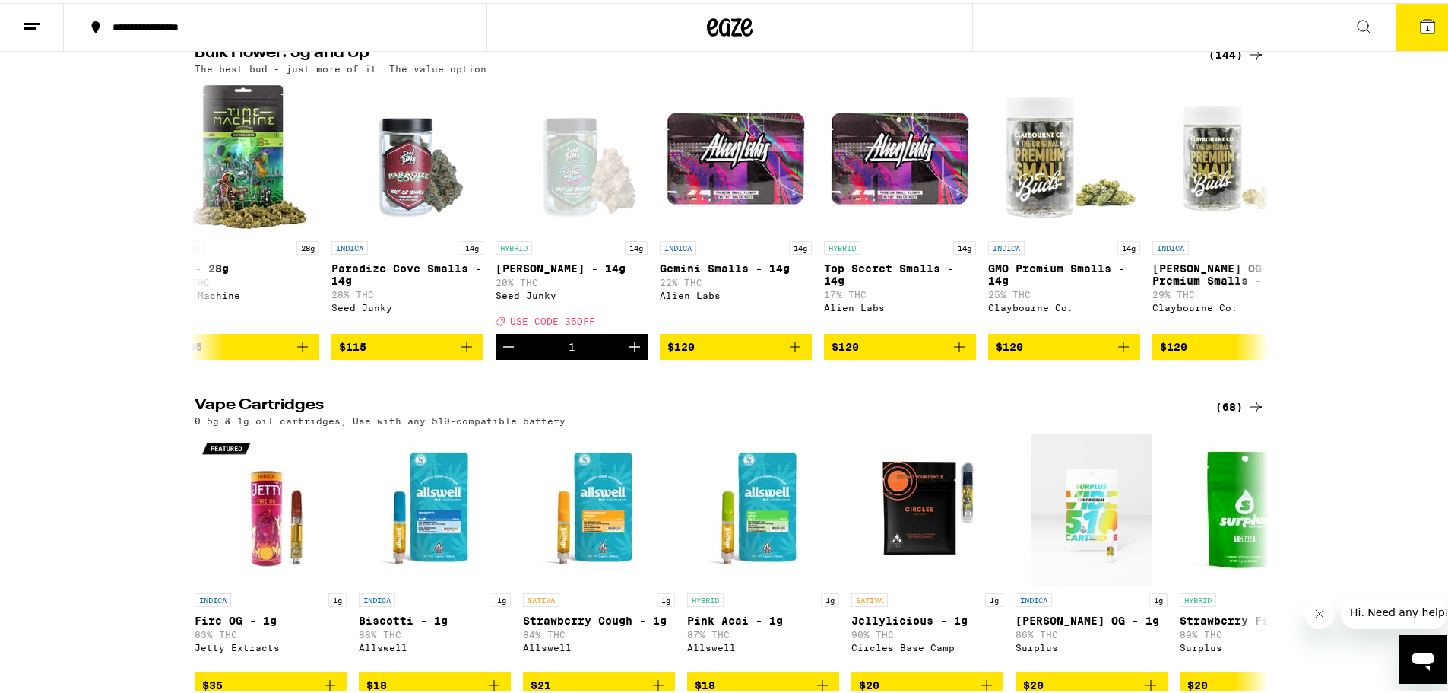
click at [1421, 30] on icon at bounding box center [1428, 24] width 14 height 14
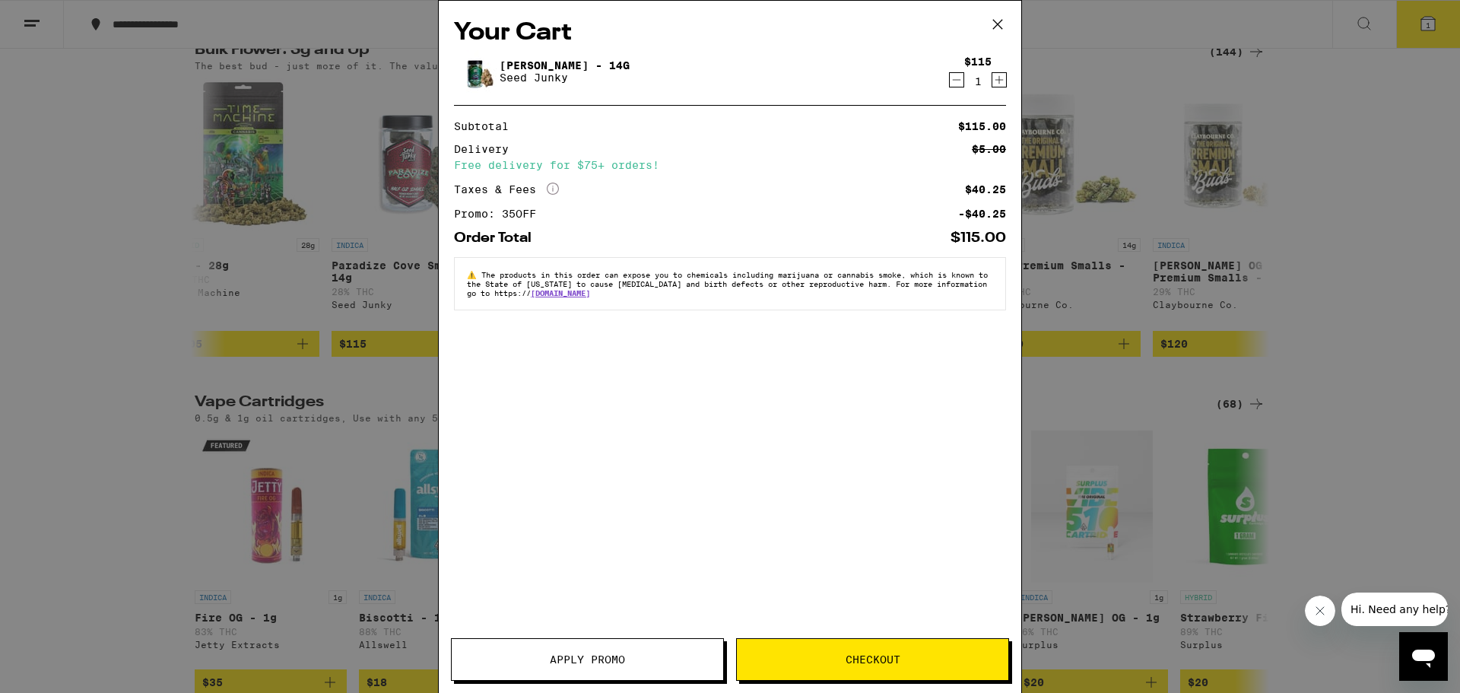
click at [957, 84] on icon "Decrement" at bounding box center [957, 80] width 14 height 18
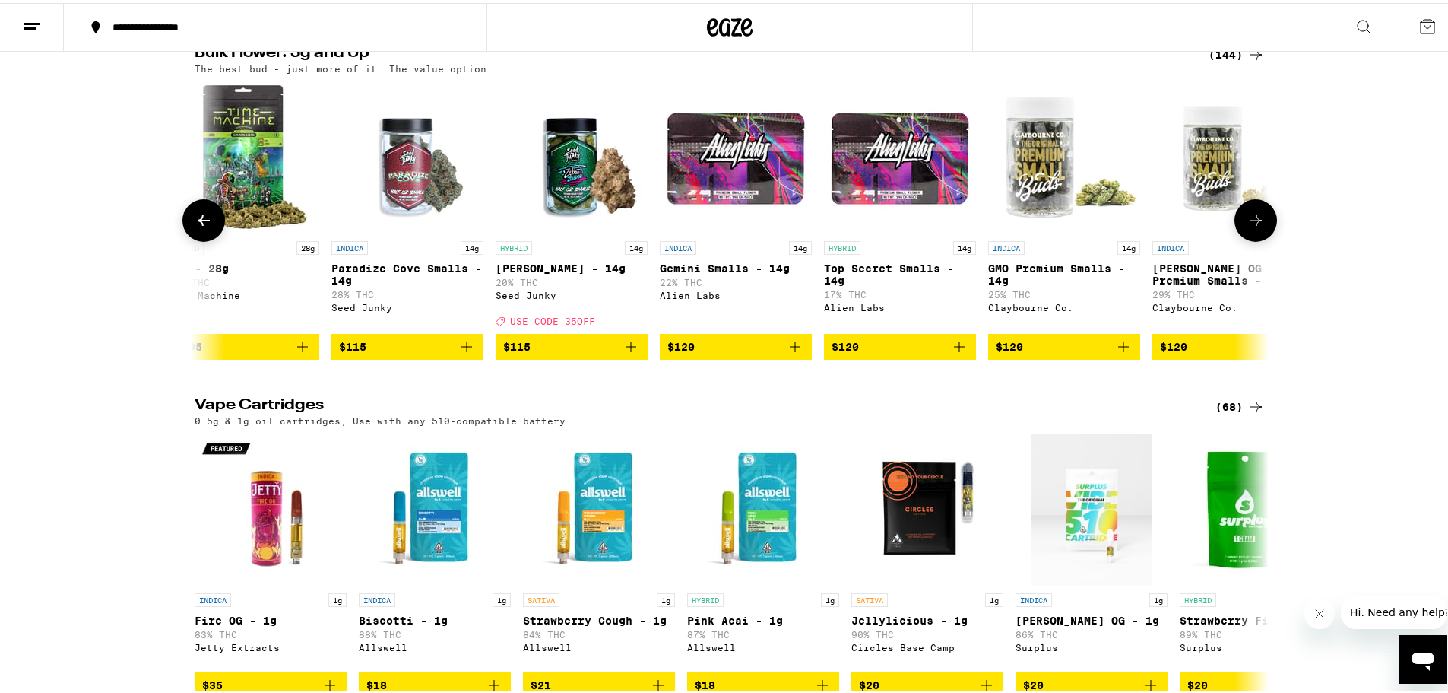
click at [207, 227] on icon at bounding box center [204, 217] width 18 height 18
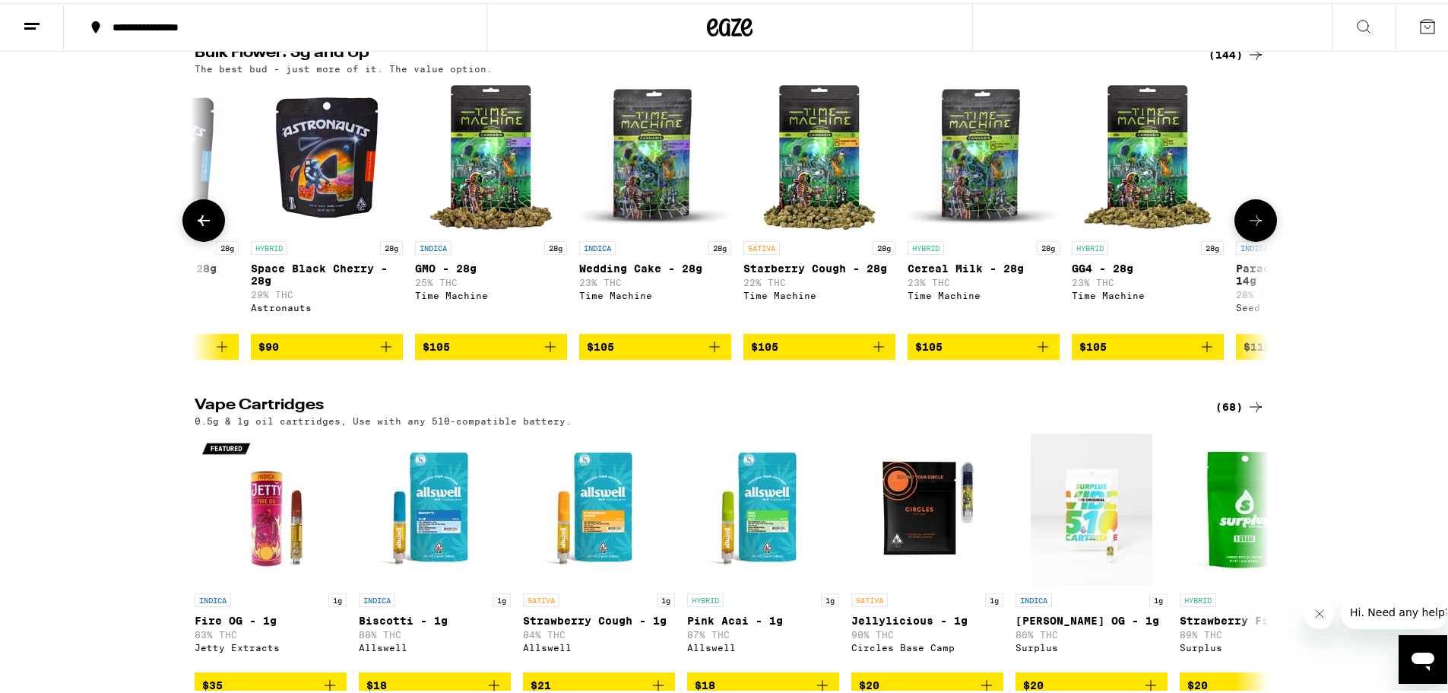
click at [207, 227] on icon at bounding box center [204, 217] width 18 height 18
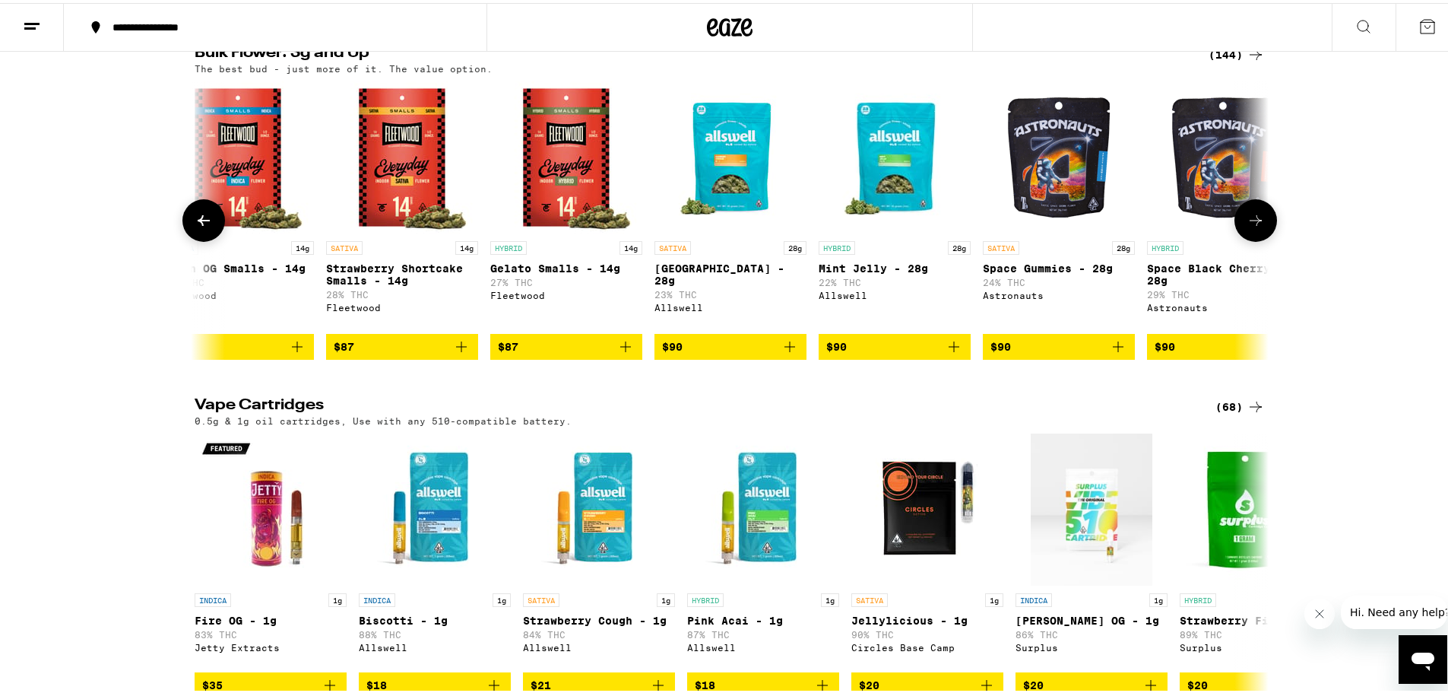
click at [207, 227] on icon at bounding box center [204, 217] width 18 height 18
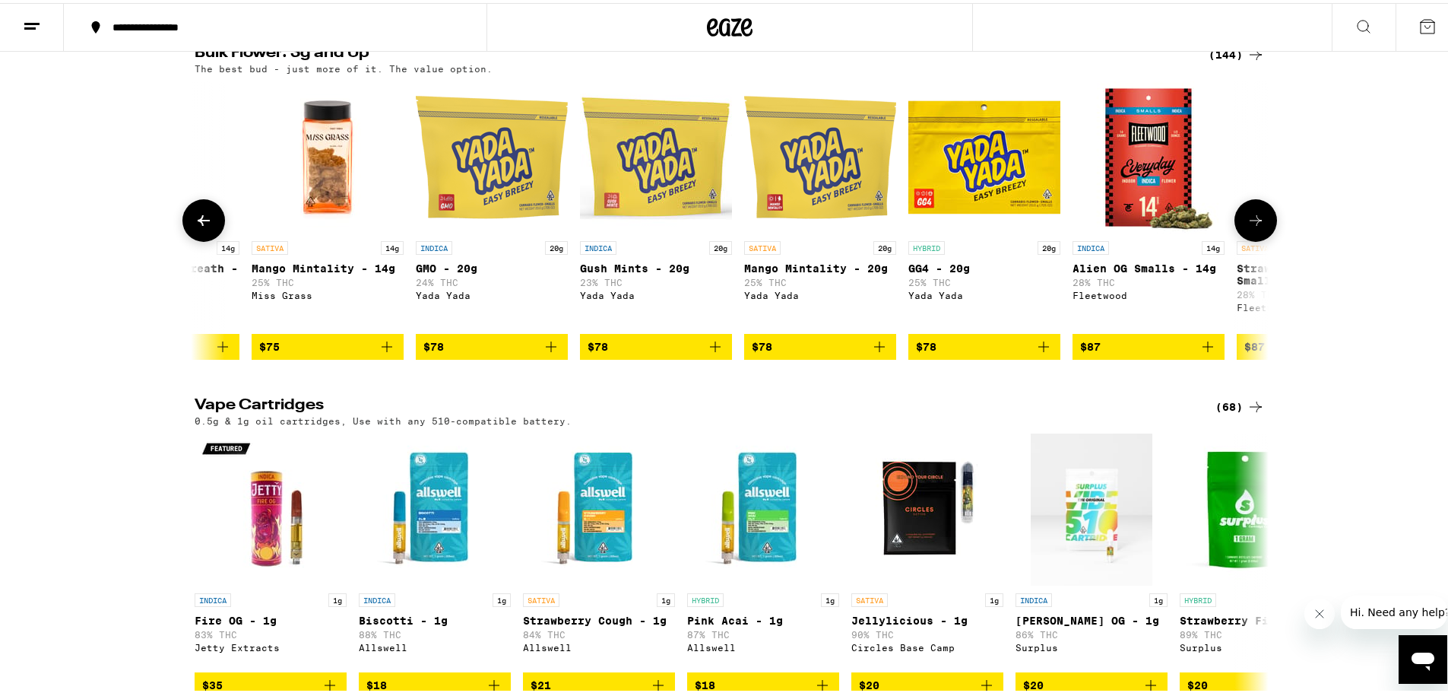
click at [207, 227] on icon at bounding box center [204, 217] width 18 height 18
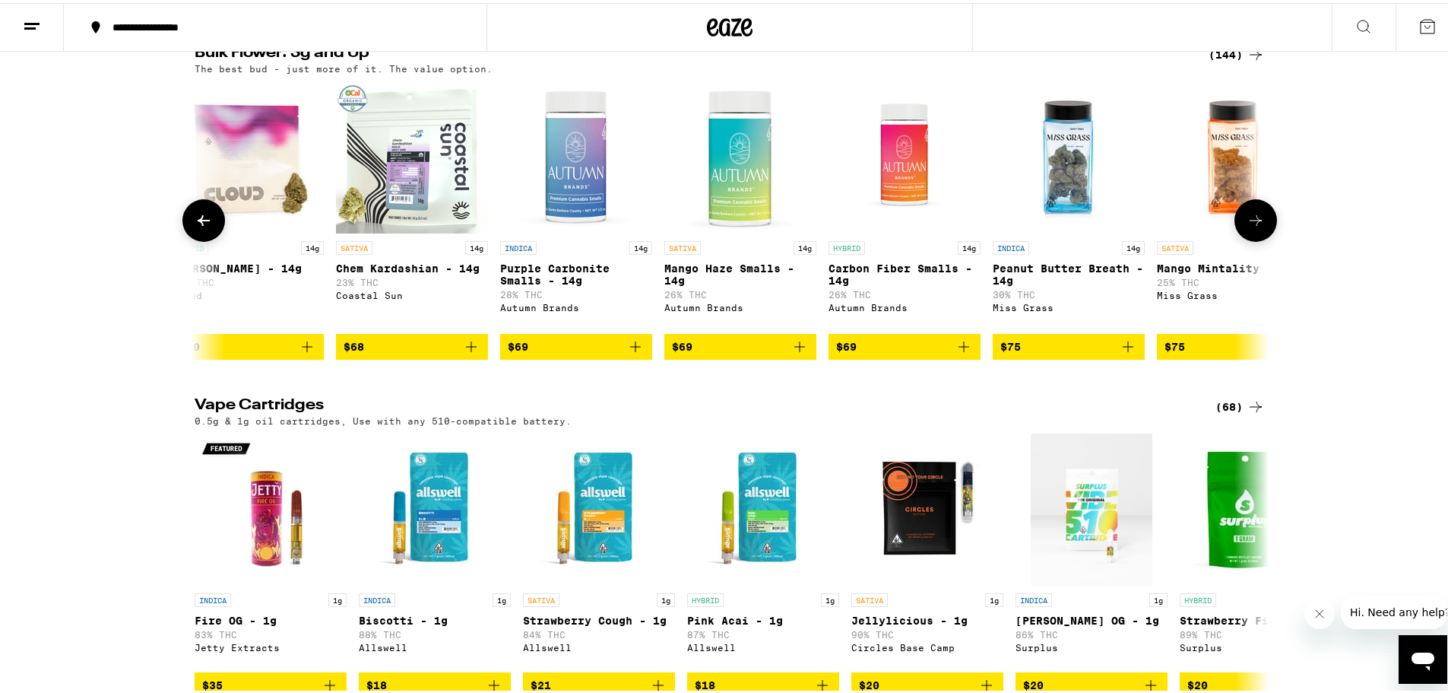
click at [207, 227] on icon at bounding box center [204, 217] width 18 height 18
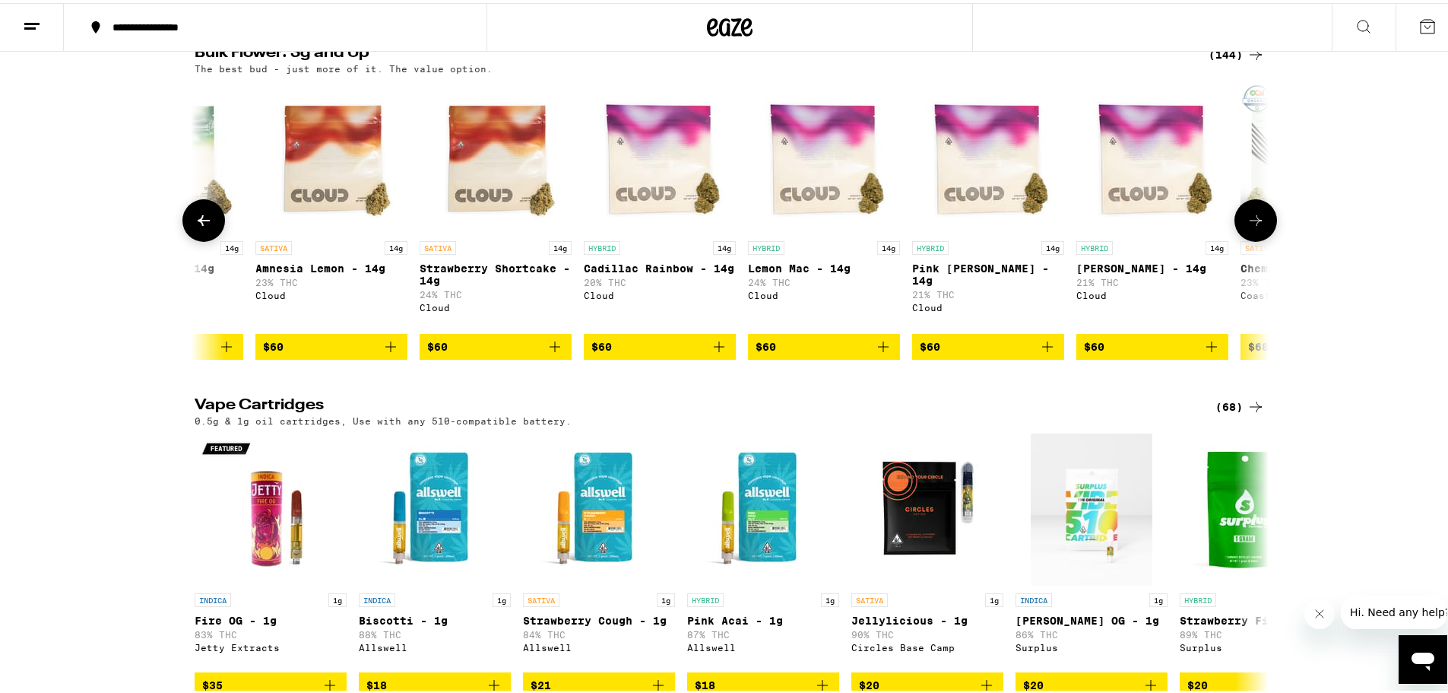
click at [207, 227] on icon at bounding box center [204, 217] width 18 height 18
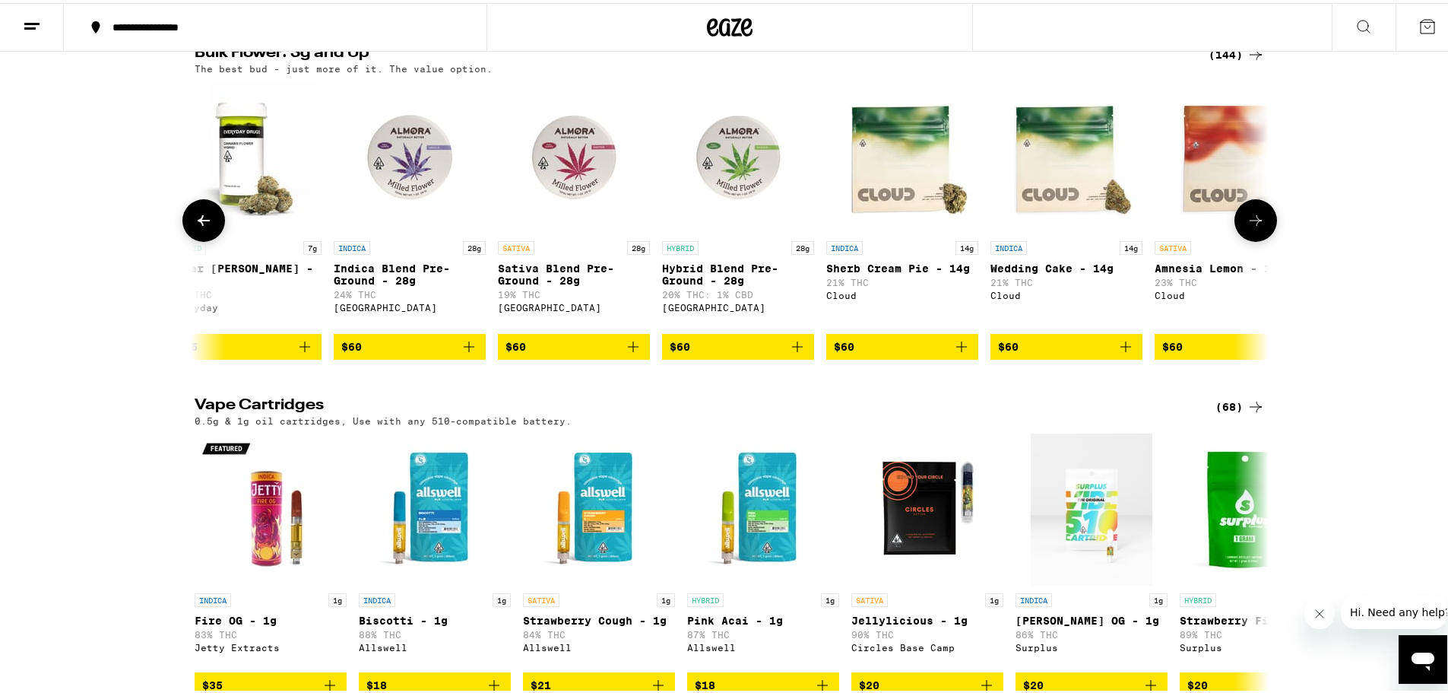
scroll to position [0, 10859]
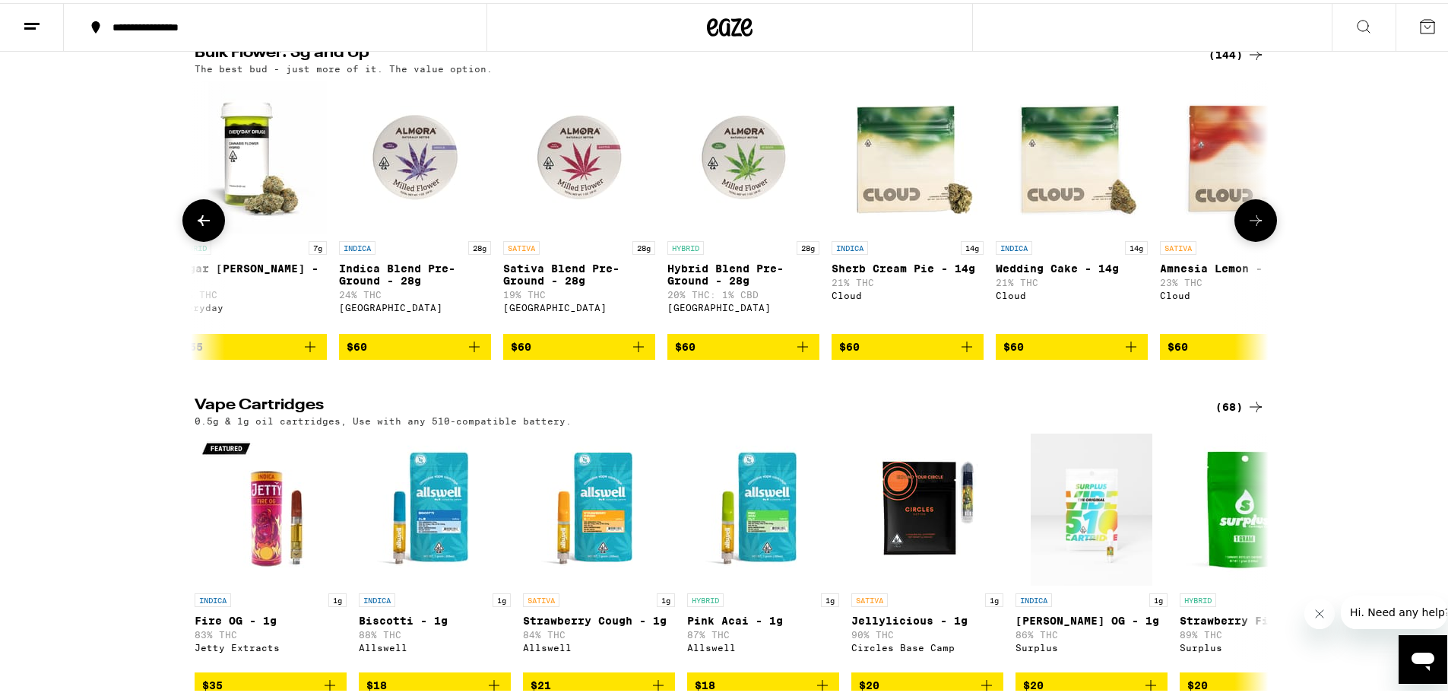
click at [1264, 239] on button at bounding box center [1256, 217] width 43 height 43
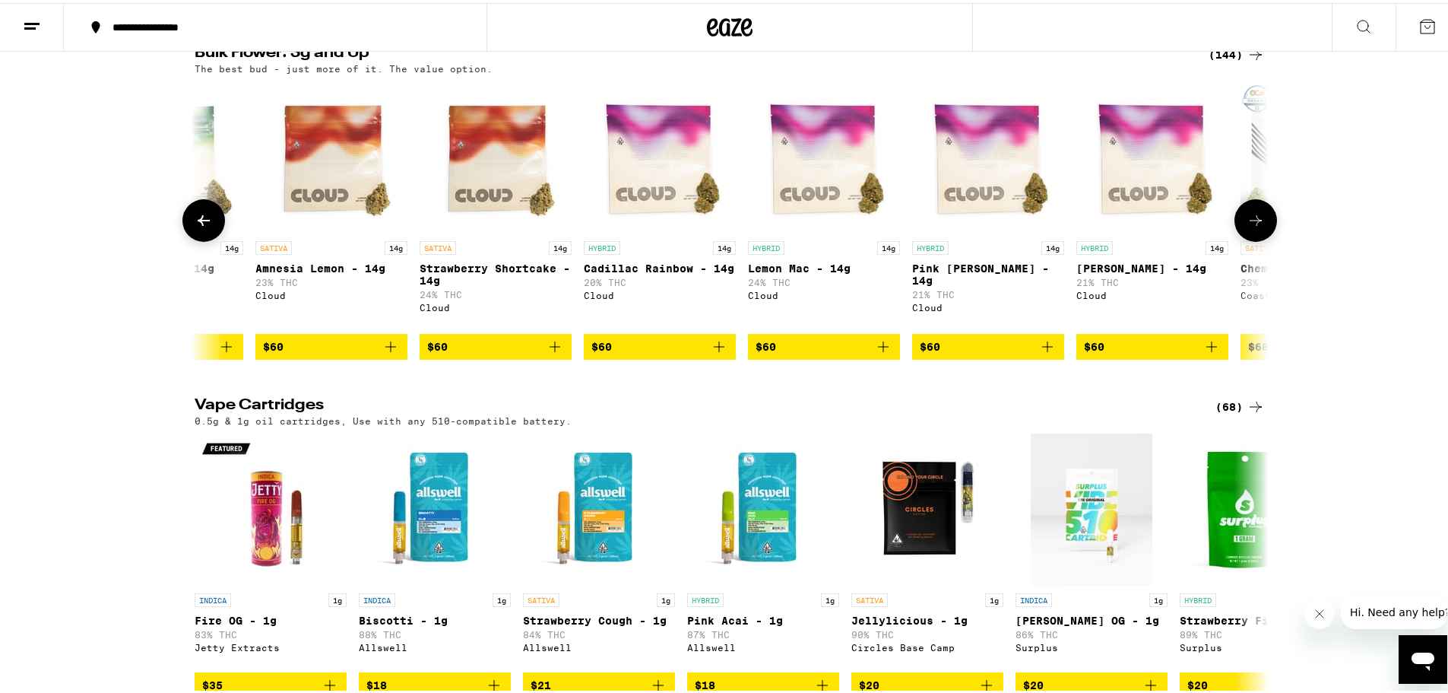
click at [1264, 239] on button at bounding box center [1256, 217] width 43 height 43
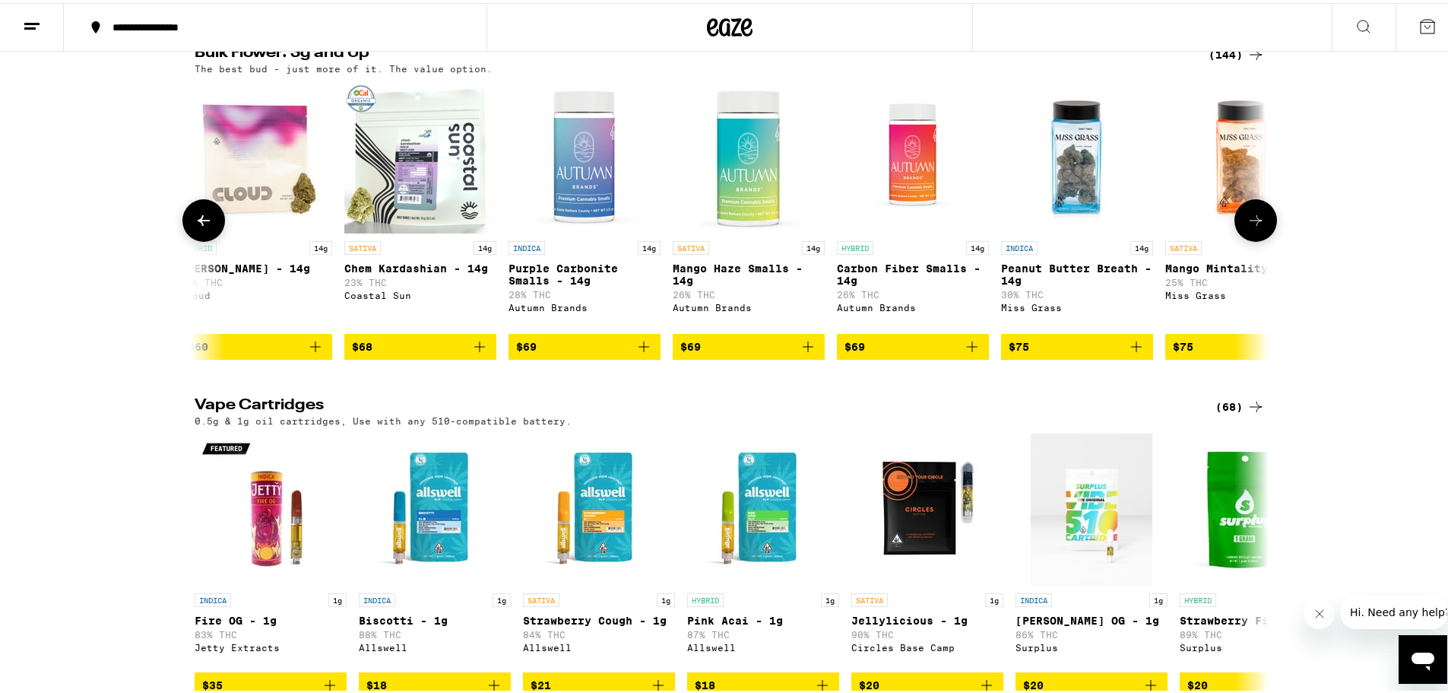
scroll to position [0, 12669]
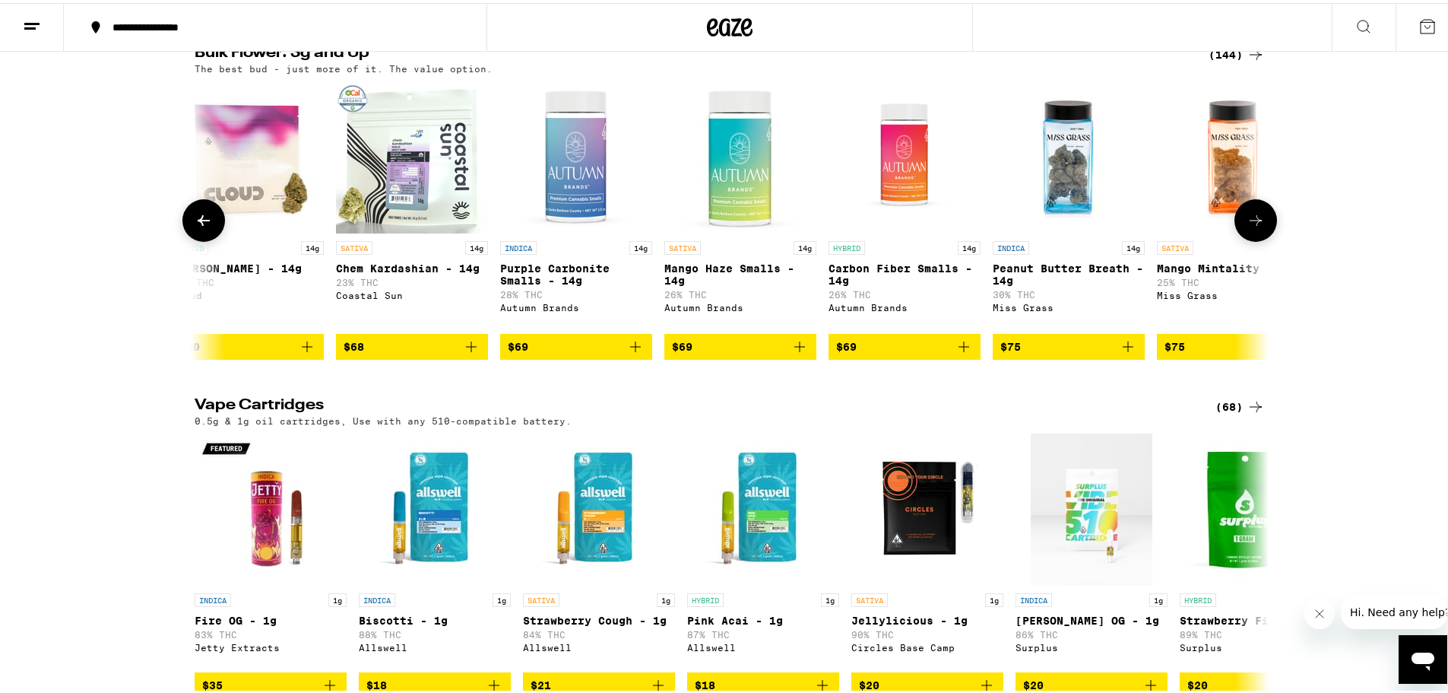
click at [633, 353] on icon "Add to bag" at bounding box center [636, 344] width 18 height 18
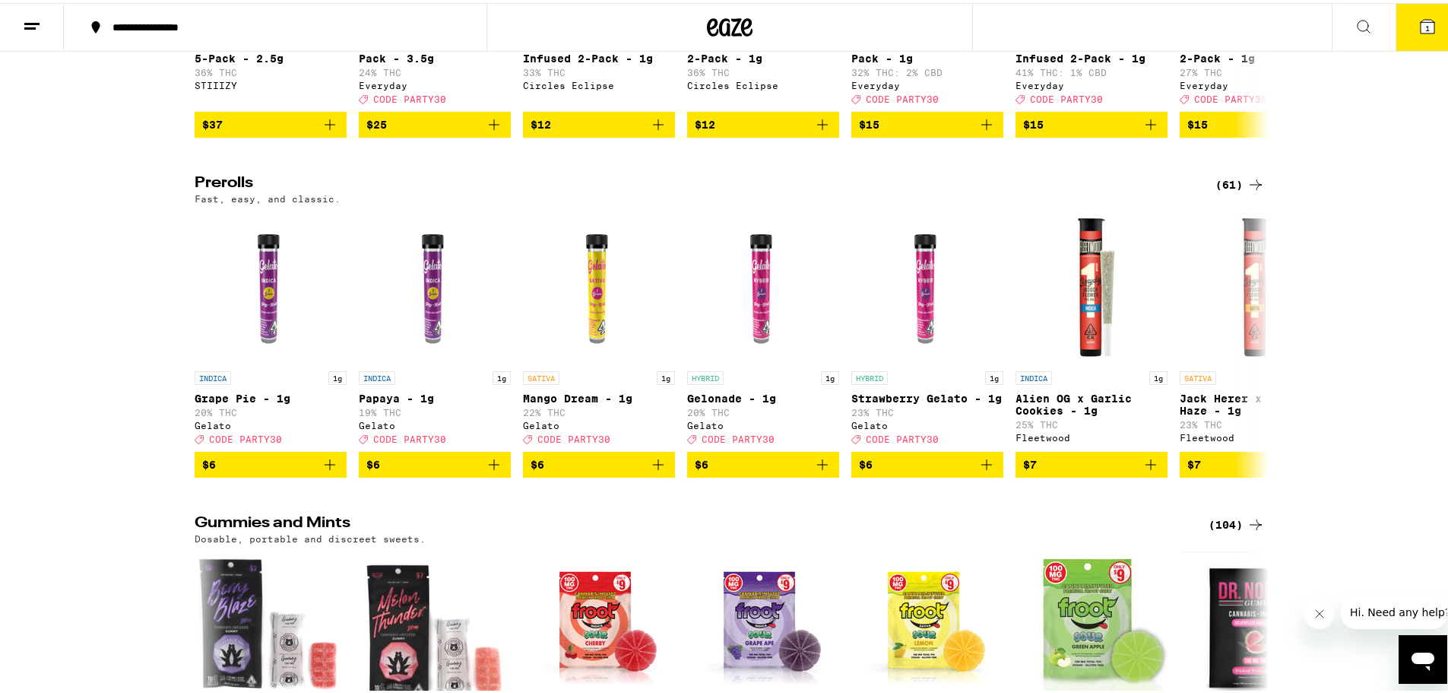
scroll to position [4182, 0]
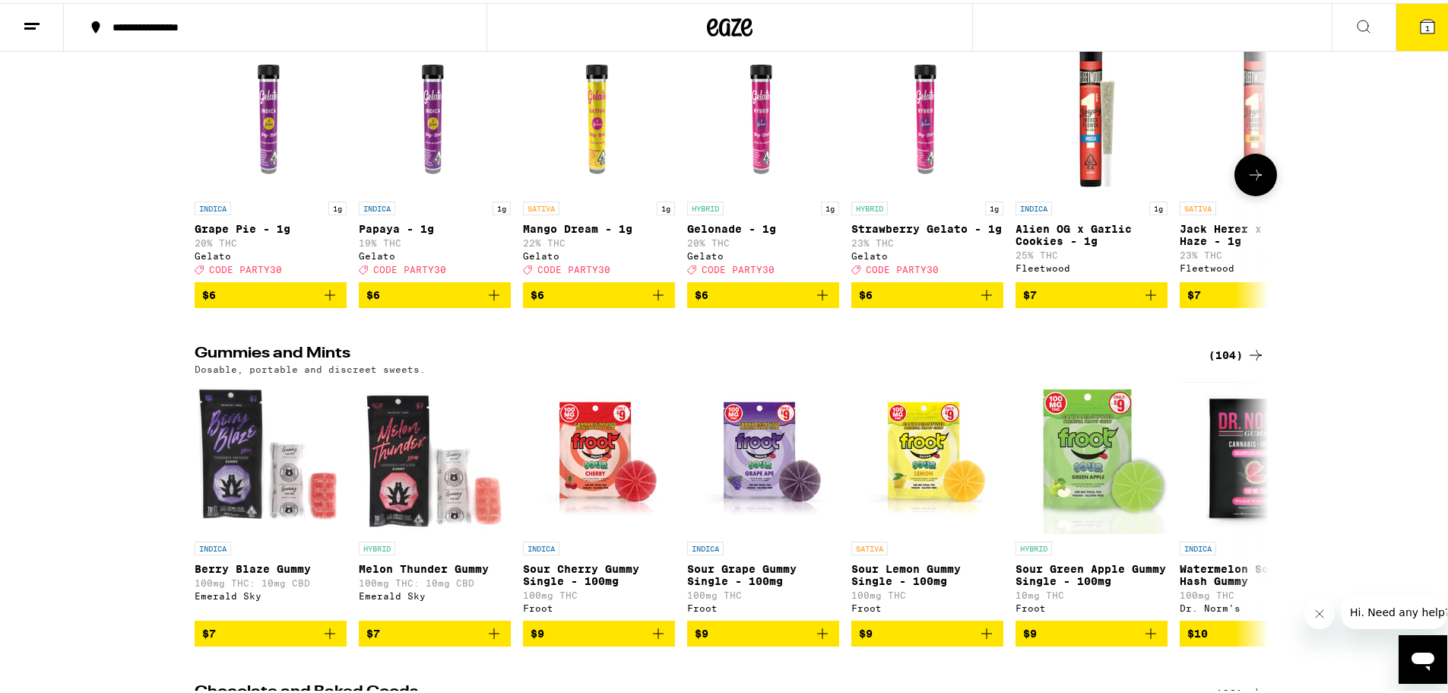
click at [1251, 181] on icon at bounding box center [1256, 172] width 18 height 18
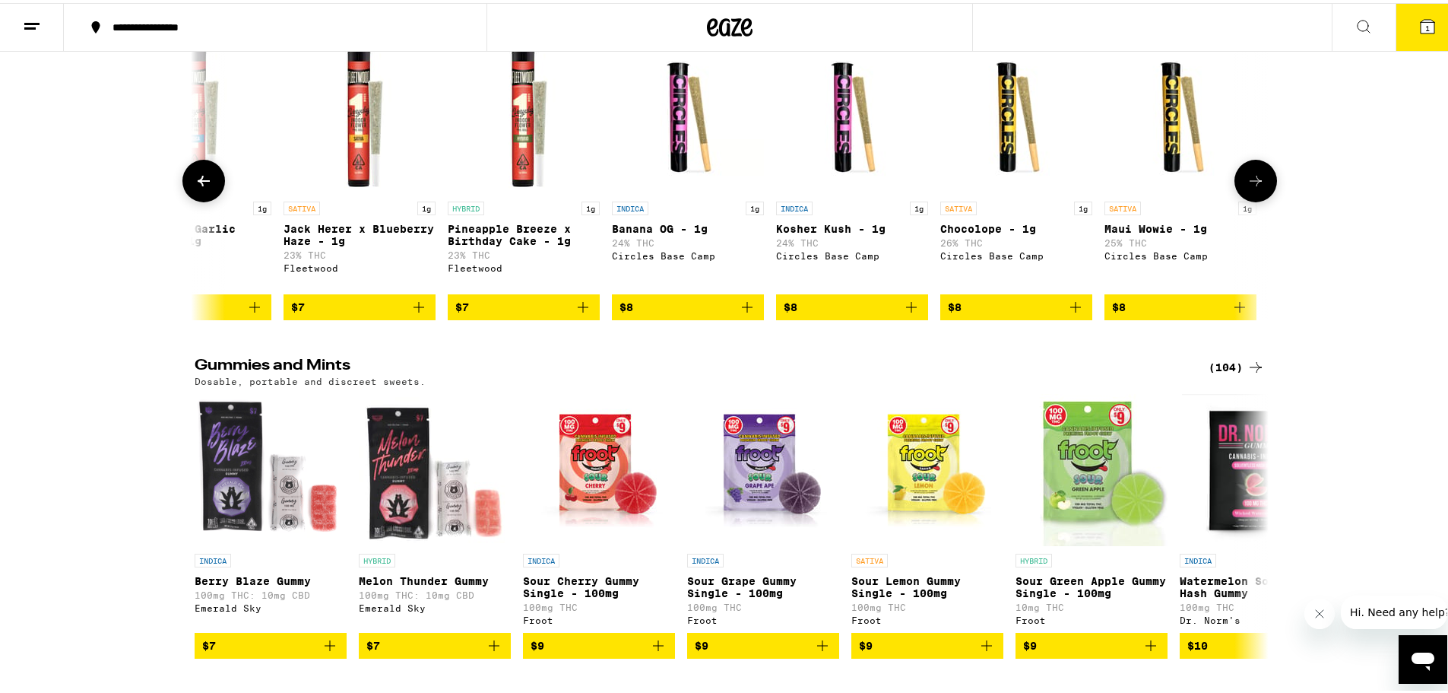
scroll to position [0, 905]
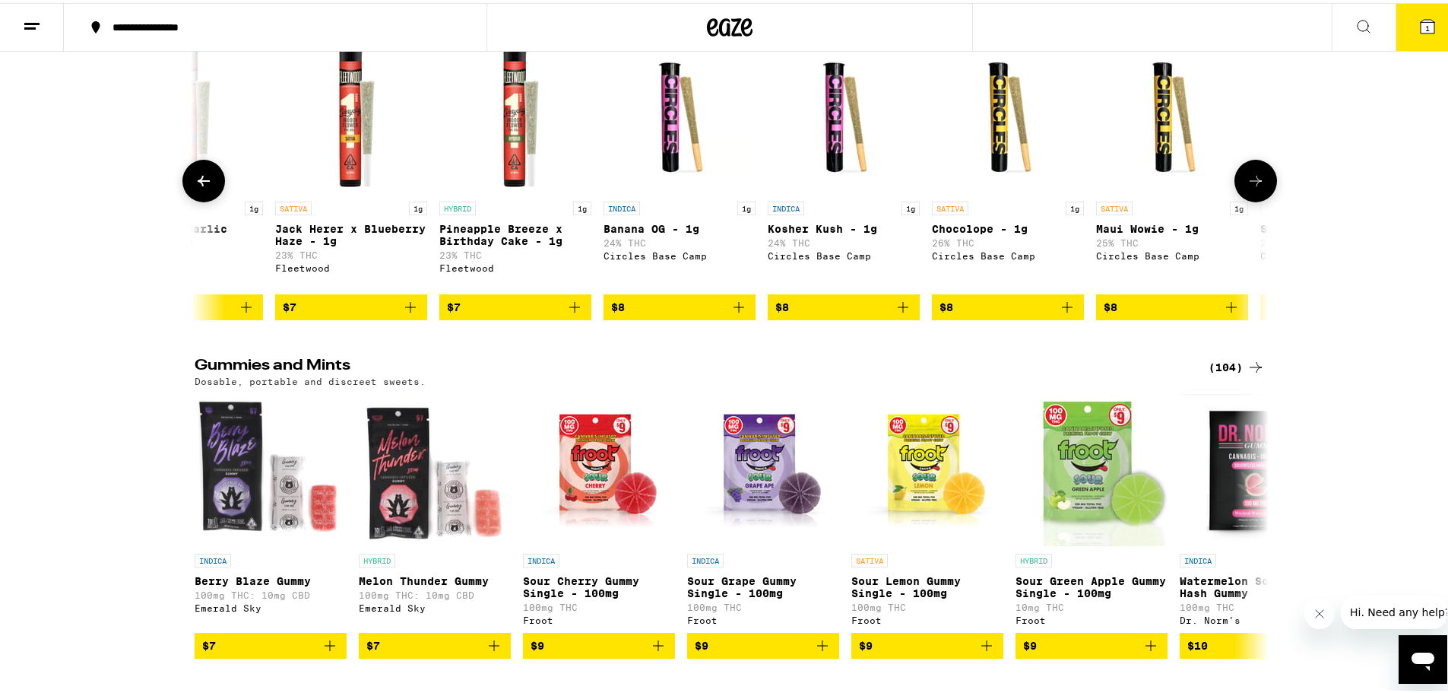
click at [1251, 187] on icon at bounding box center [1256, 178] width 18 height 18
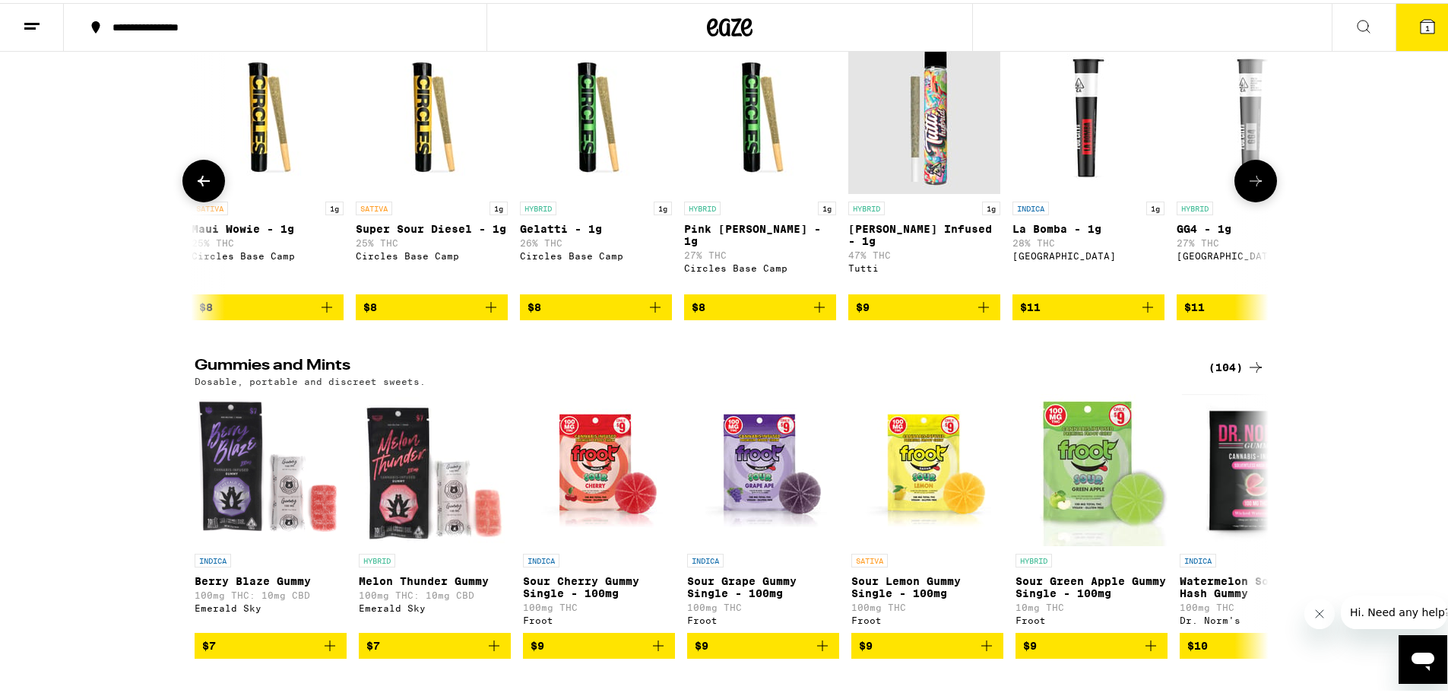
click at [1251, 187] on icon at bounding box center [1256, 178] width 18 height 18
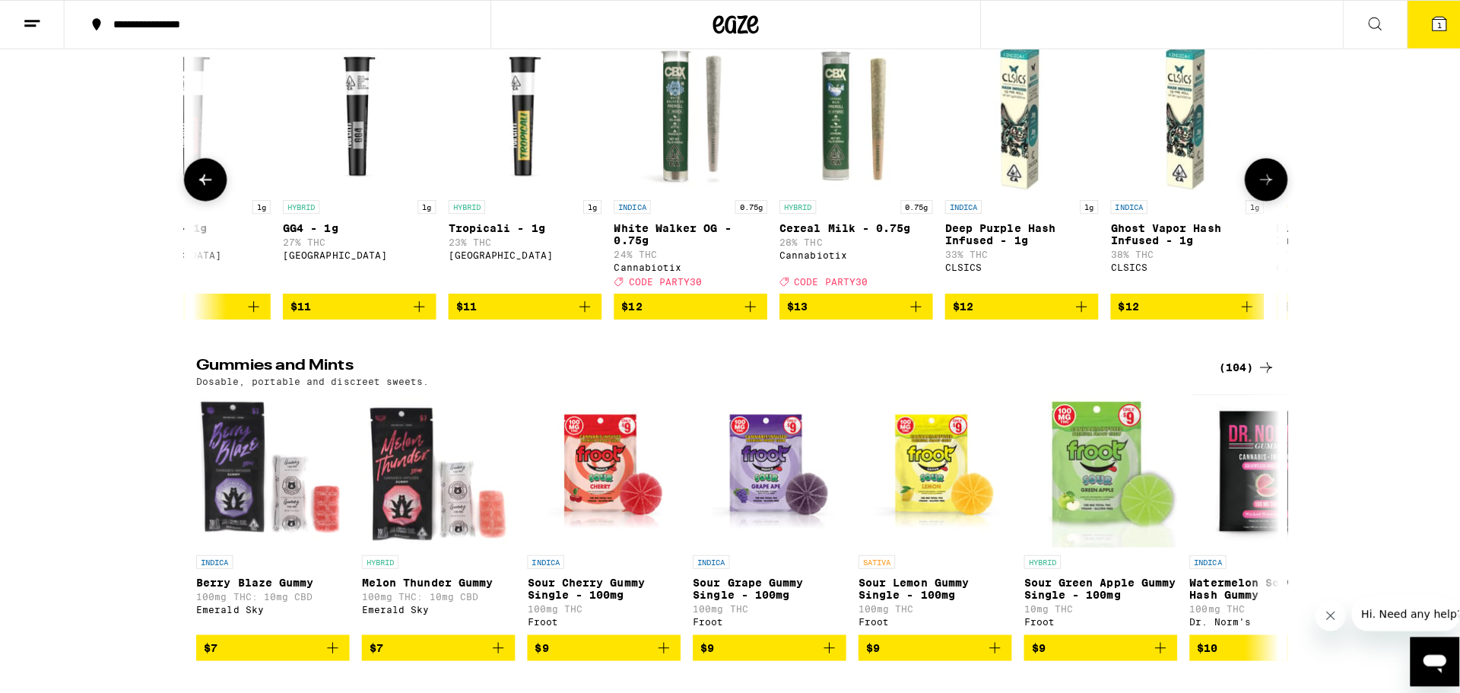
scroll to position [0, 2714]
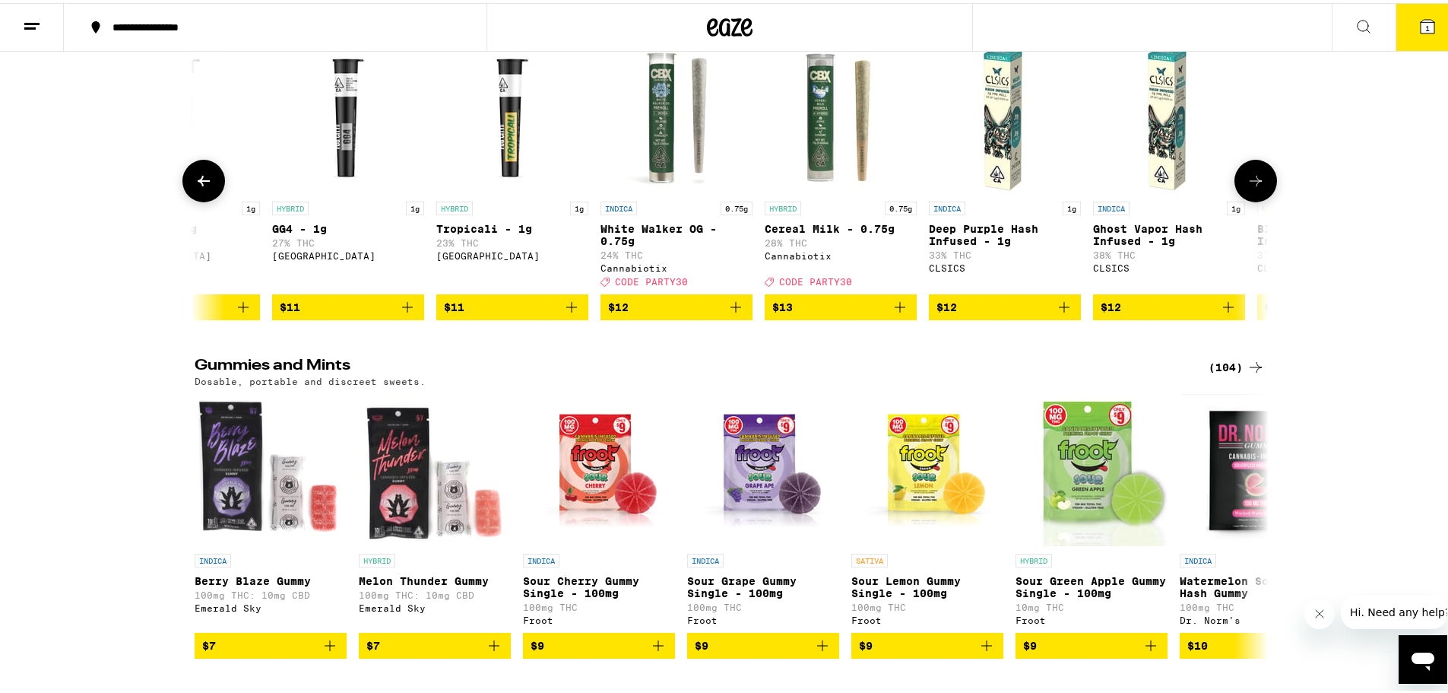
click at [729, 313] on icon "Add to bag" at bounding box center [736, 304] width 18 height 18
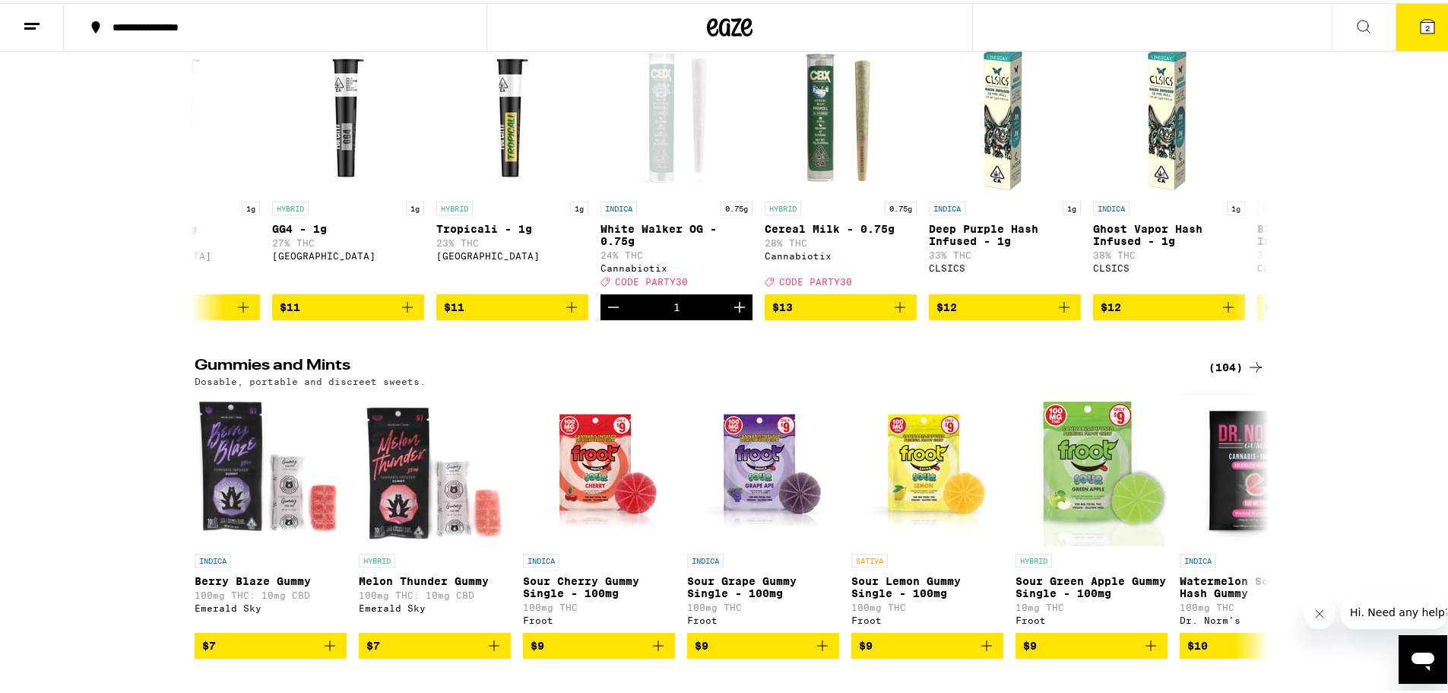
click at [1426, 27] on span "2" at bounding box center [1428, 25] width 5 height 9
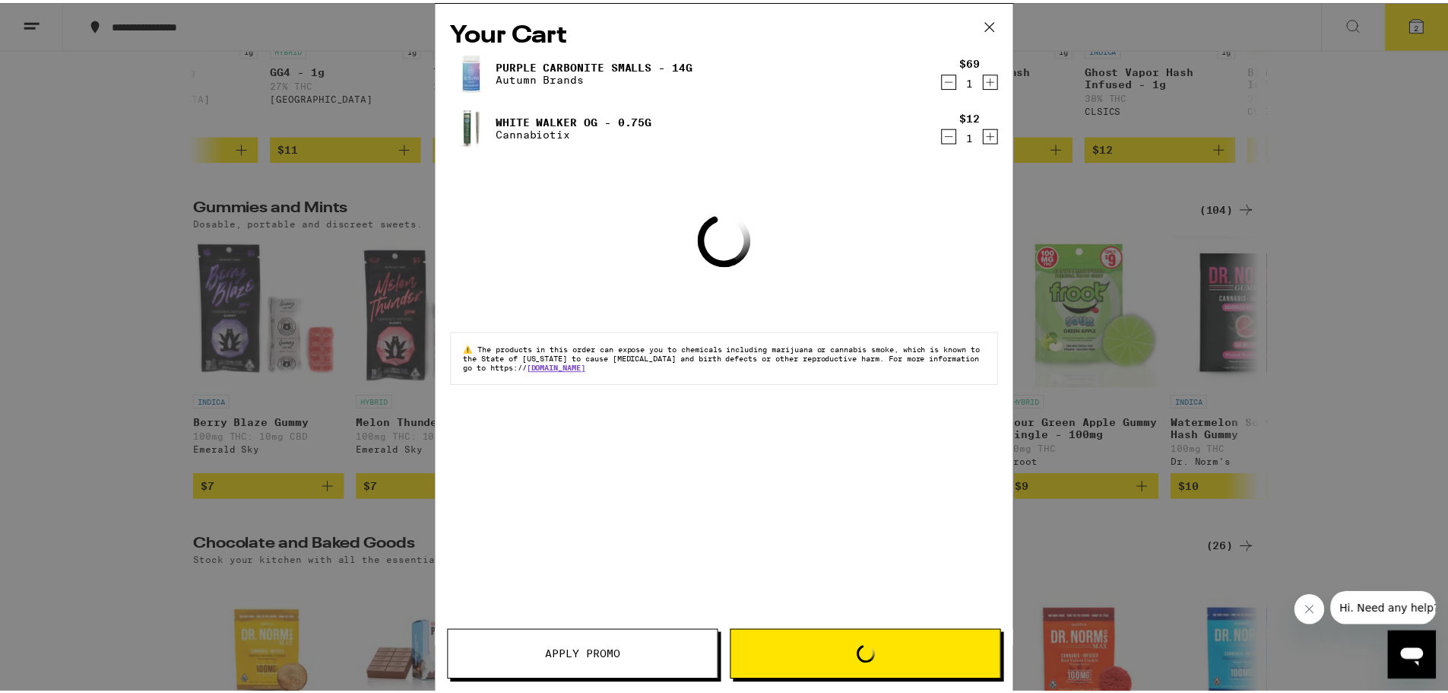
scroll to position [4026, 0]
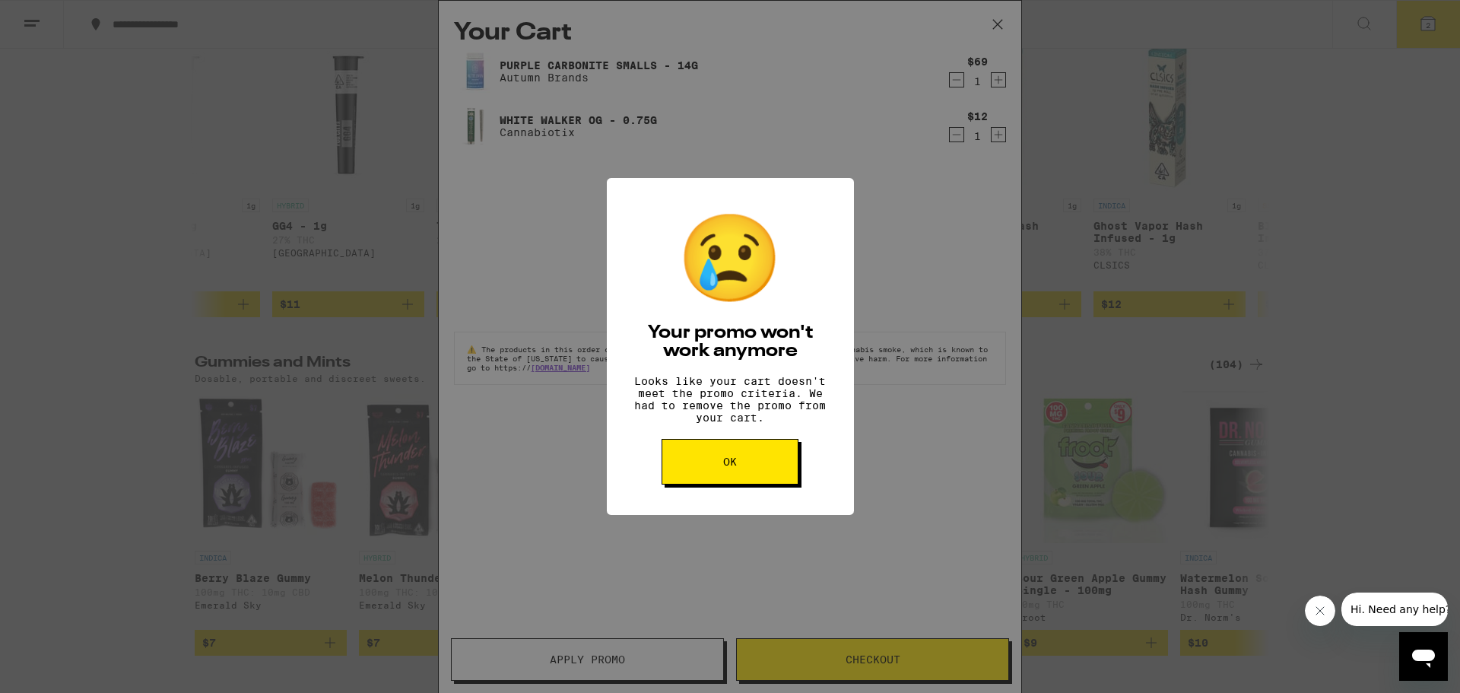
click at [608, 658] on div "😢 Your promo won't work anymore Looks like your cart doesn't meet the promo cri…" at bounding box center [730, 346] width 1460 height 693
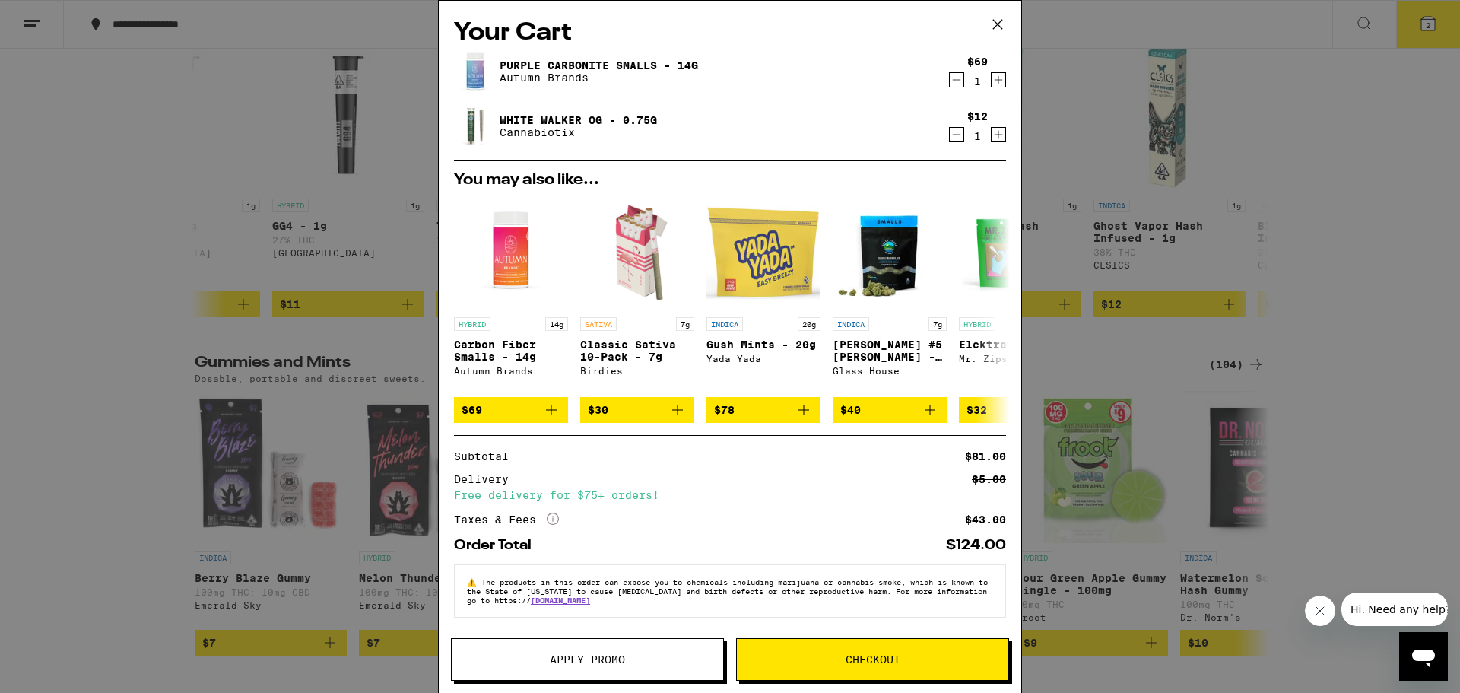
click at [614, 665] on span "Apply Promo" at bounding box center [587, 659] width 75 height 11
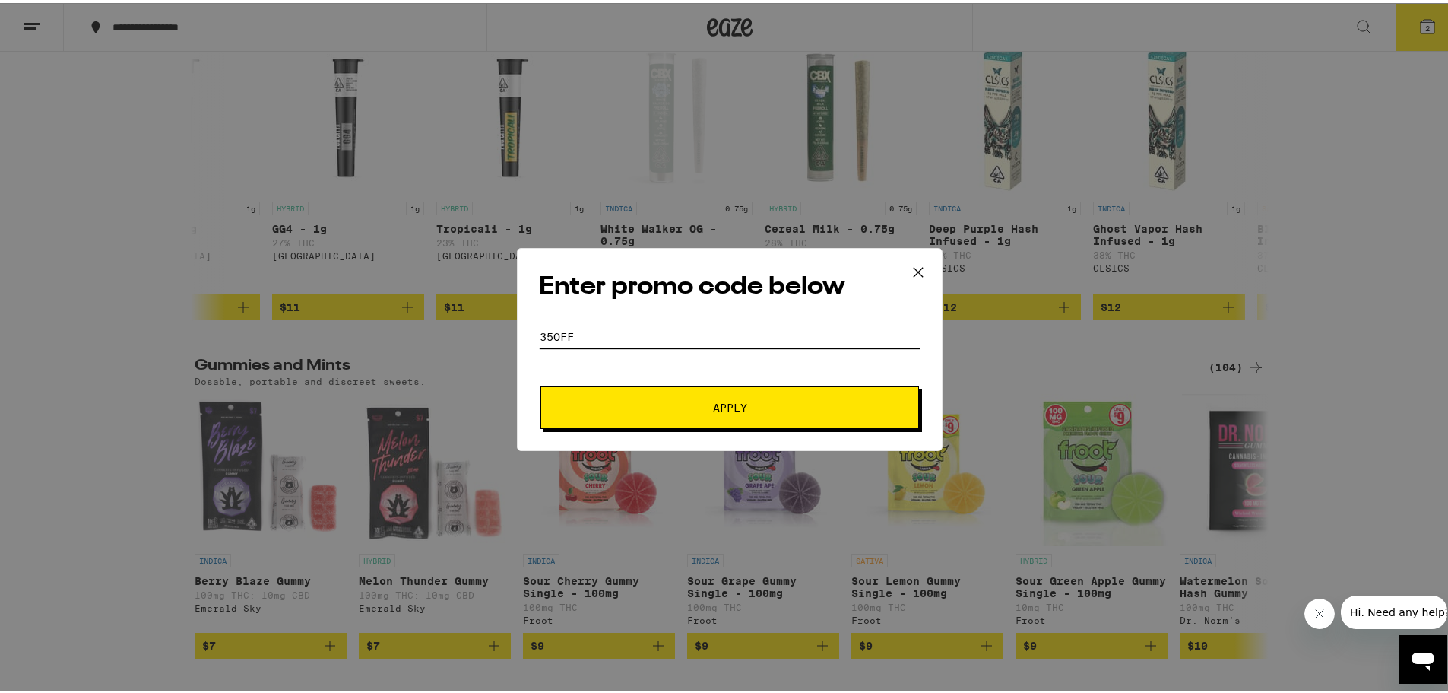
drag, startPoint x: 590, startPoint y: 330, endPoint x: 496, endPoint y: 329, distance: 94.3
click at [496, 329] on div "Enter promo code below Promo Code 35OFF Apply" at bounding box center [730, 346] width 1460 height 693
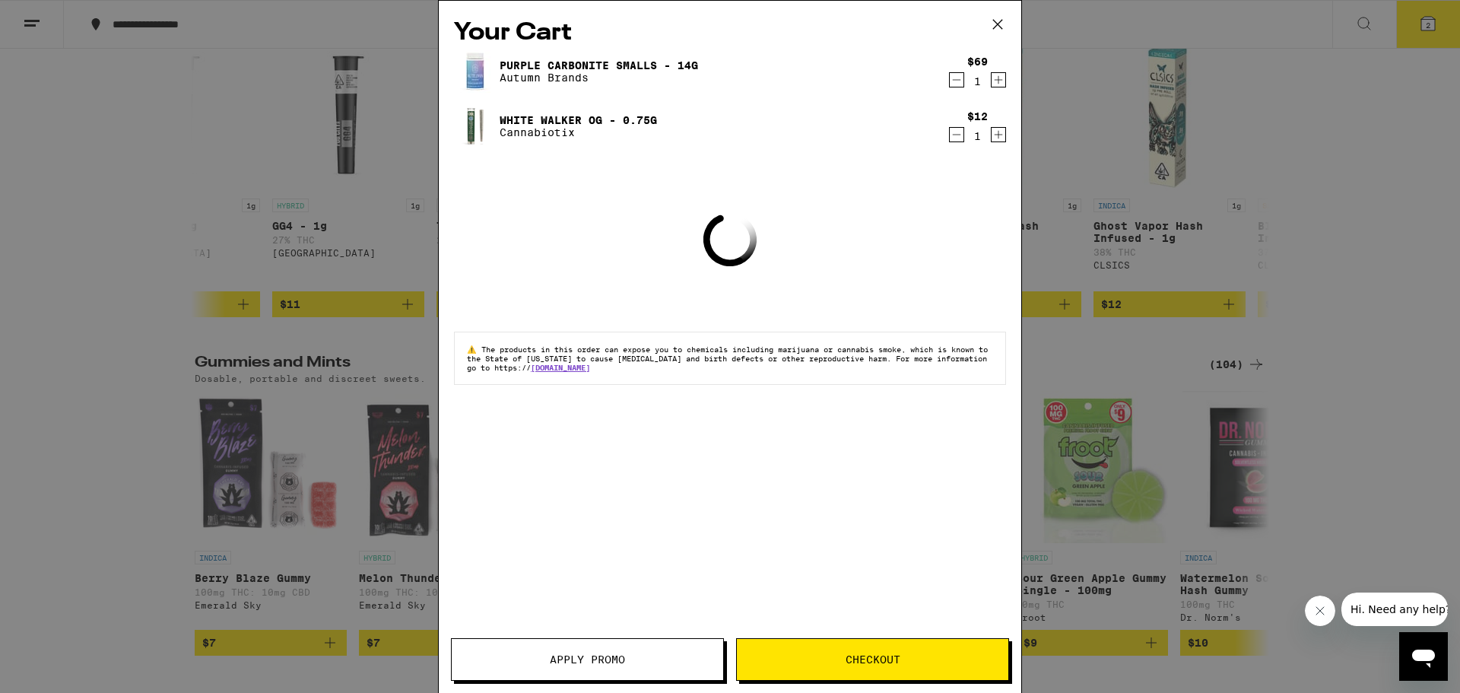
scroll to position [3870, 0]
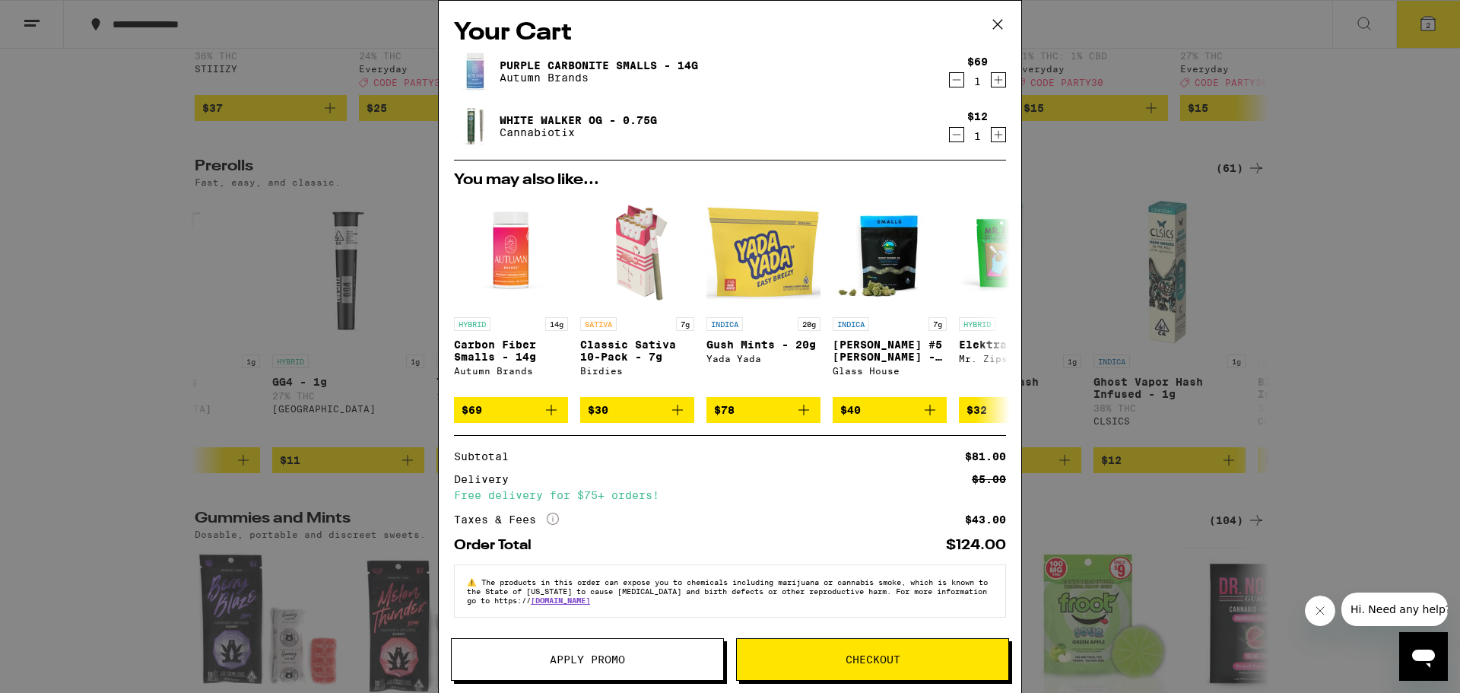
click at [576, 657] on span "Apply Promo" at bounding box center [587, 659] width 75 height 11
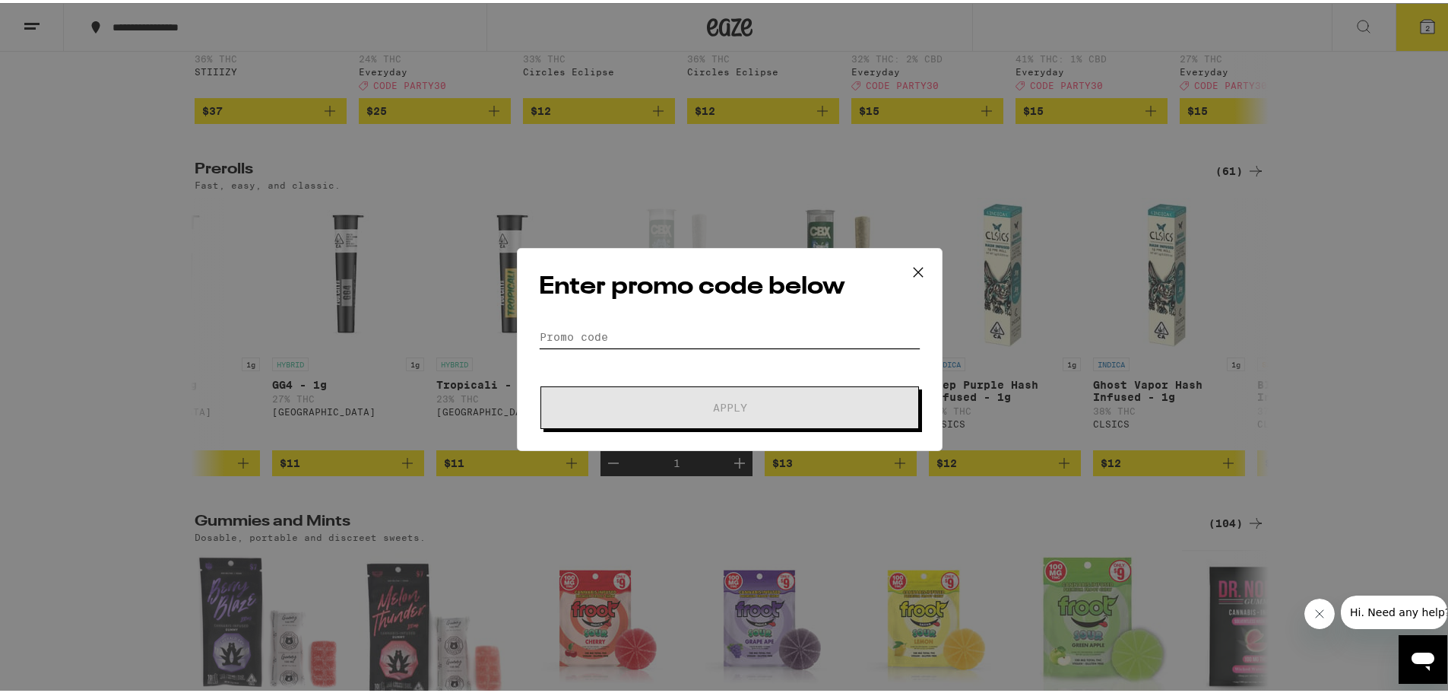
click at [603, 338] on input "Promo Code" at bounding box center [730, 333] width 382 height 23
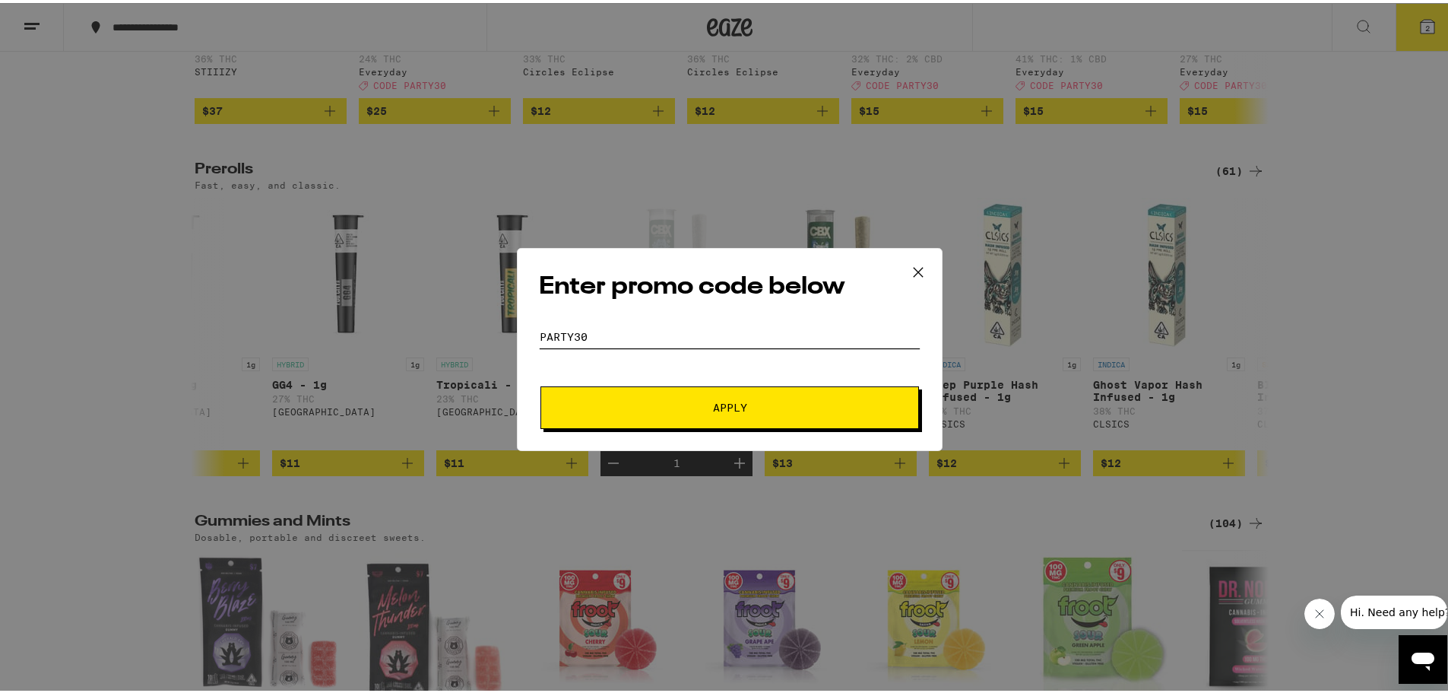
type input "PARTy30"
click at [717, 412] on button "Apply" at bounding box center [730, 404] width 379 height 43
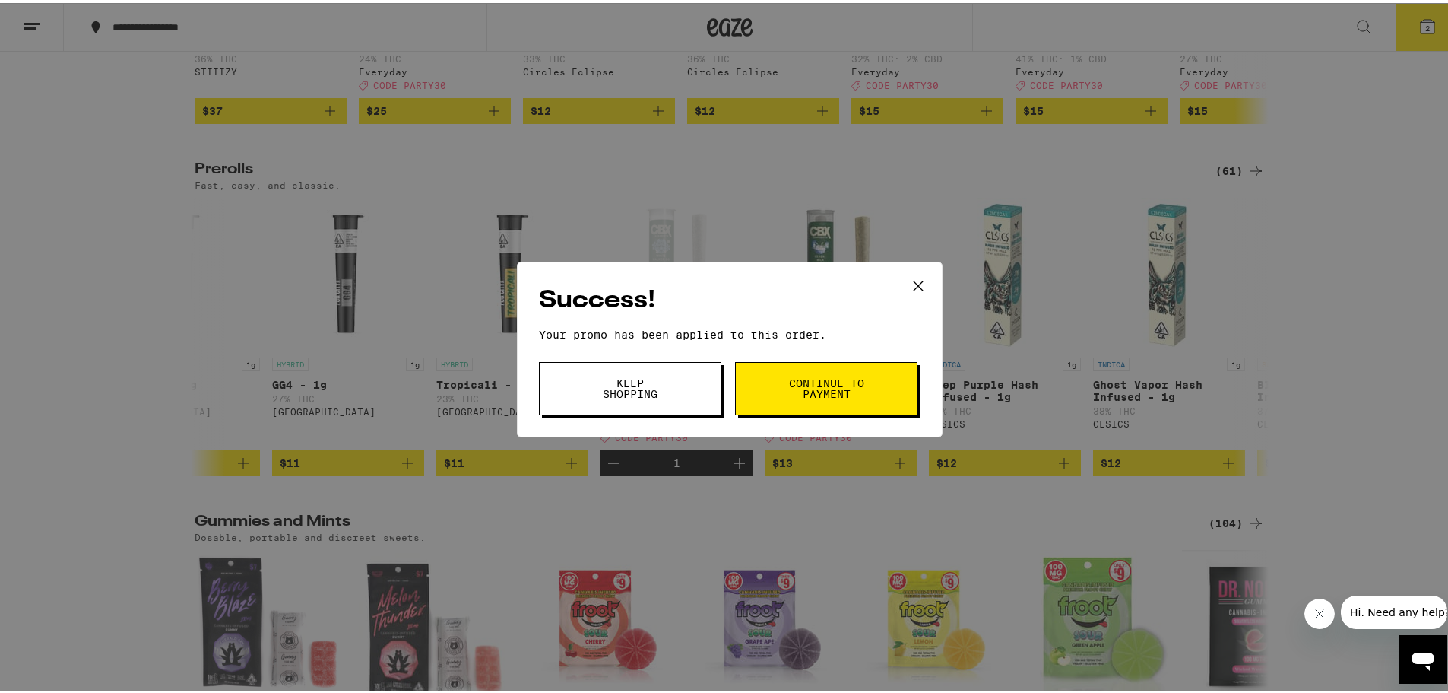
click at [635, 385] on span "Keep Shopping" at bounding box center [631, 385] width 78 height 21
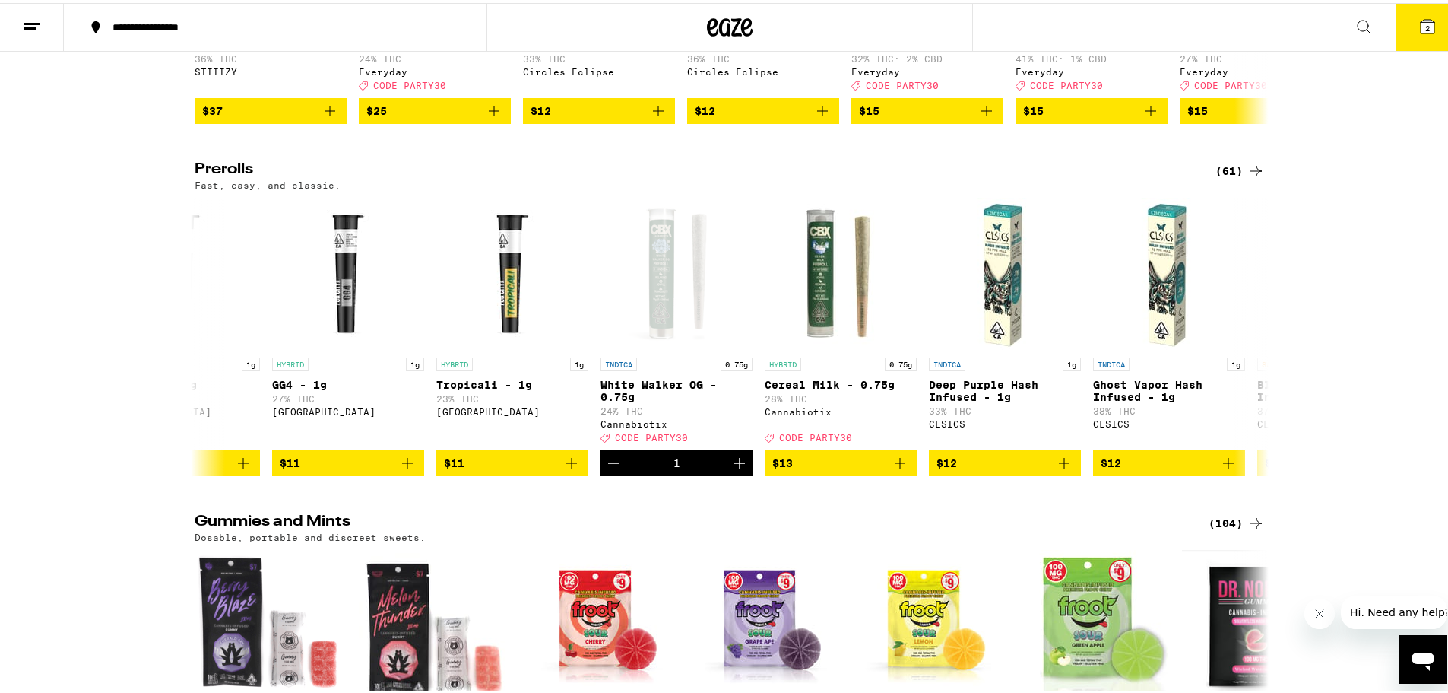
click at [1421, 21] on icon at bounding box center [1428, 24] width 14 height 14
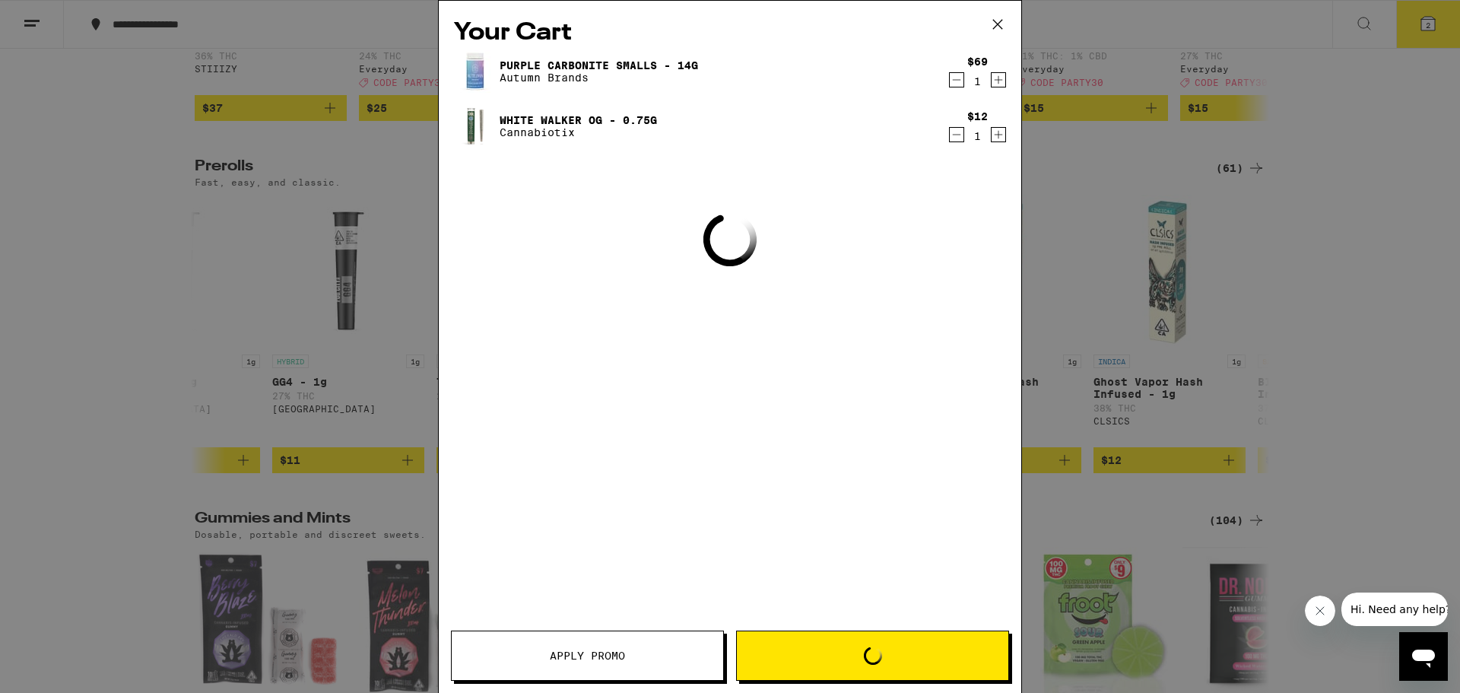
scroll to position [3870, 0]
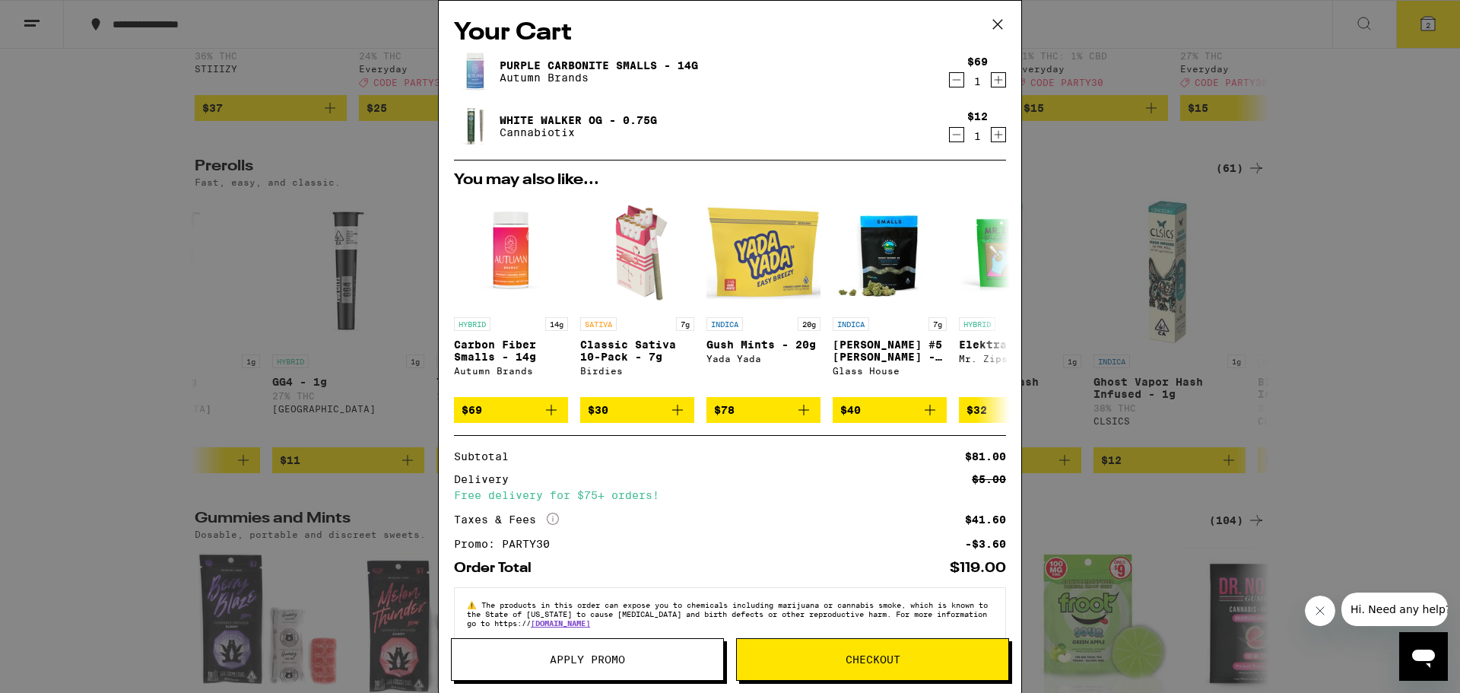
click at [950, 138] on icon "Decrement" at bounding box center [957, 134] width 14 height 18
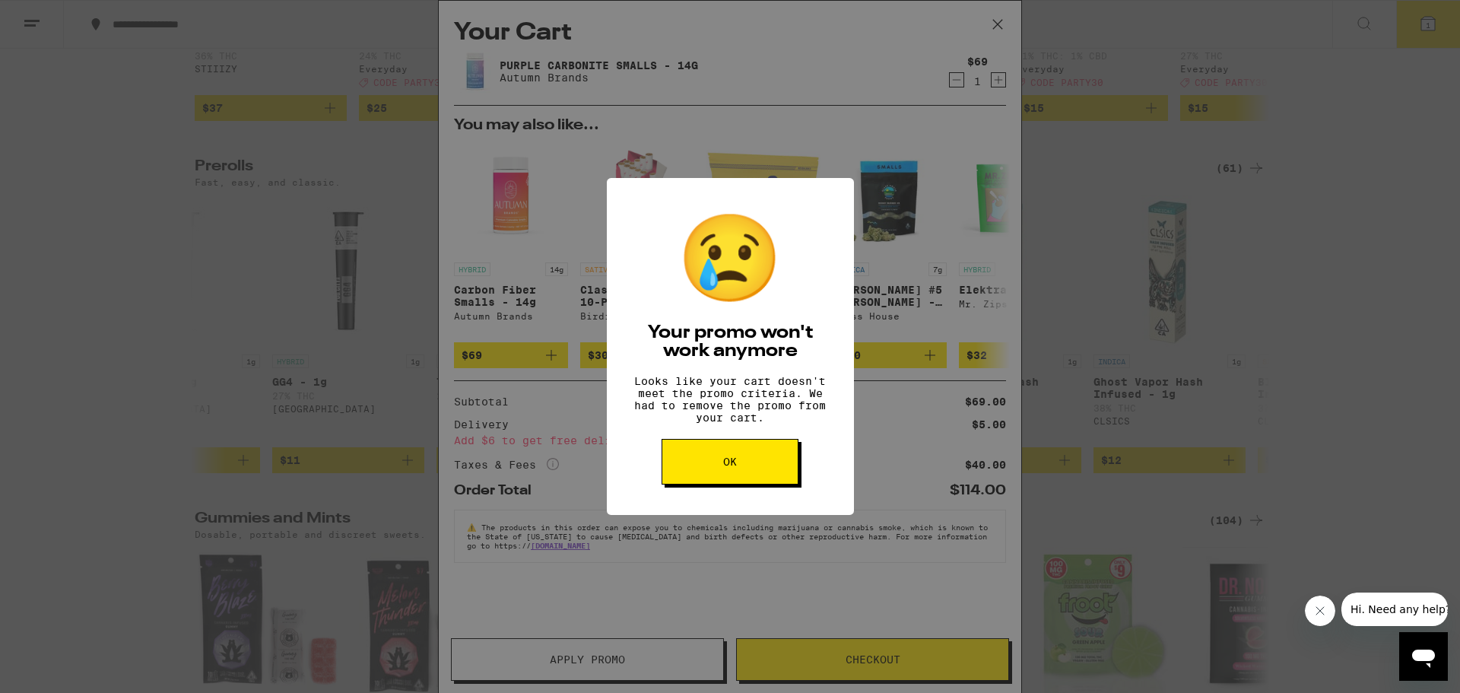
click at [745, 480] on button "OK" at bounding box center [729, 462] width 137 height 46
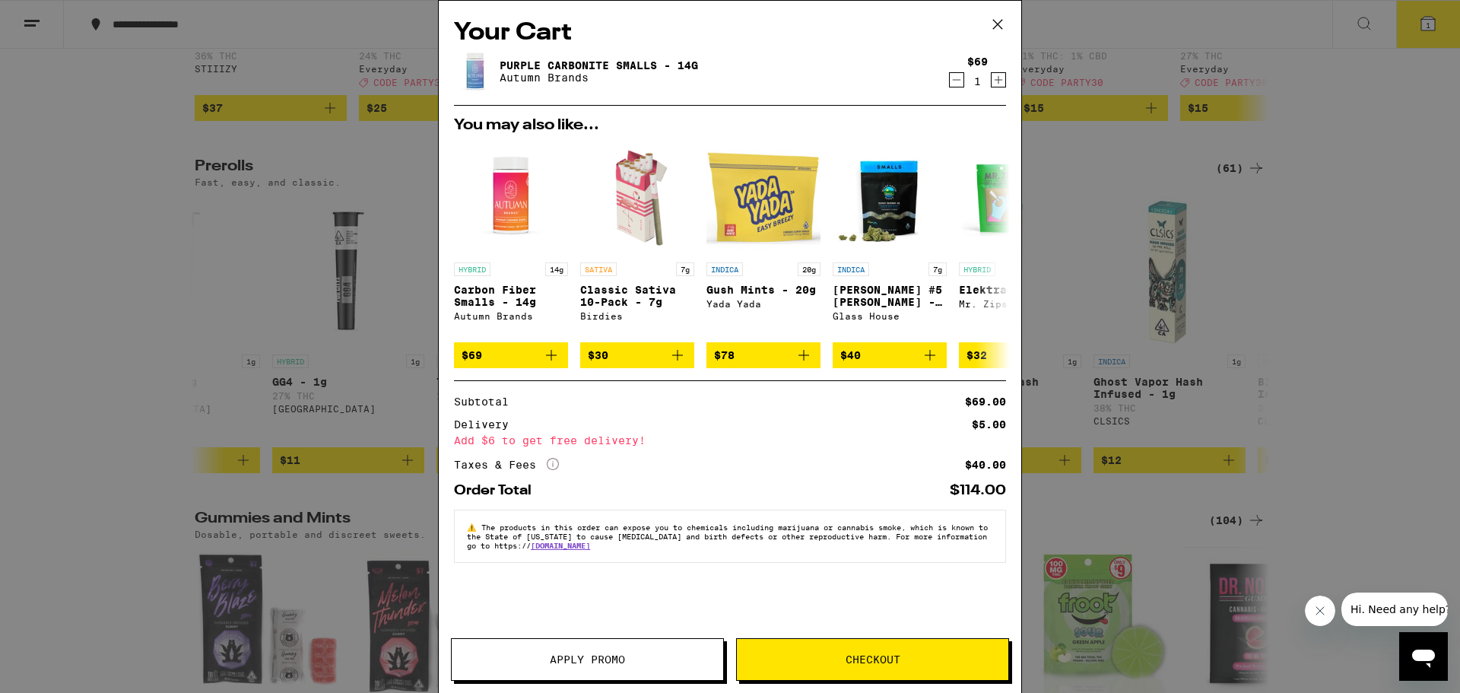
click at [956, 85] on icon "Decrement" at bounding box center [957, 80] width 14 height 18
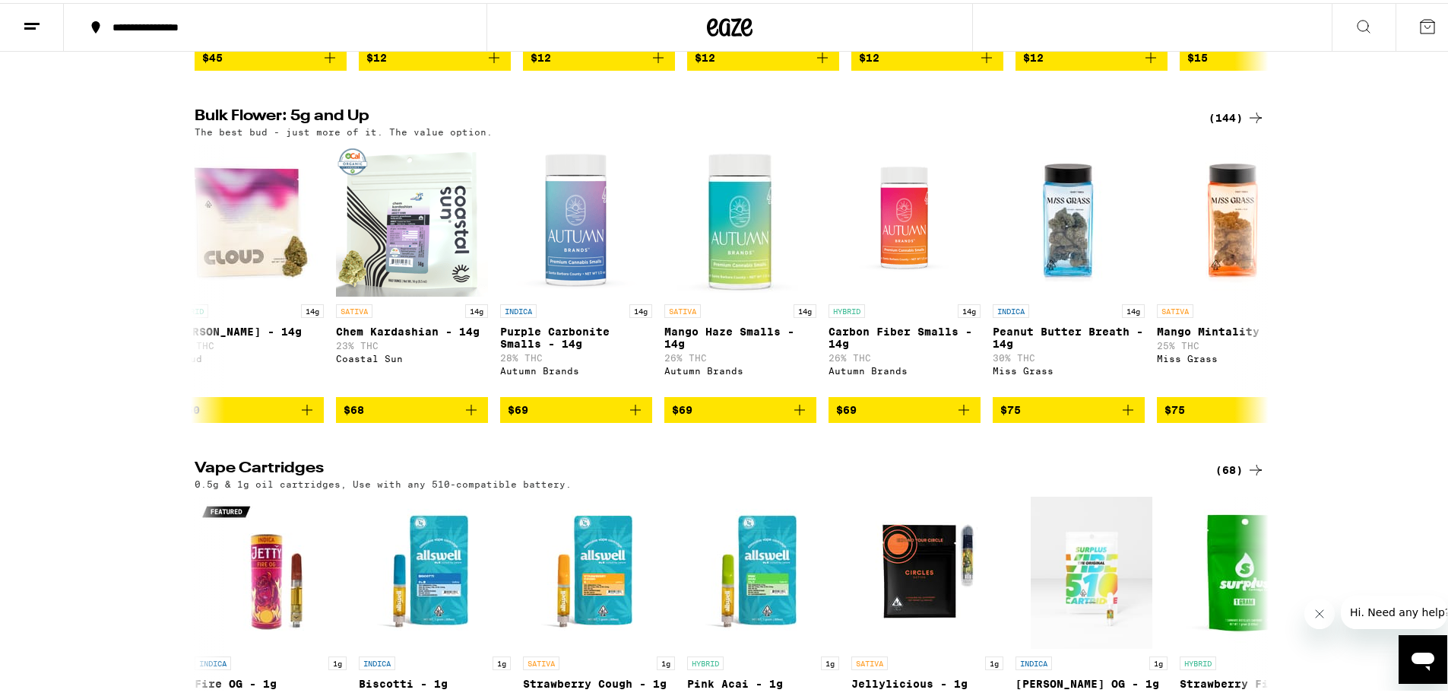
scroll to position [1669, 0]
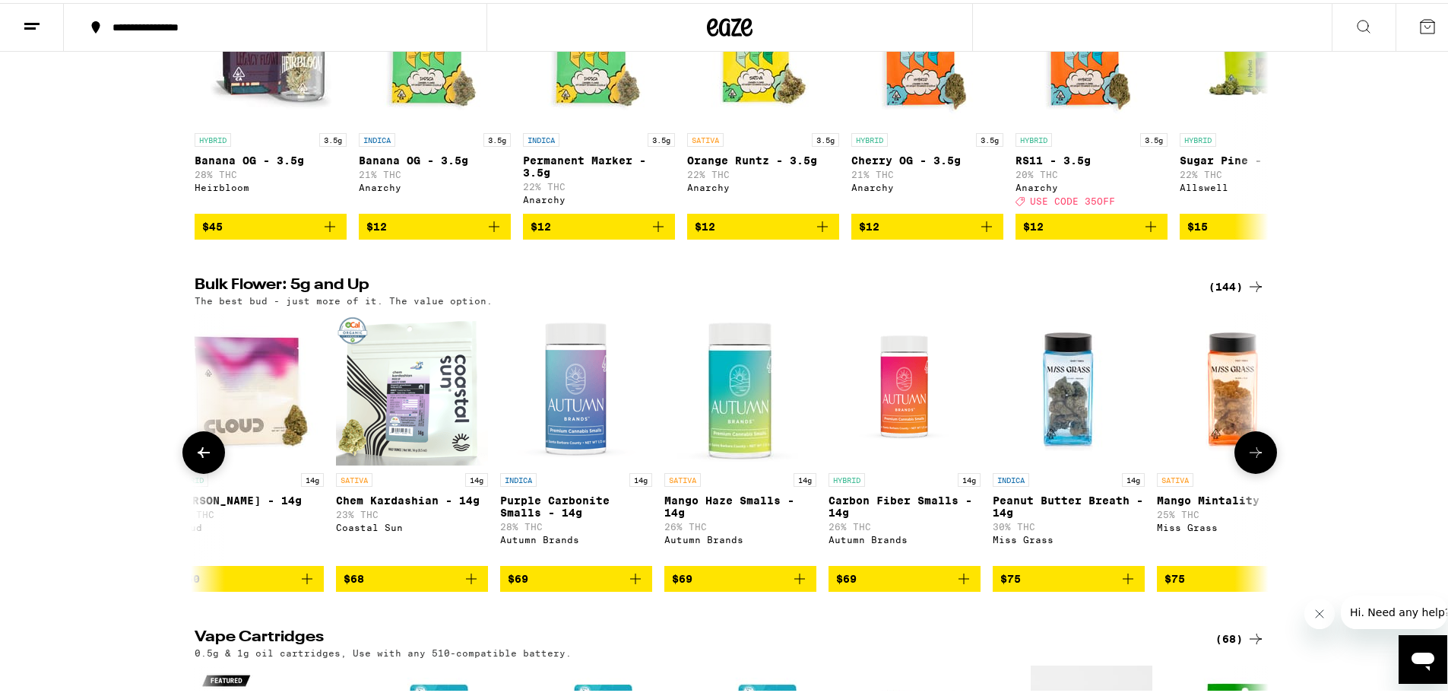
click at [195, 458] on icon at bounding box center [204, 449] width 18 height 18
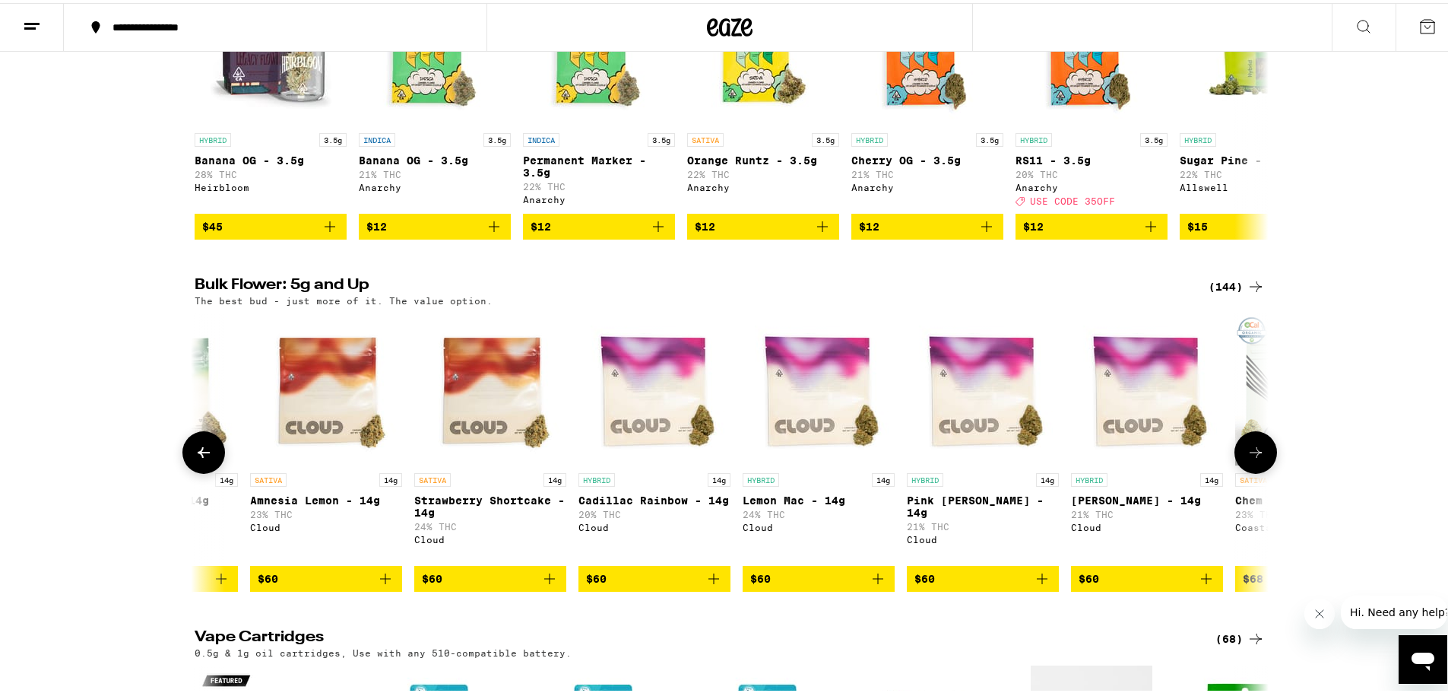
click at [195, 458] on icon at bounding box center [204, 449] width 18 height 18
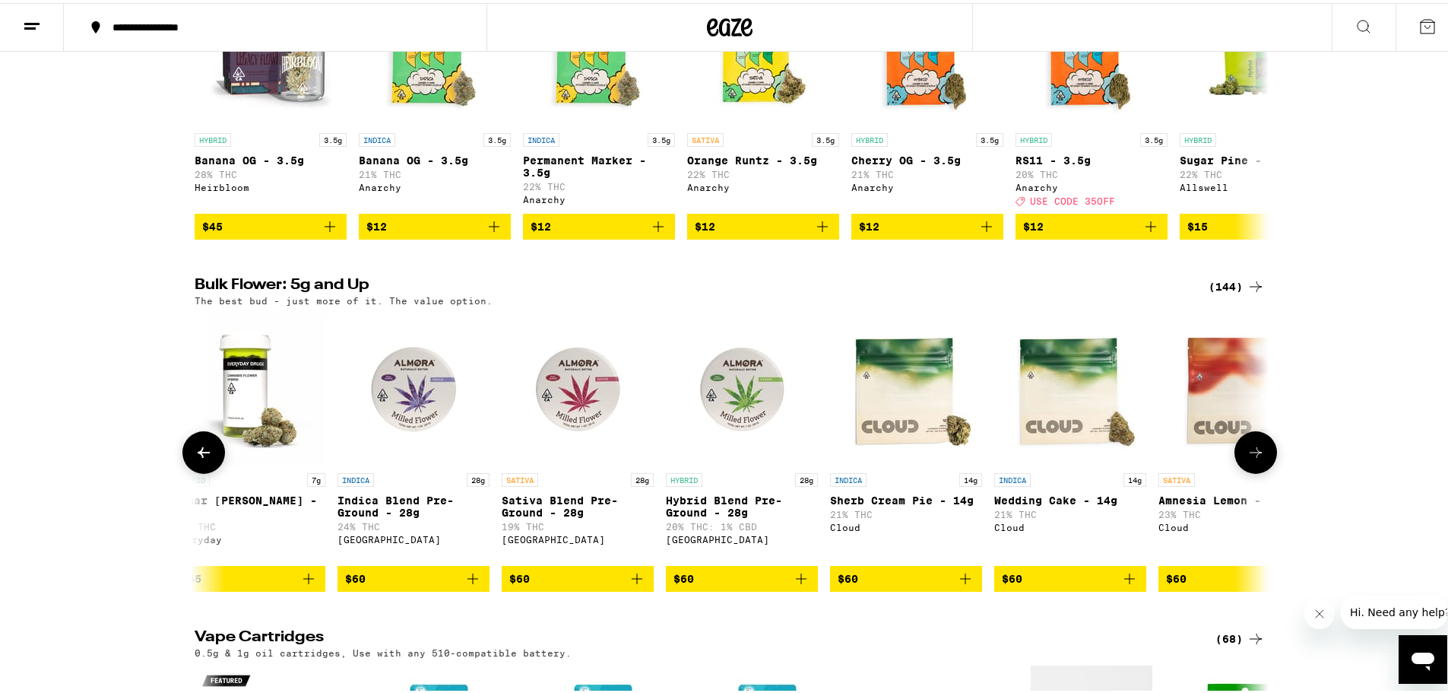
click at [195, 458] on icon at bounding box center [204, 449] width 18 height 18
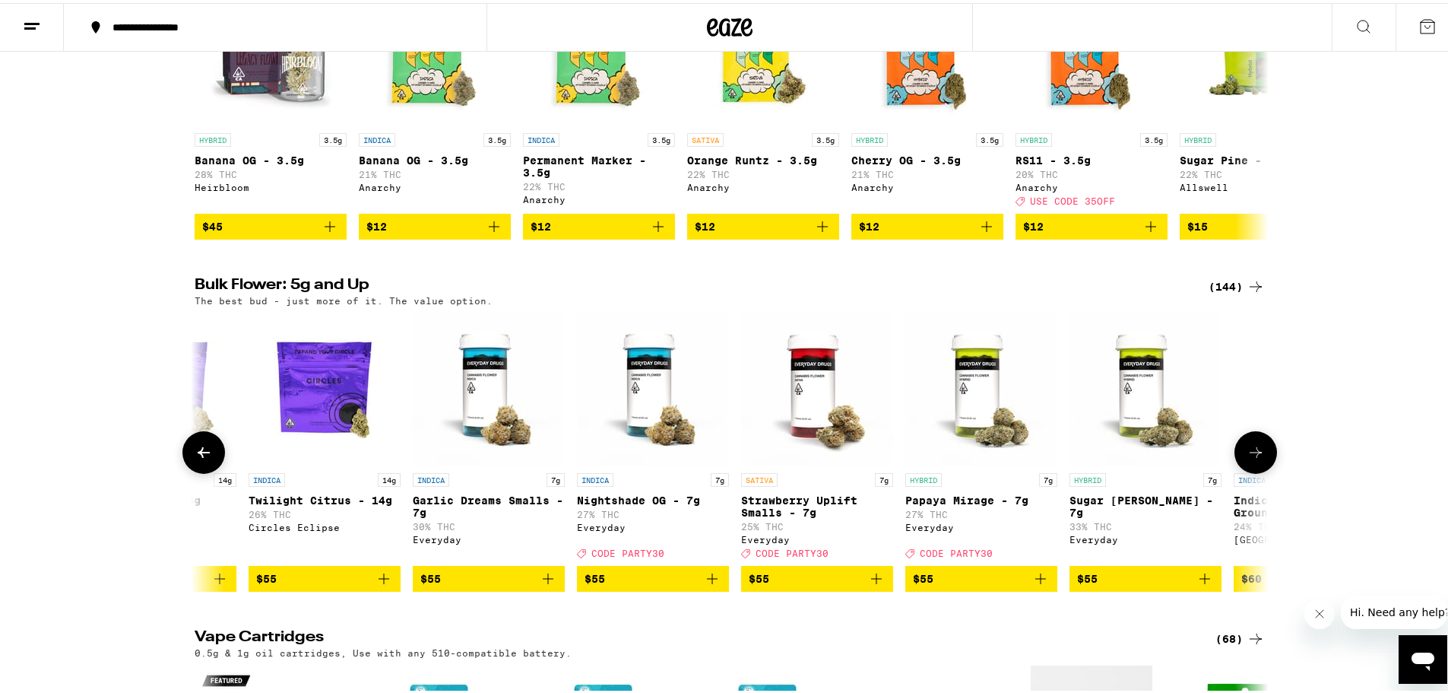
scroll to position [0, 9956]
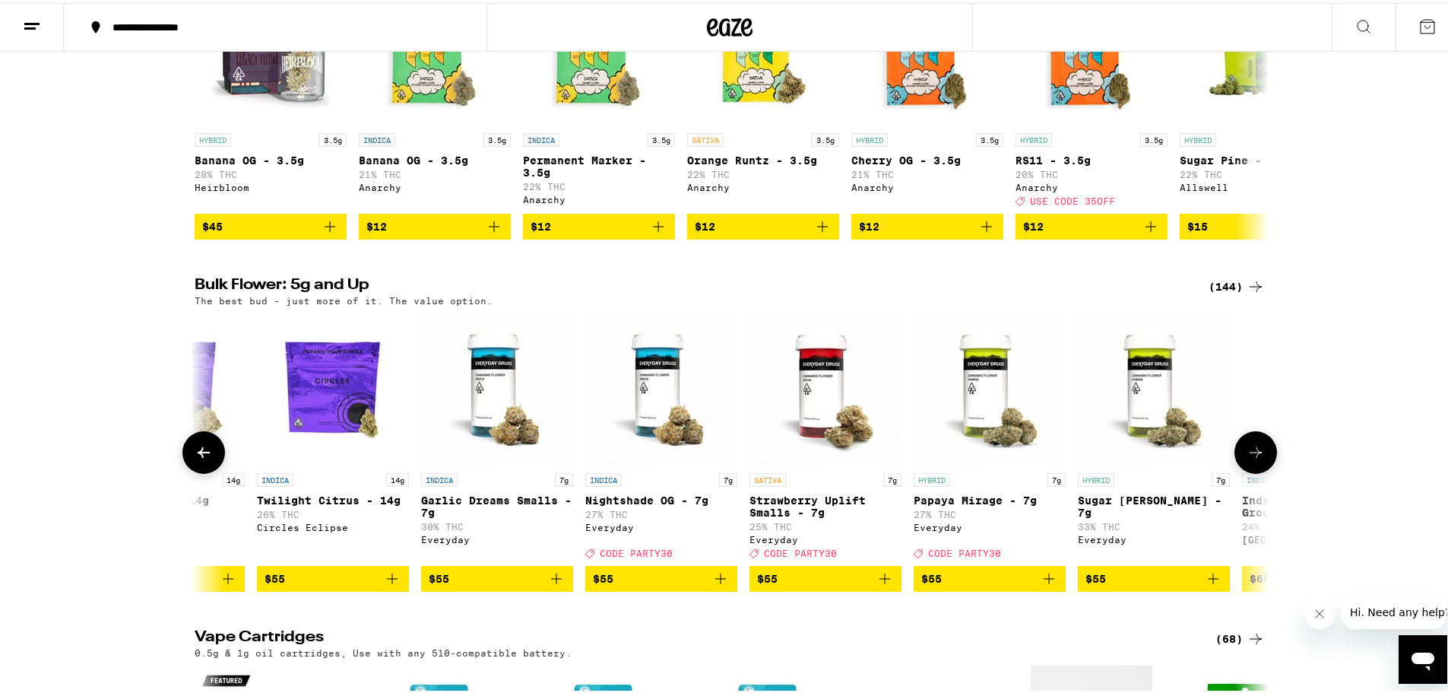
click at [718, 585] on icon "Add to bag" at bounding box center [721, 575] width 18 height 18
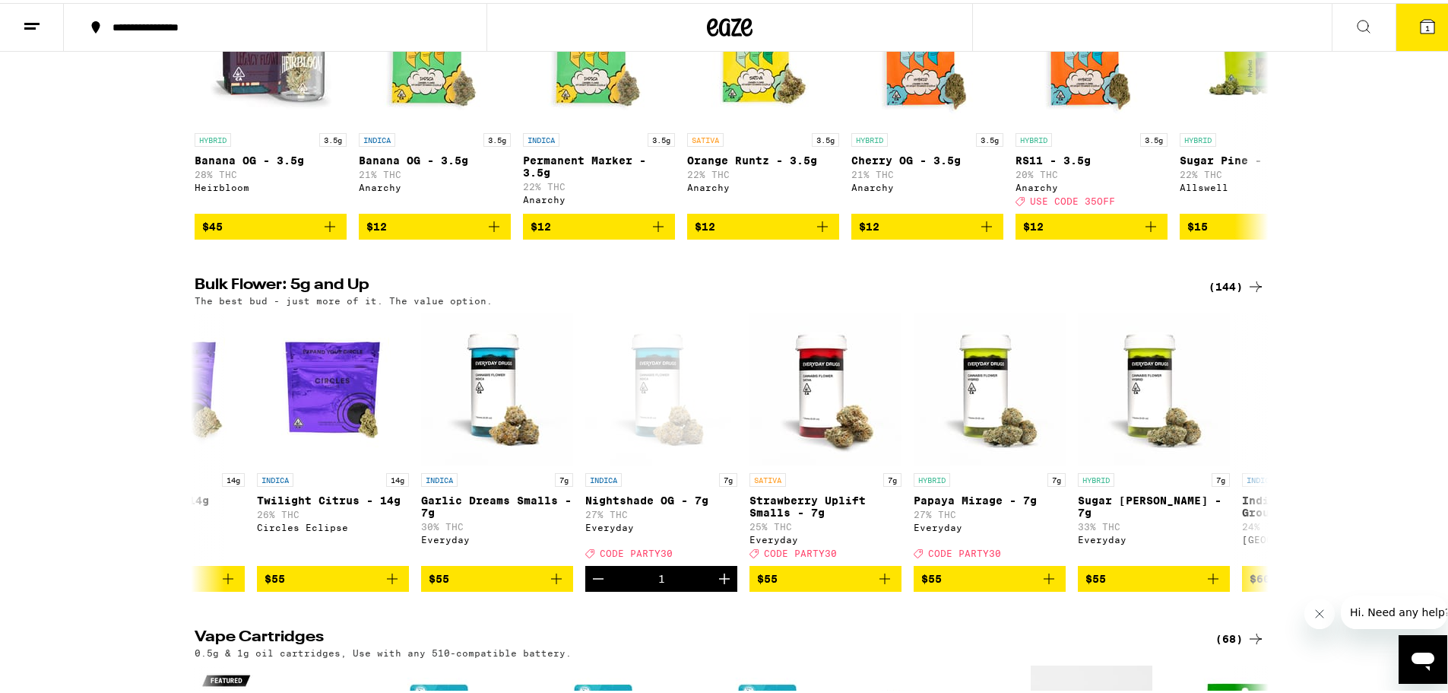
click at [1421, 17] on icon at bounding box center [1428, 24] width 14 height 14
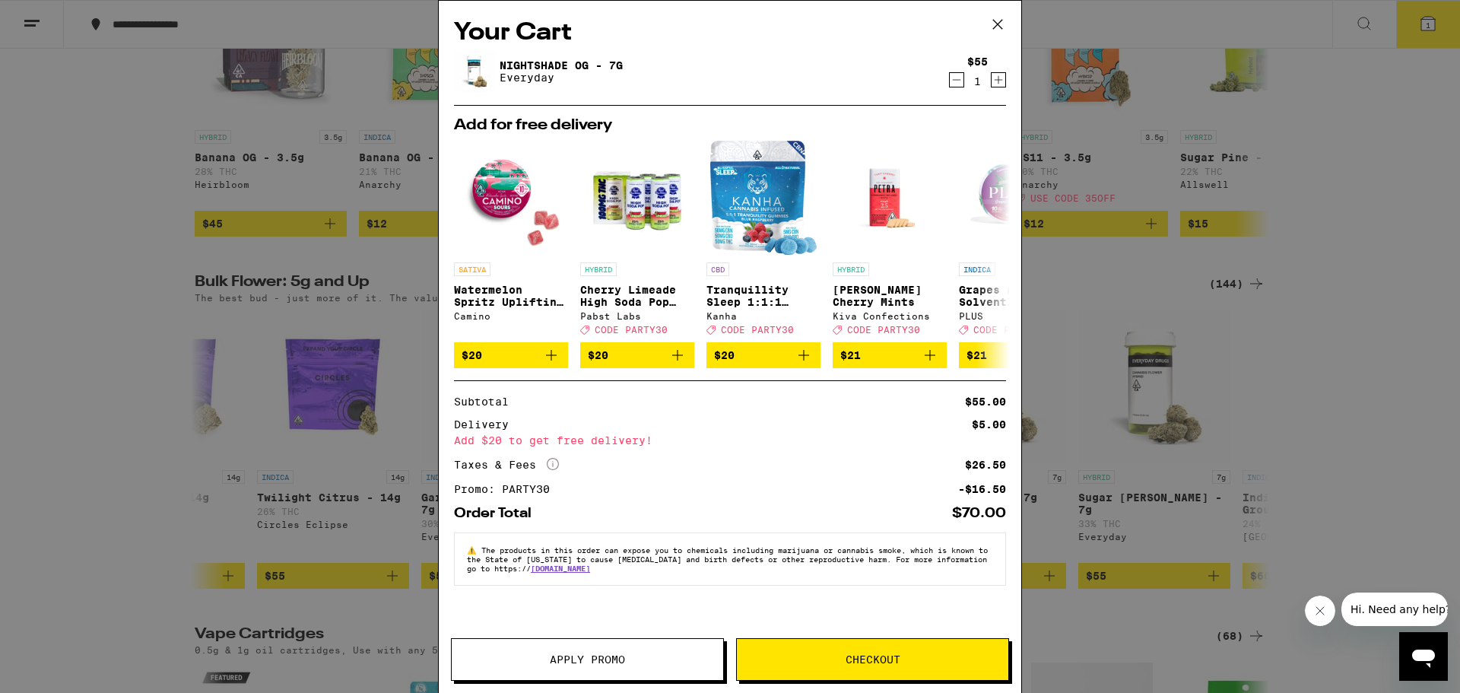
click at [1346, 278] on div "Your Cart Nightshade OG - 7g Everyday $55 1 Add for free delivery SATIVA Waterm…" at bounding box center [730, 346] width 1460 height 693
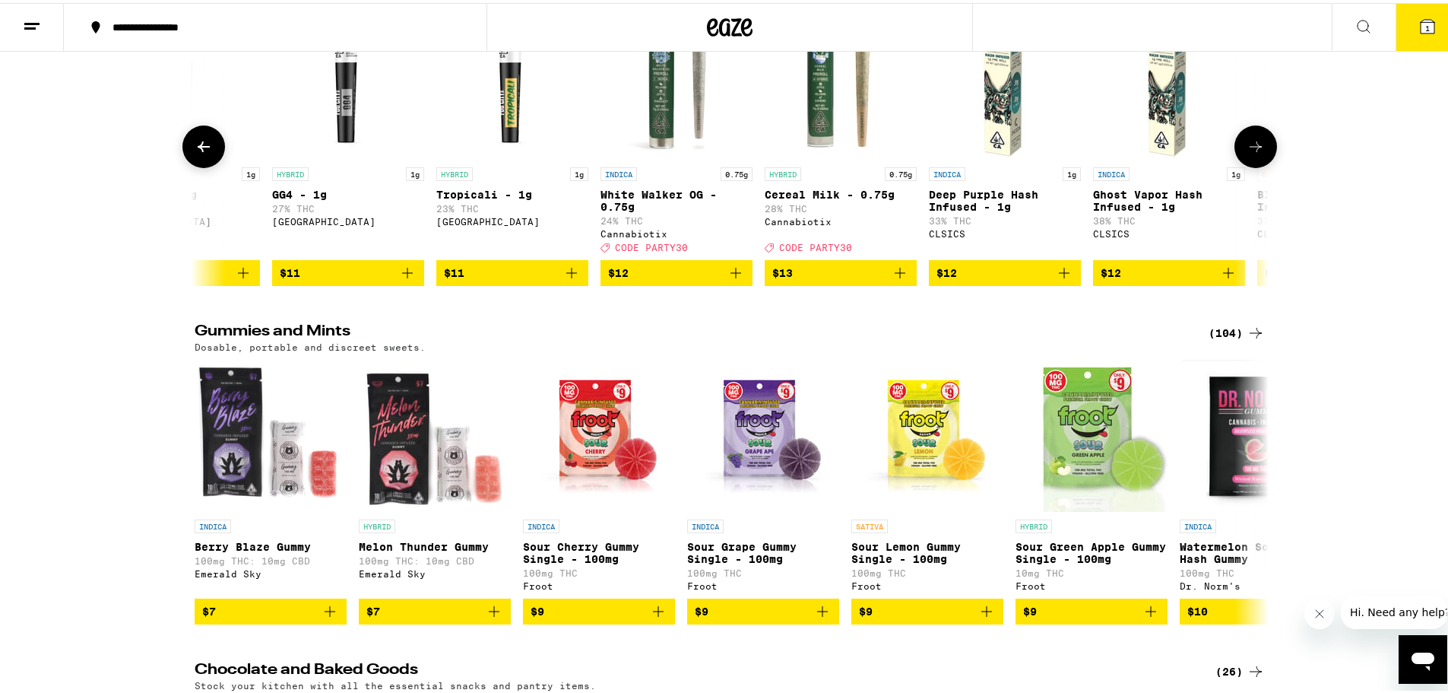
scroll to position [4199, 0]
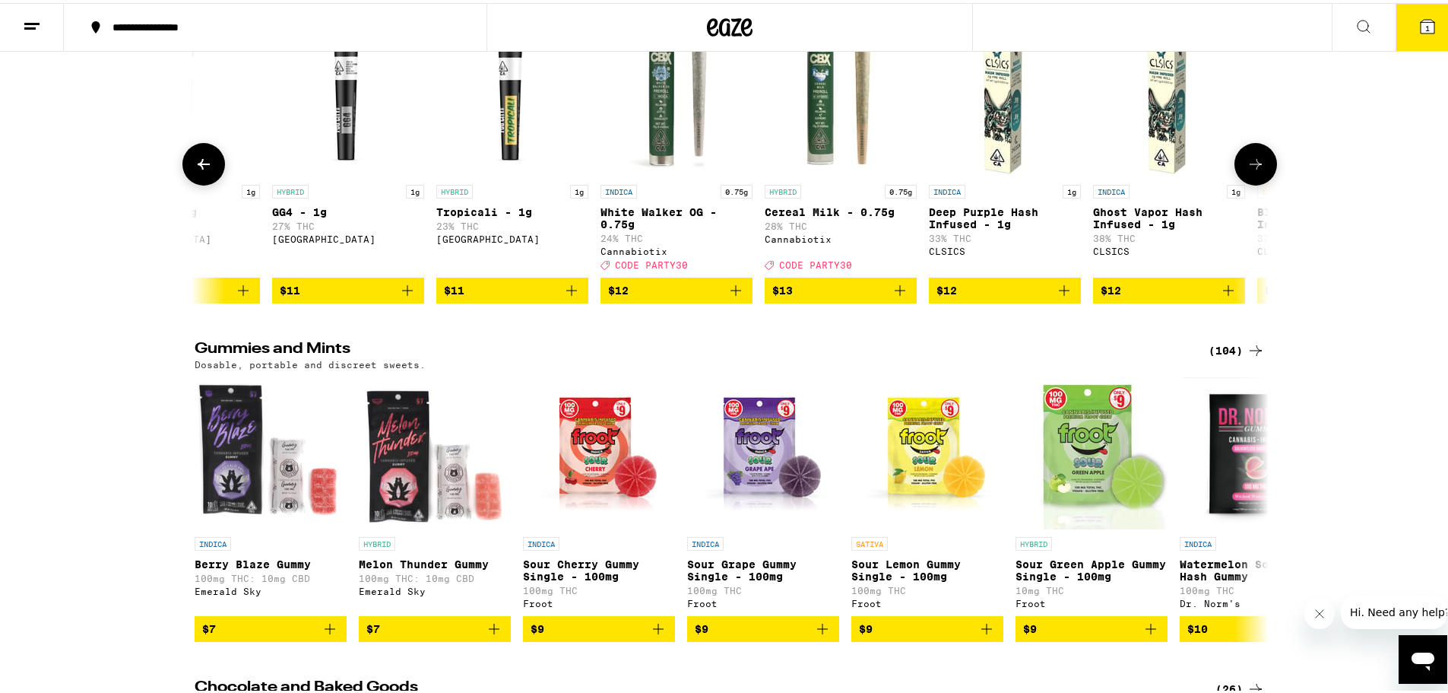
click at [183, 182] on button at bounding box center [203, 161] width 43 height 43
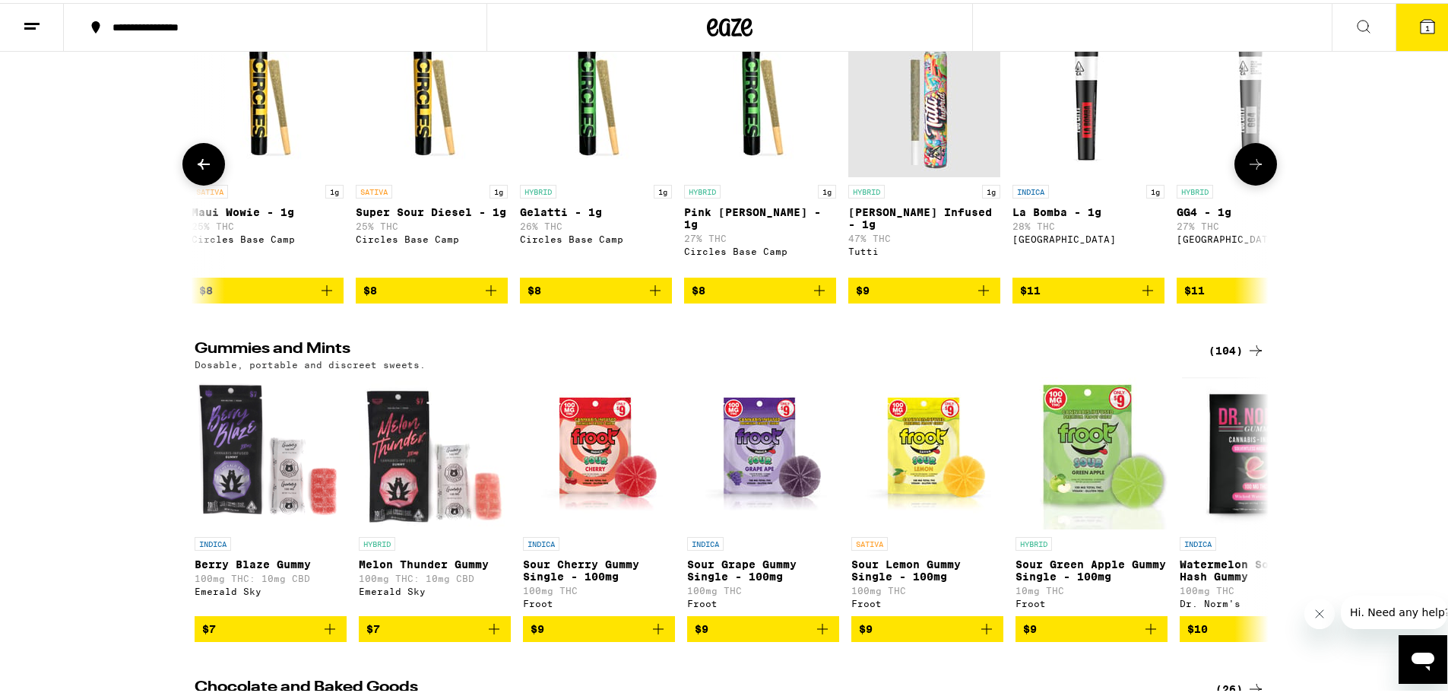
click at [198, 167] on icon at bounding box center [204, 161] width 12 height 11
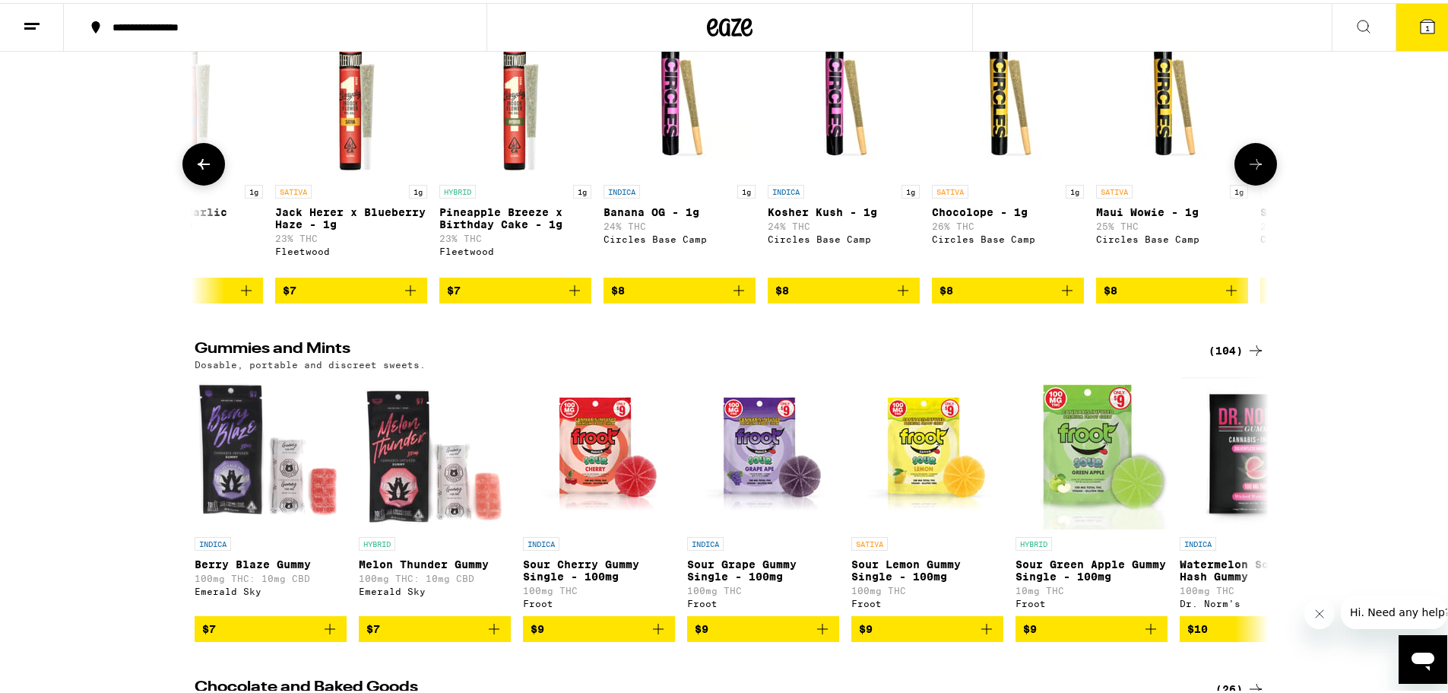
click at [198, 167] on icon at bounding box center [204, 161] width 12 height 11
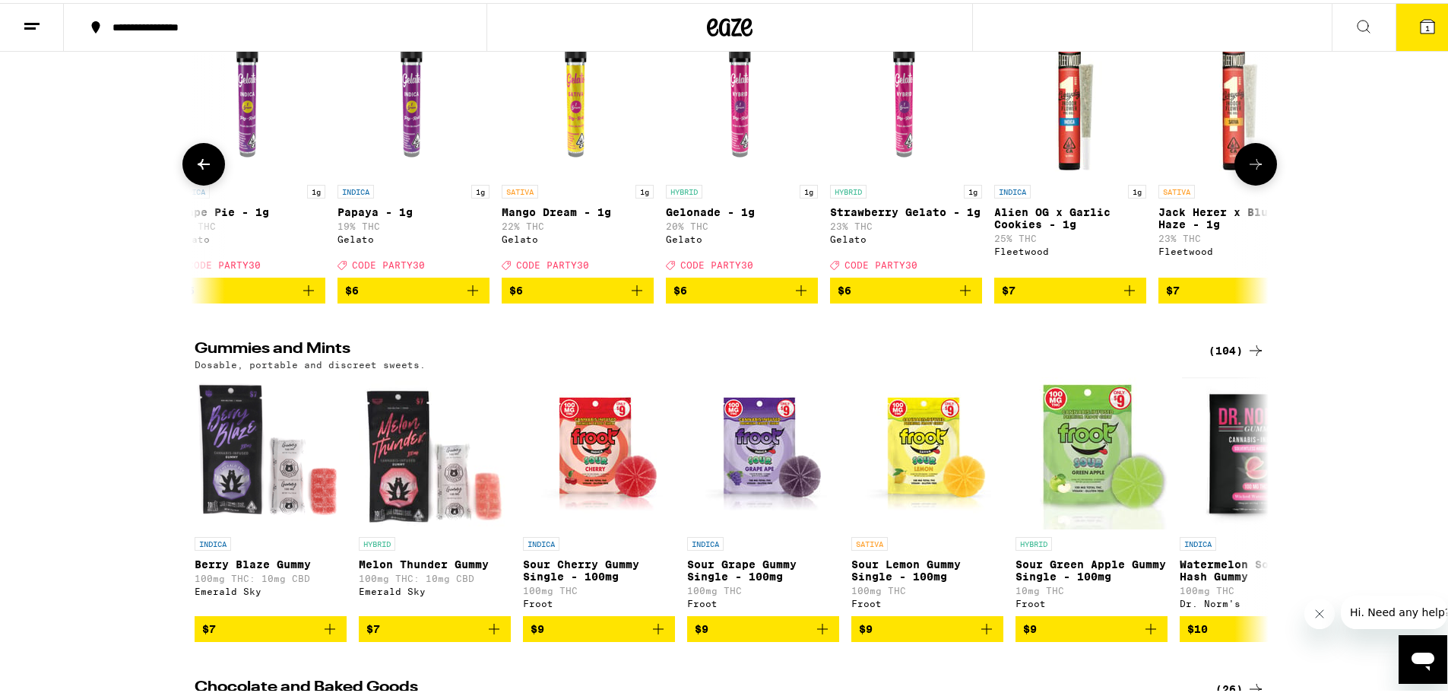
scroll to position [0, 0]
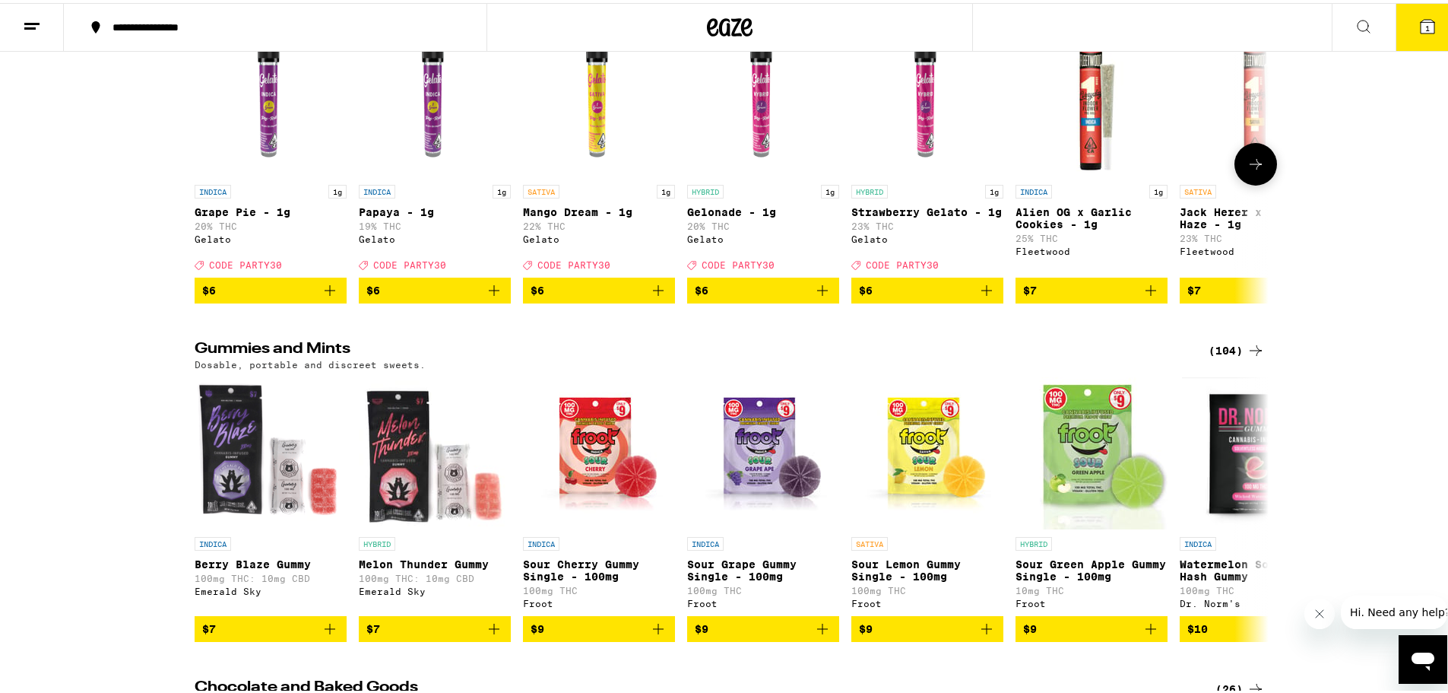
click at [983, 297] on icon "Add to bag" at bounding box center [987, 287] width 18 height 18
click at [983, 297] on icon "Increment" at bounding box center [991, 287] width 18 height 18
click at [1258, 170] on icon at bounding box center [1256, 161] width 18 height 18
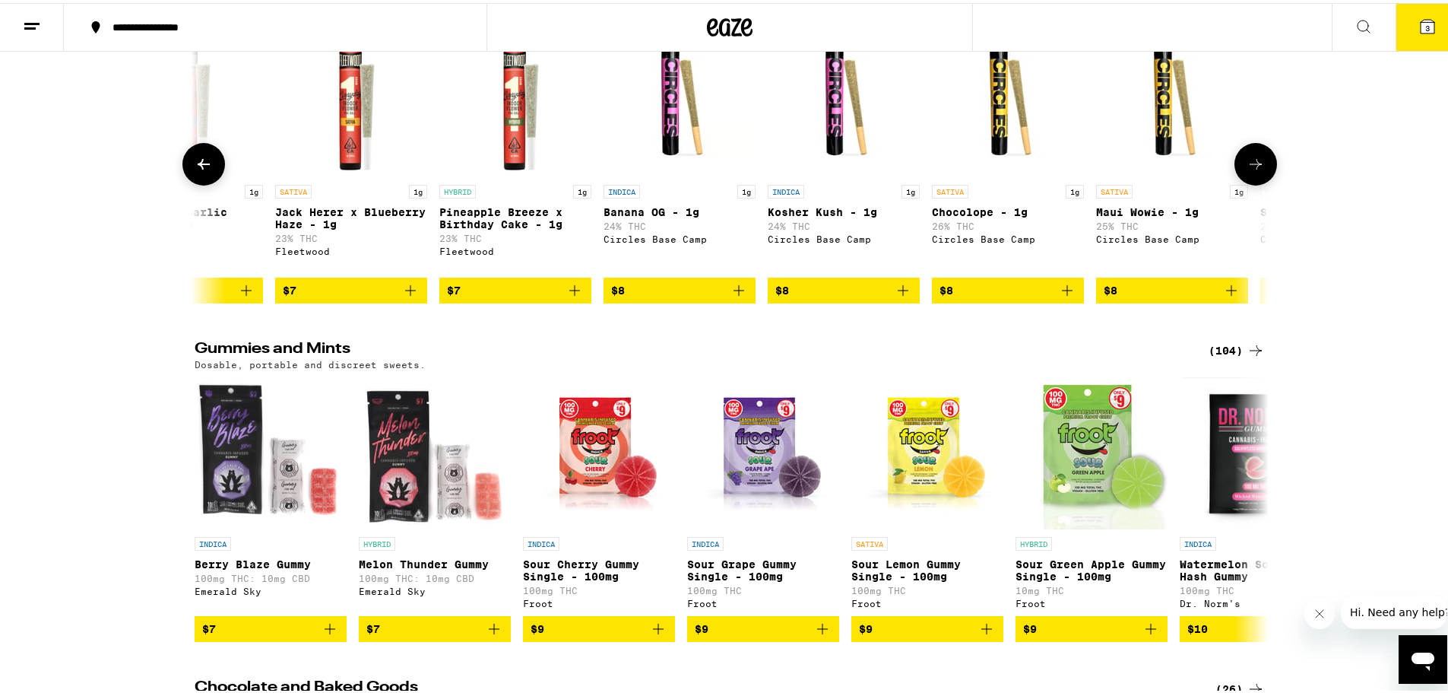
click at [1258, 170] on icon at bounding box center [1256, 161] width 18 height 18
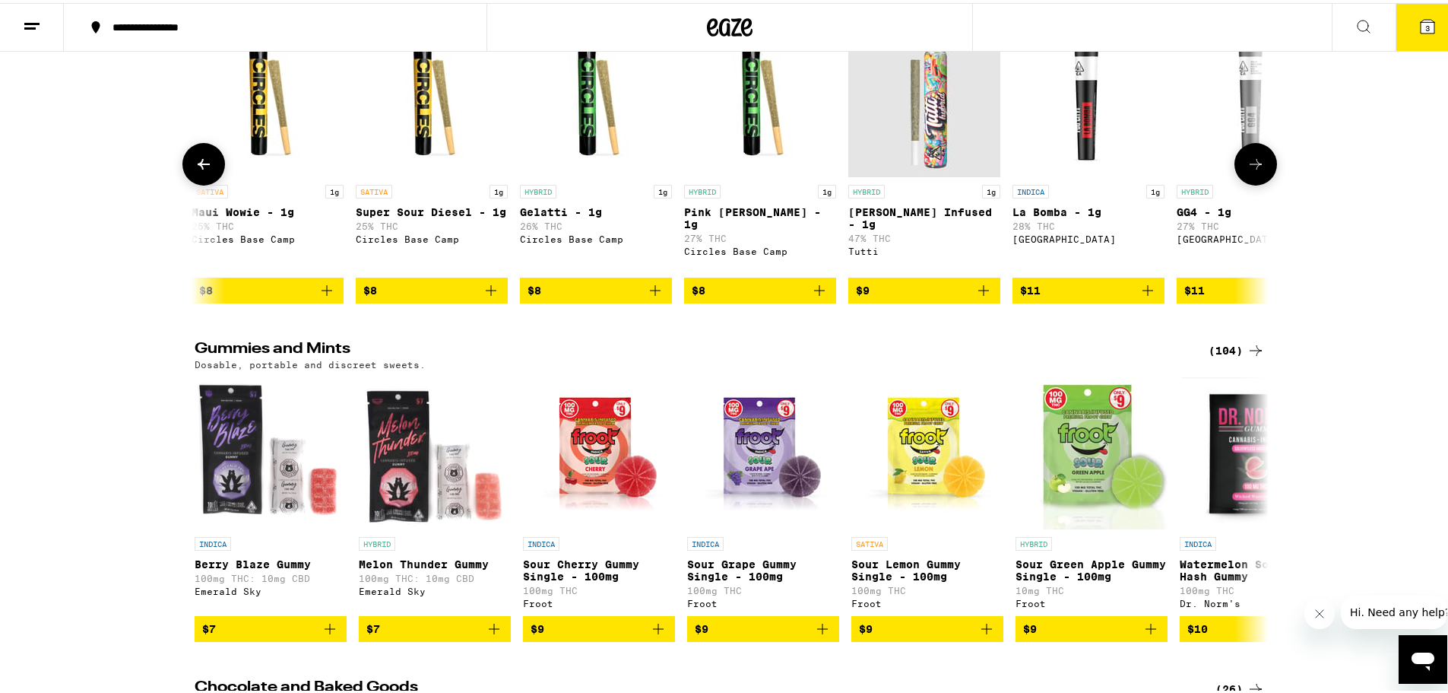
click at [1258, 170] on icon at bounding box center [1256, 161] width 18 height 18
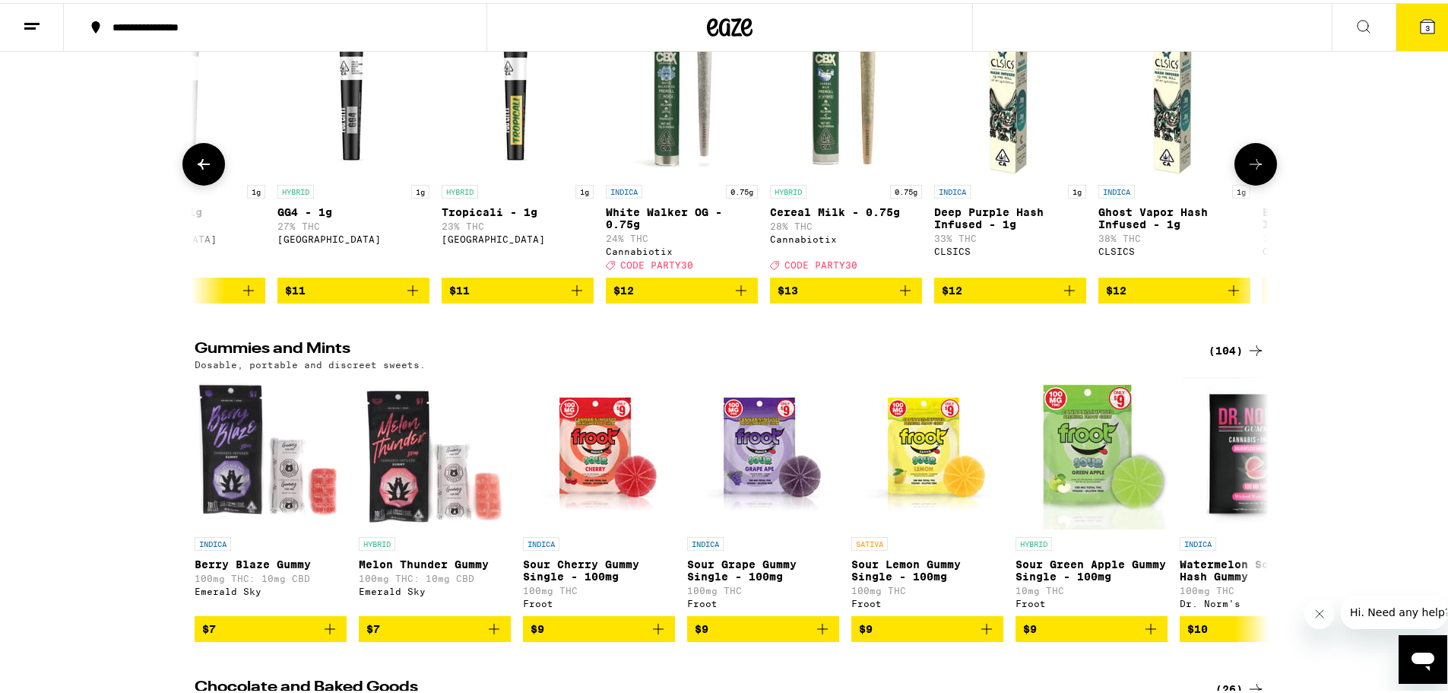
scroll to position [0, 2714]
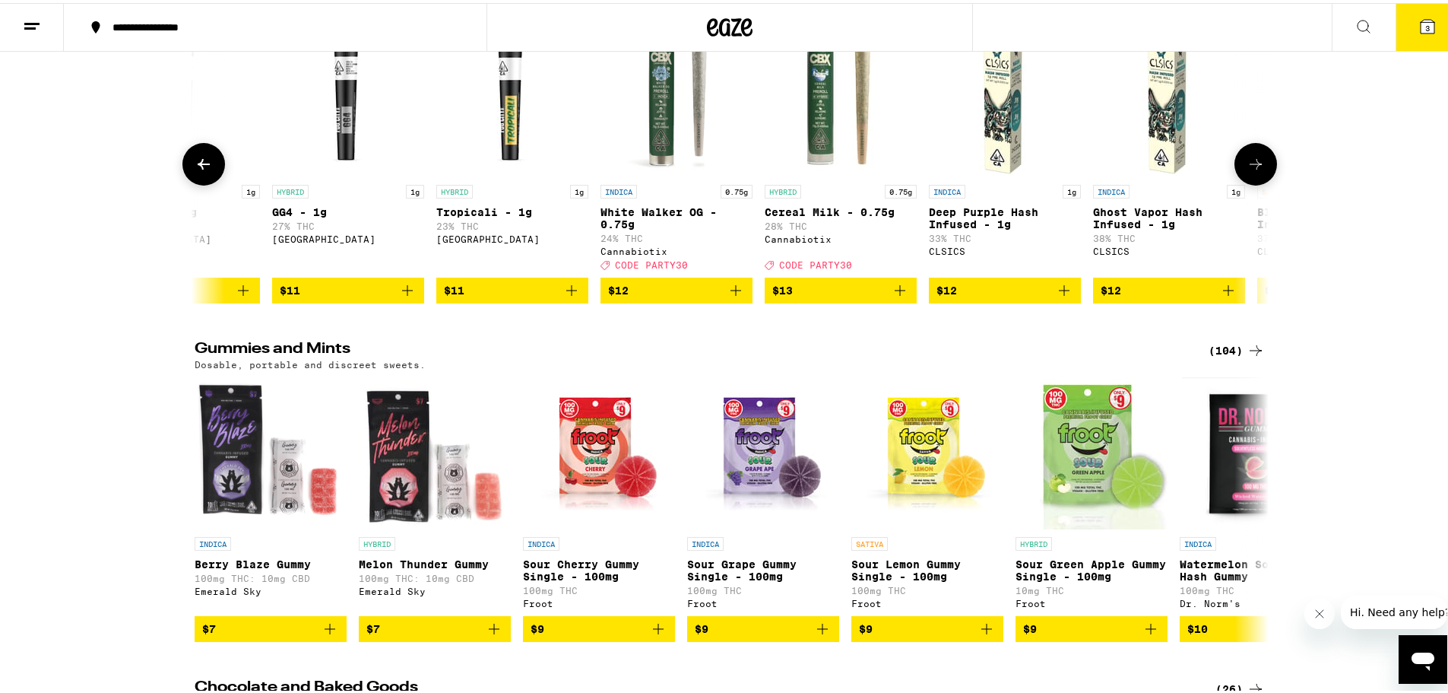
click at [731, 293] on icon "Add to bag" at bounding box center [736, 287] width 11 height 11
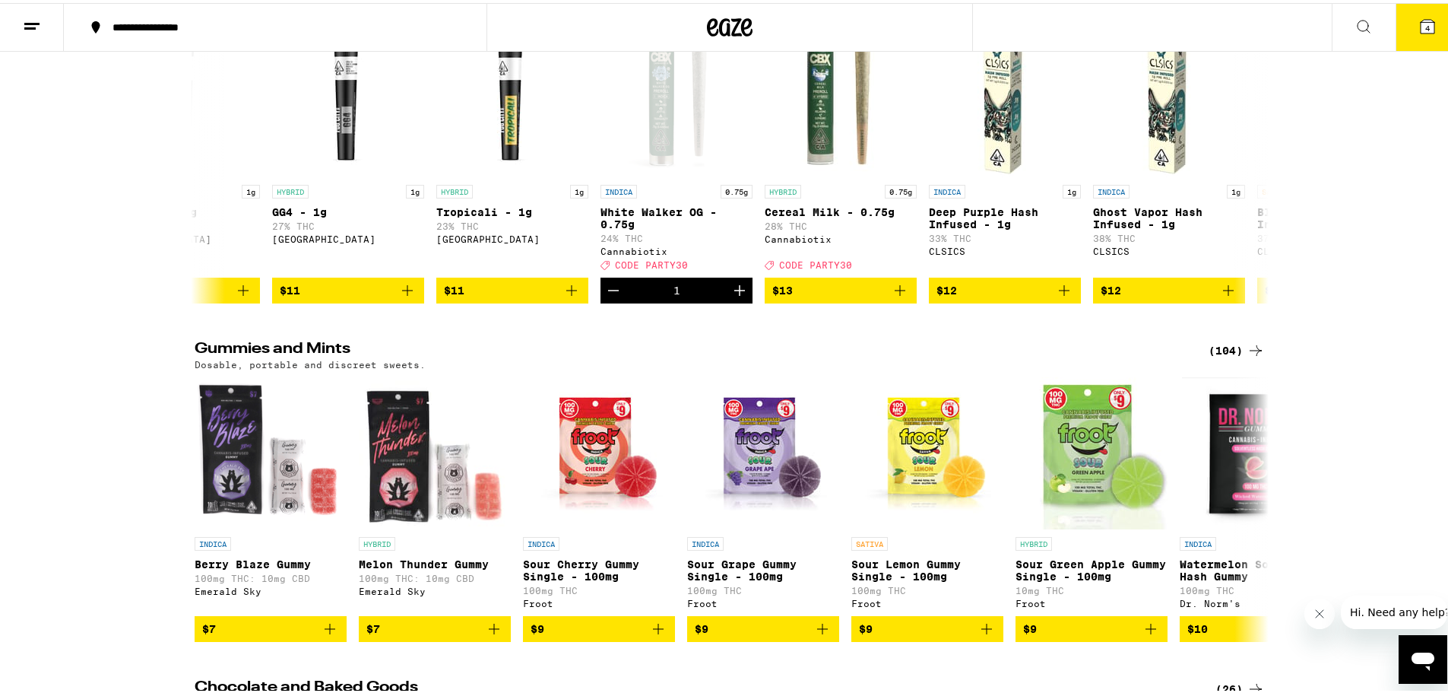
click at [1424, 30] on icon at bounding box center [1428, 23] width 18 height 18
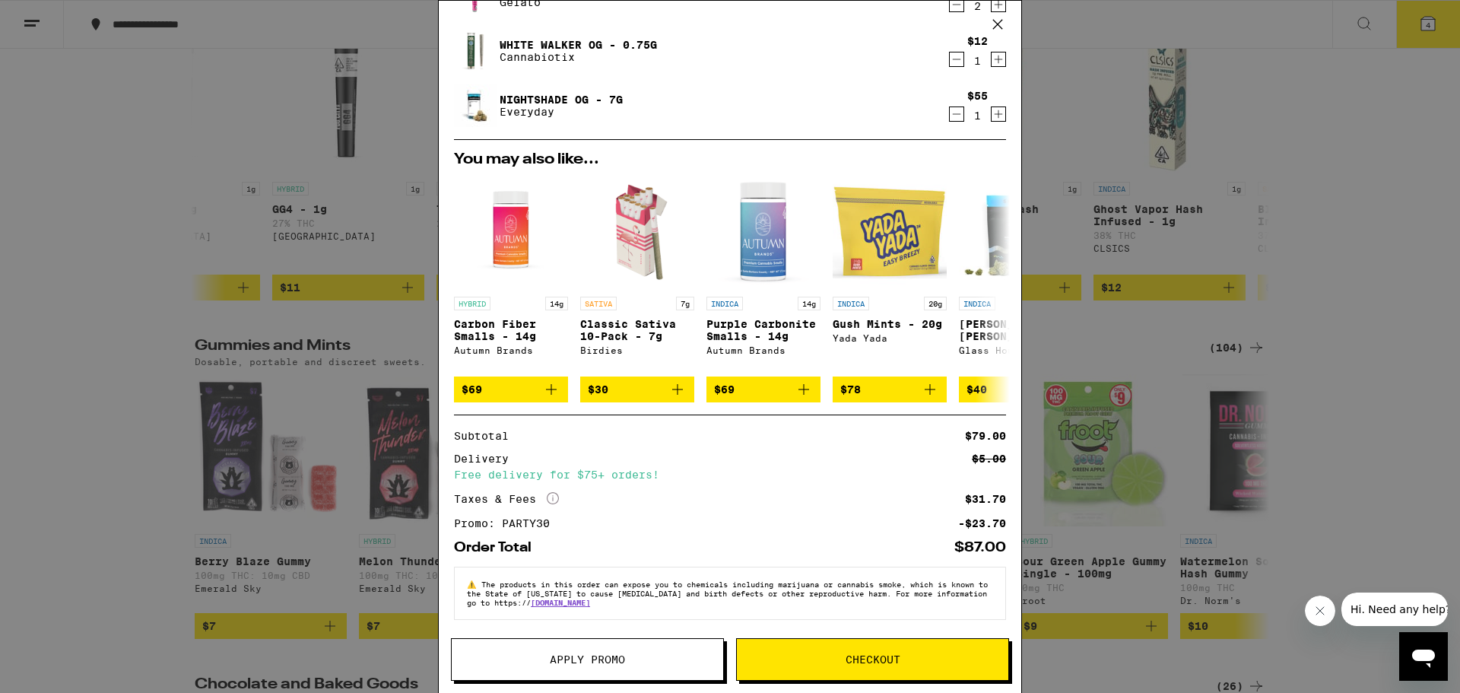
scroll to position [87, 0]
click at [868, 664] on span "Checkout" at bounding box center [872, 659] width 55 height 11
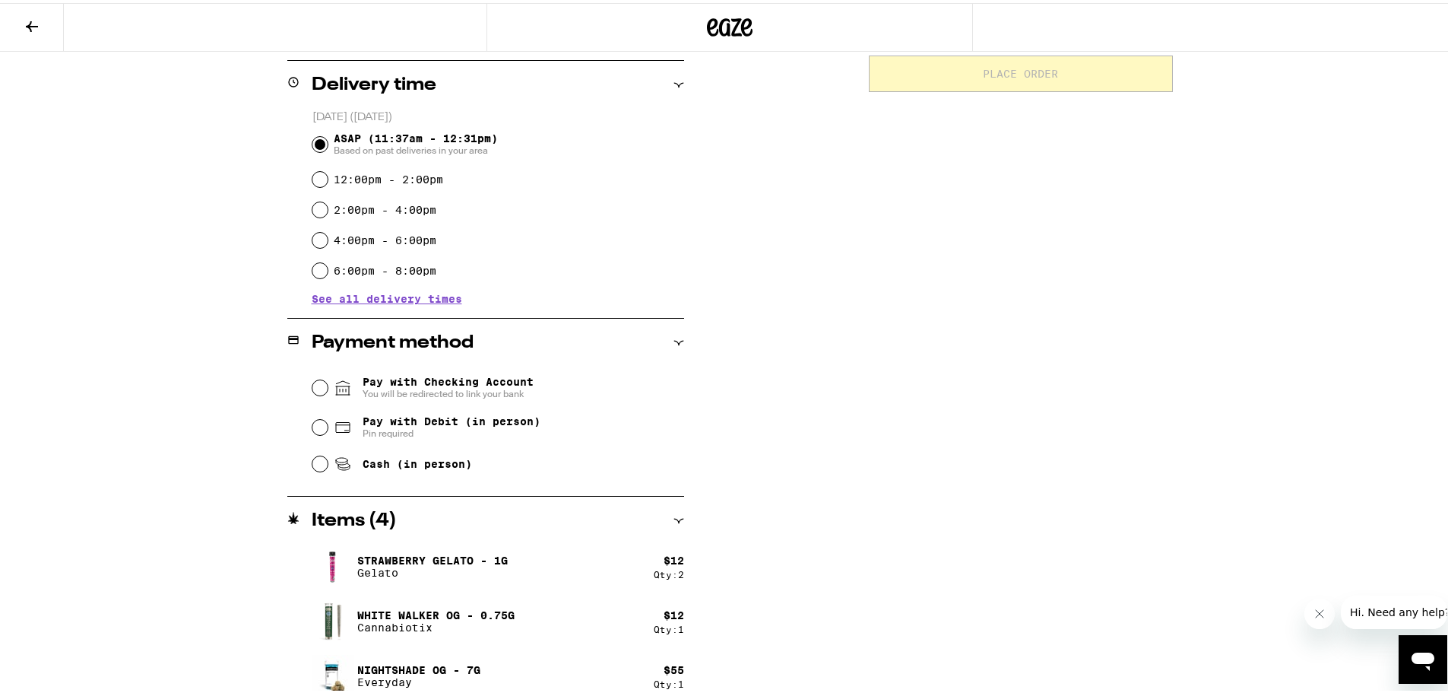
scroll to position [380, 0]
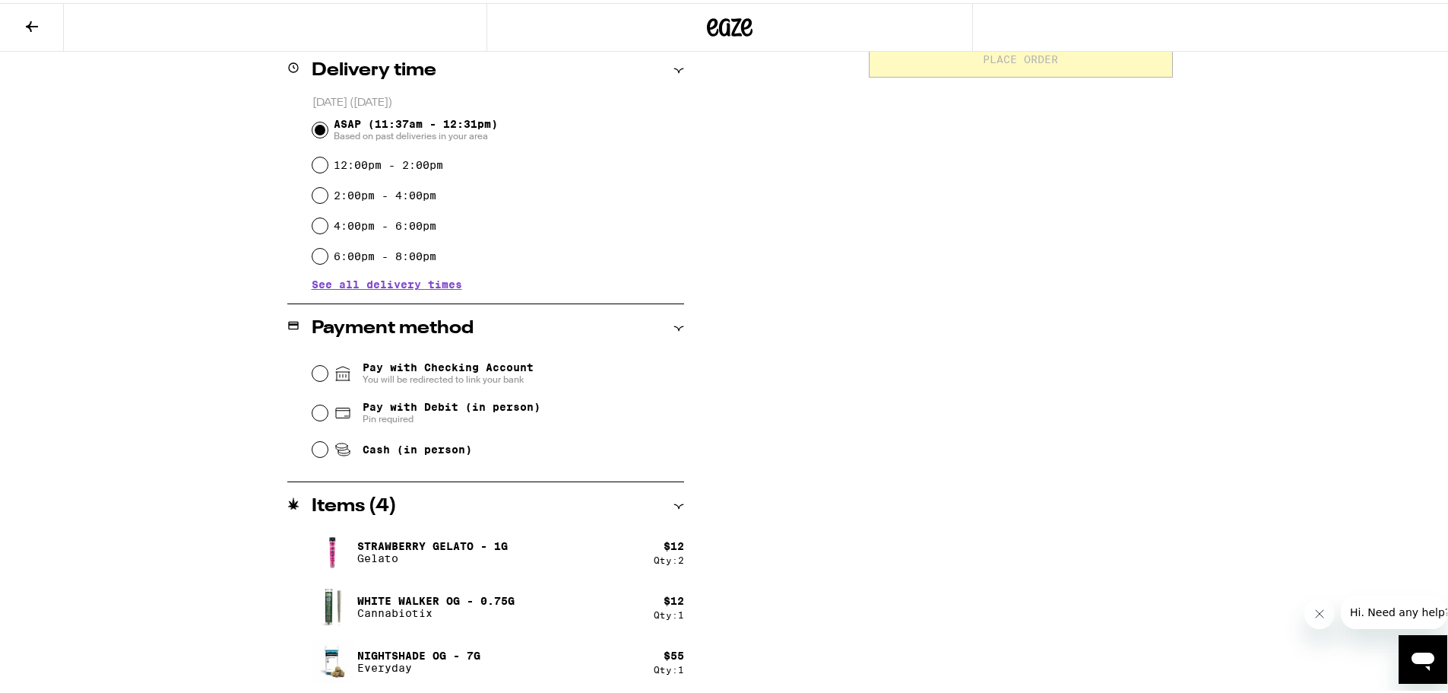
click at [427, 372] on span "You will be redirected to link your bank" at bounding box center [448, 376] width 171 height 12
click at [328, 372] on input "Pay with Checking Account You will be redirected to link your bank" at bounding box center [319, 370] width 15 height 15
